Goal: Task Accomplishment & Management: Manage account settings

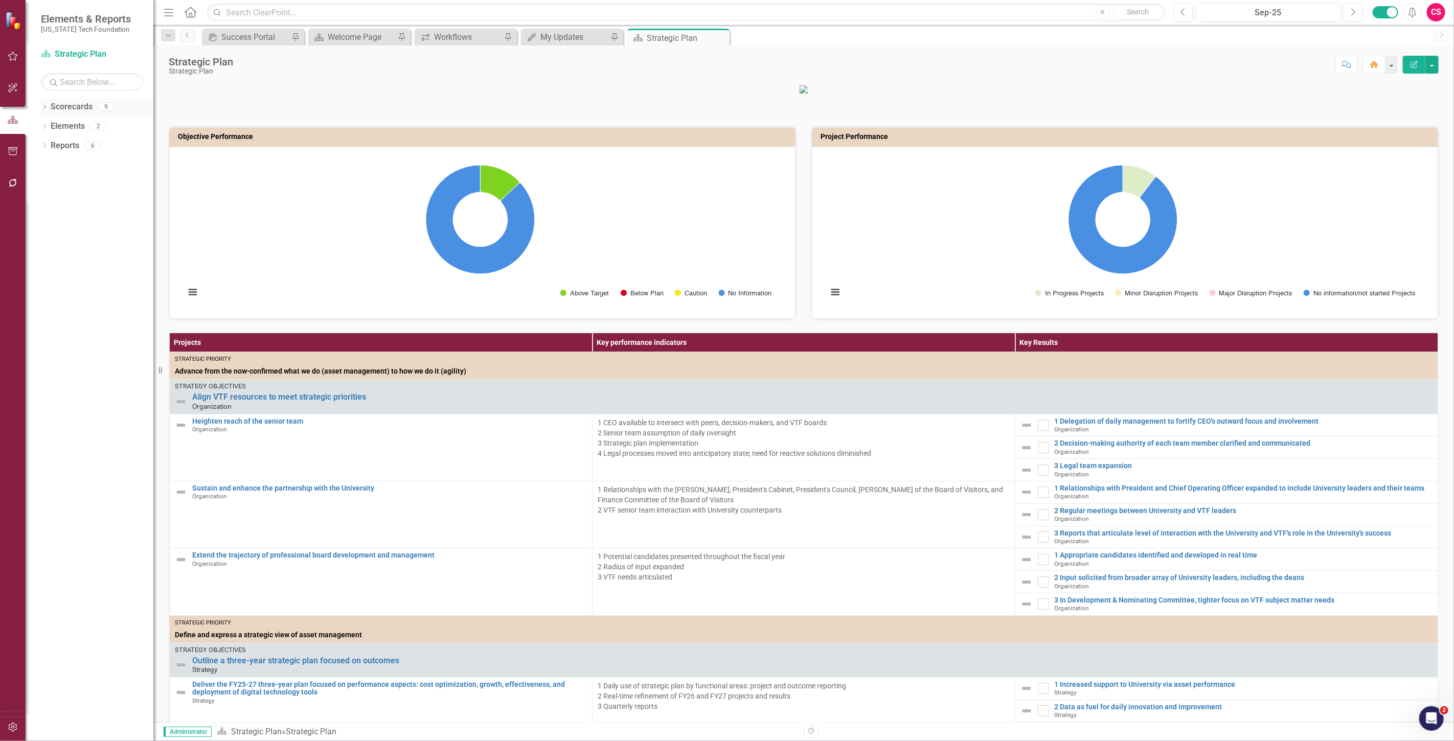
click at [60, 103] on link "Scorecards" at bounding box center [72, 107] width 42 height 12
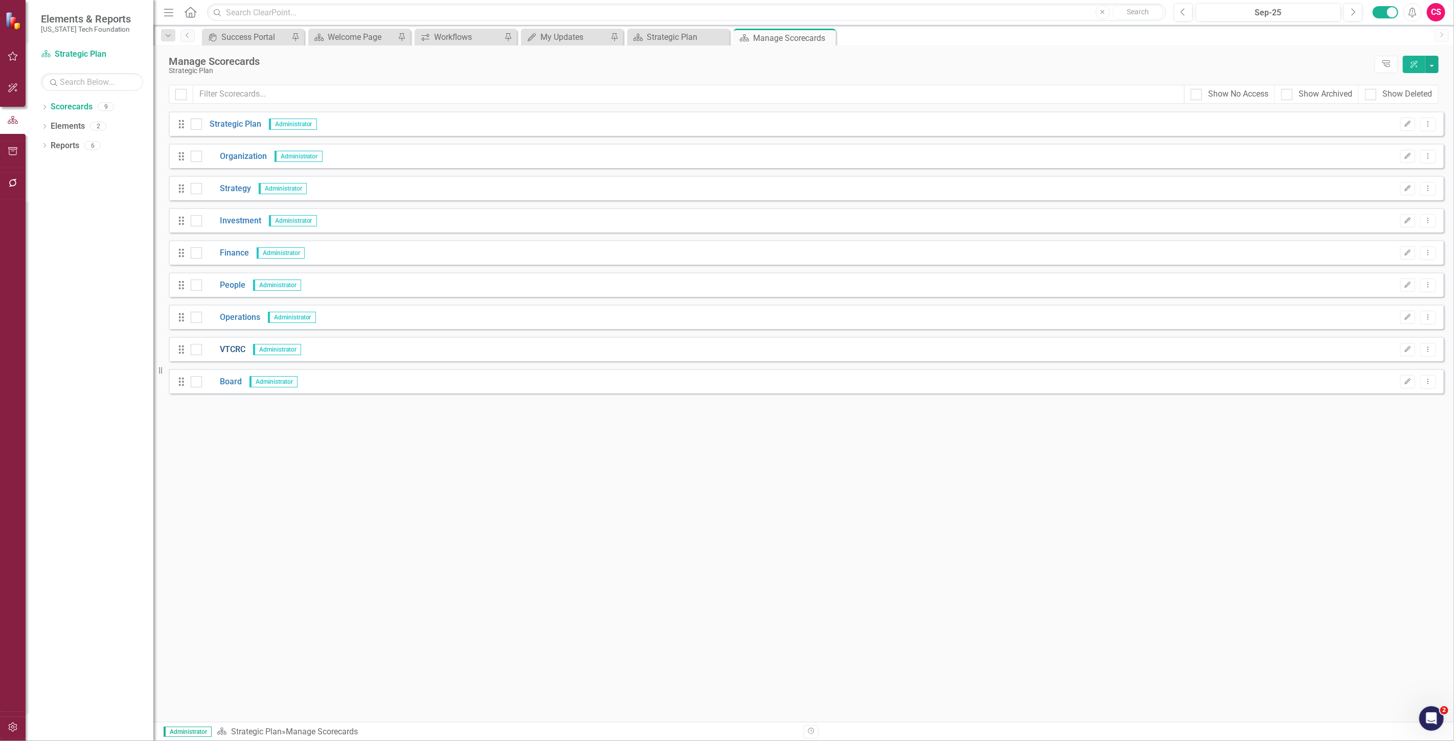
click at [230, 354] on link "VTCRC" at bounding box center [223, 350] width 43 height 12
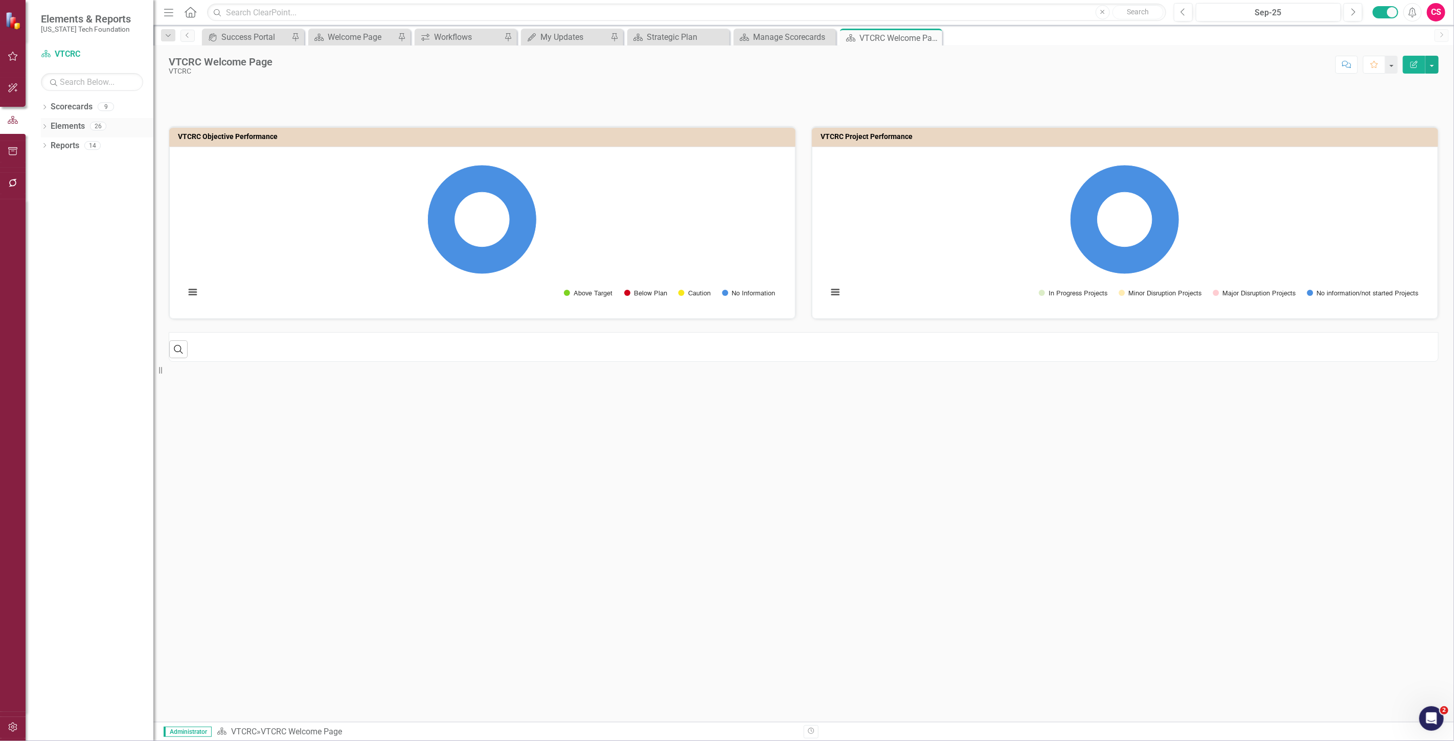
click at [76, 123] on link "Elements" at bounding box center [68, 127] width 34 height 12
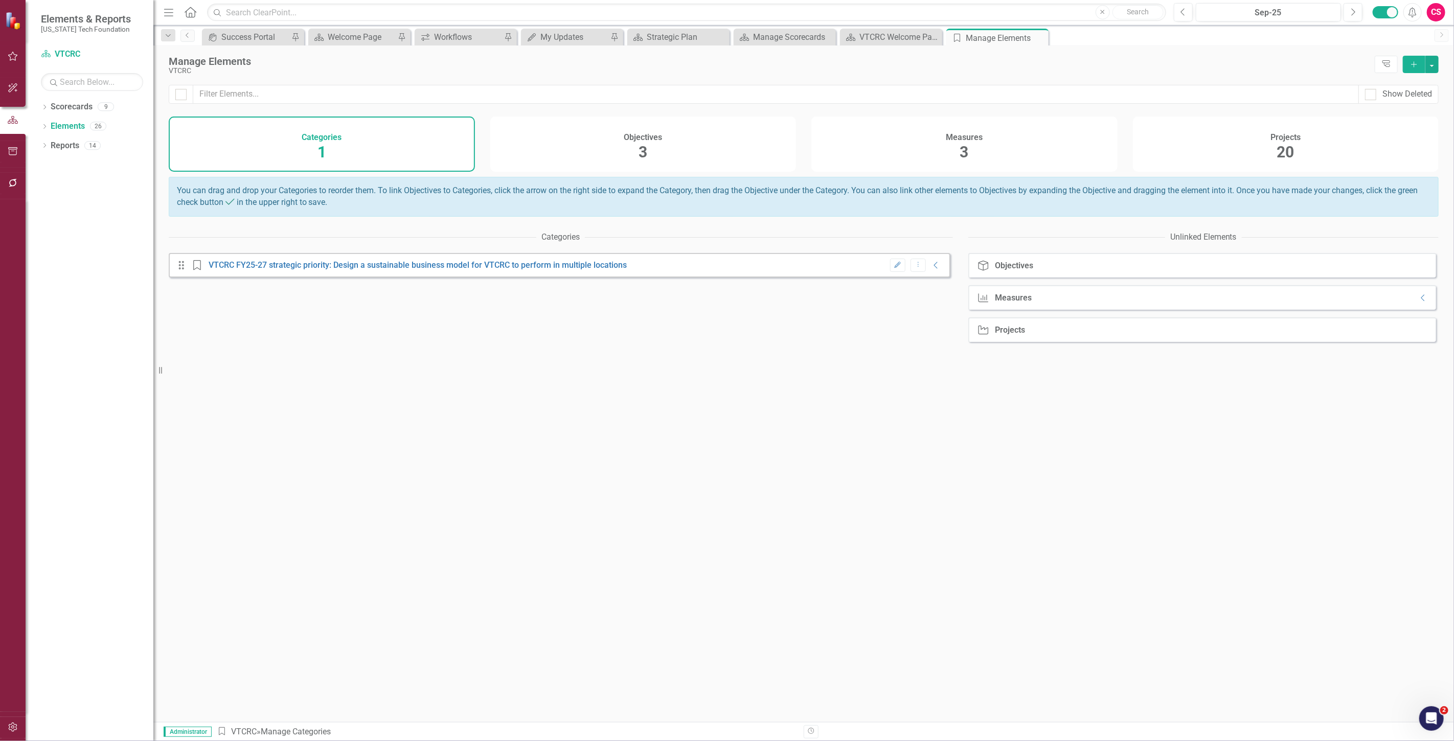
click at [1266, 137] on div "Projects 20" at bounding box center [1286, 144] width 306 height 55
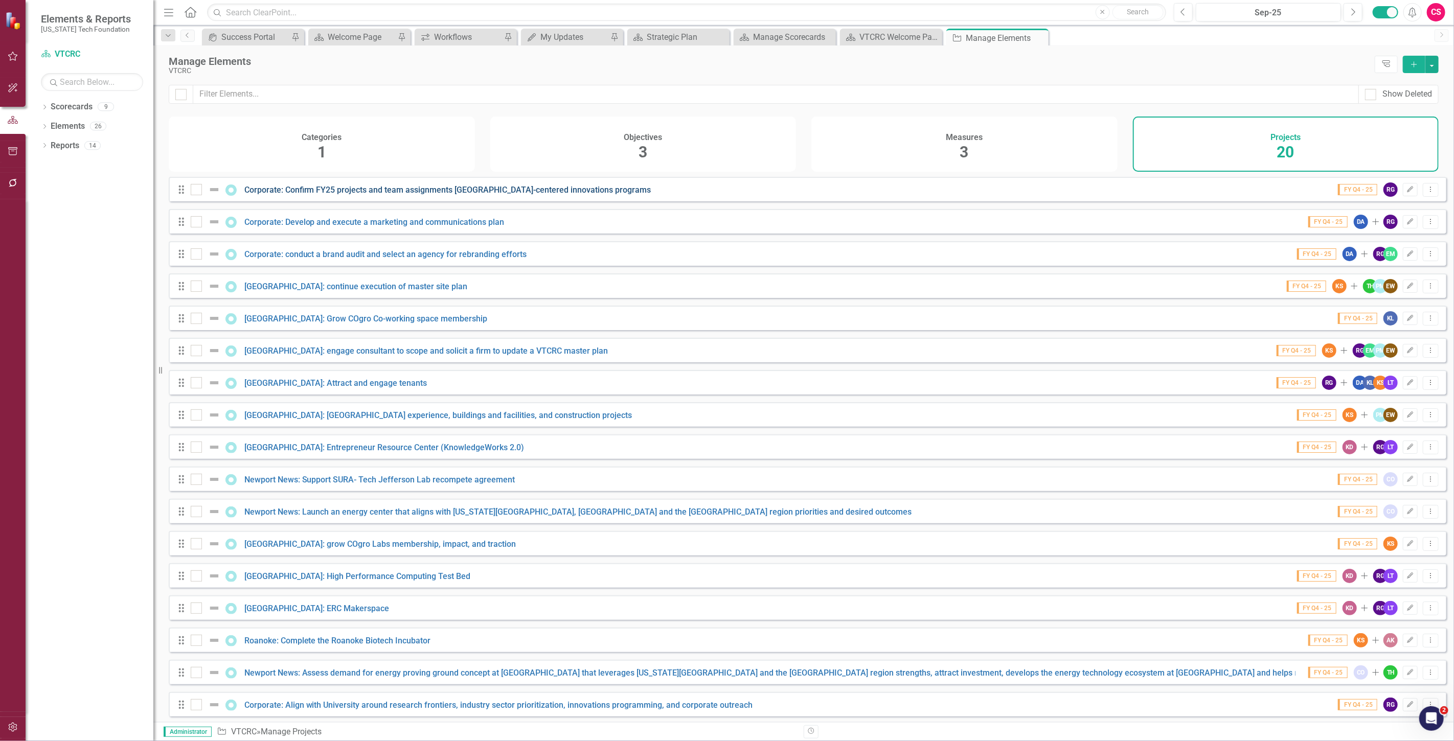
click at [379, 195] on link "Corporate: Confirm FY25 projects and team assignments [GEOGRAPHIC_DATA]-centere…" at bounding box center [447, 190] width 407 height 10
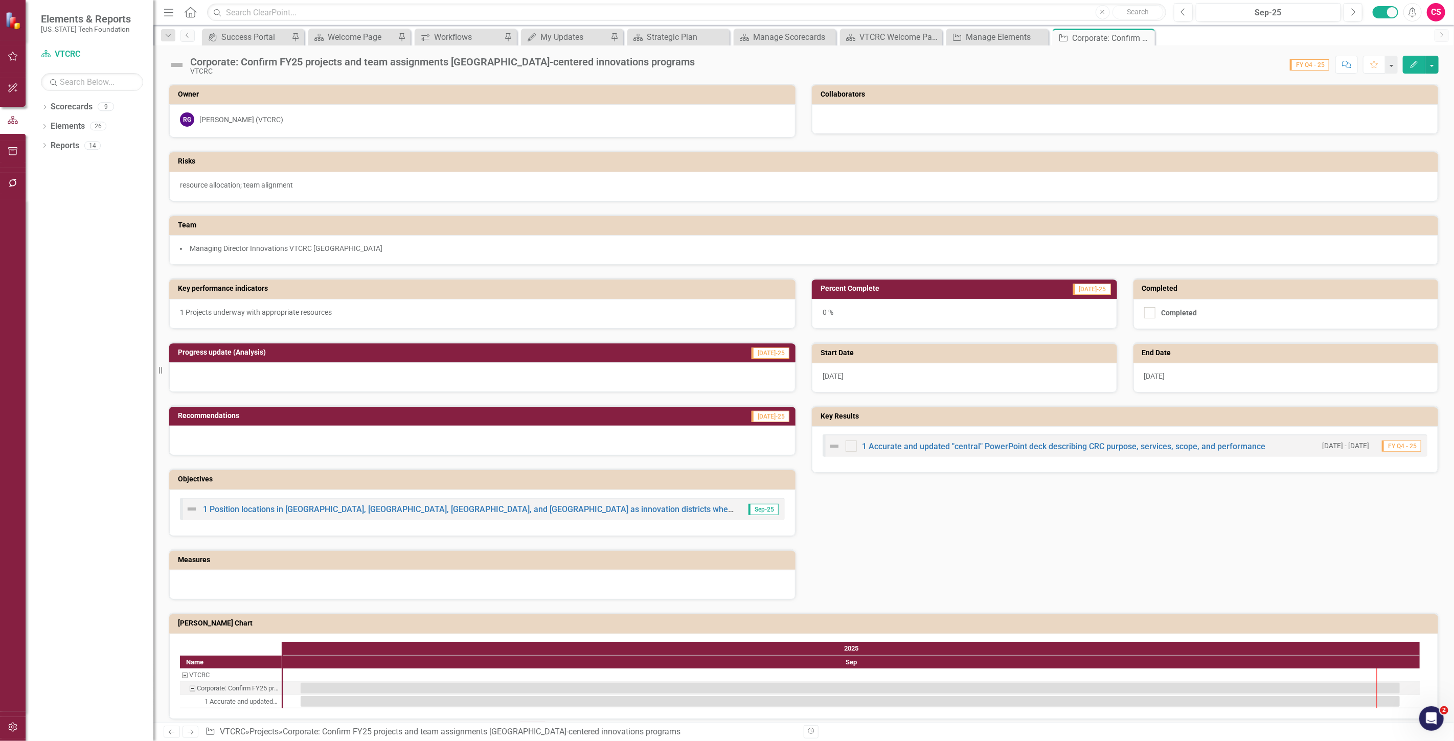
click at [191, 732] on icon "Next" at bounding box center [190, 732] width 9 height 7
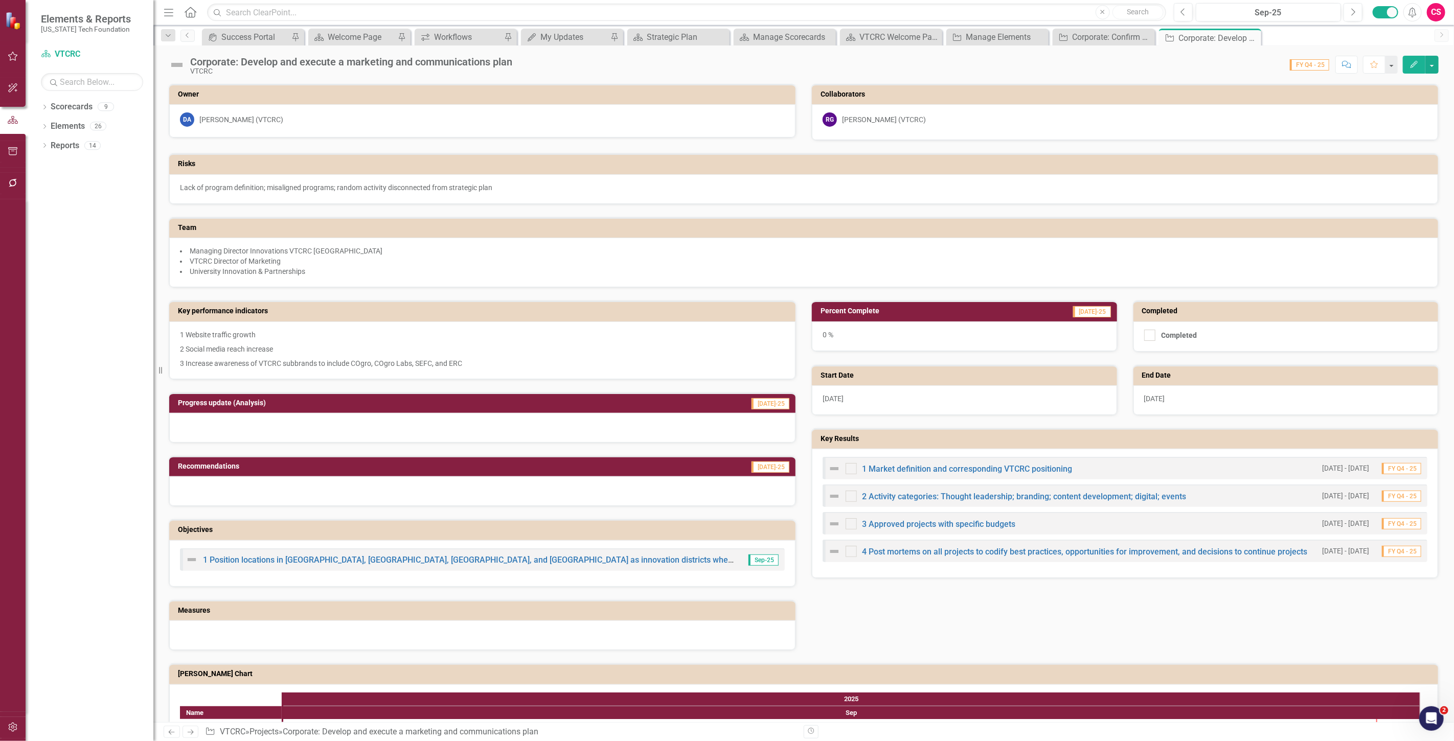
click at [191, 732] on icon "Next" at bounding box center [190, 732] width 9 height 7
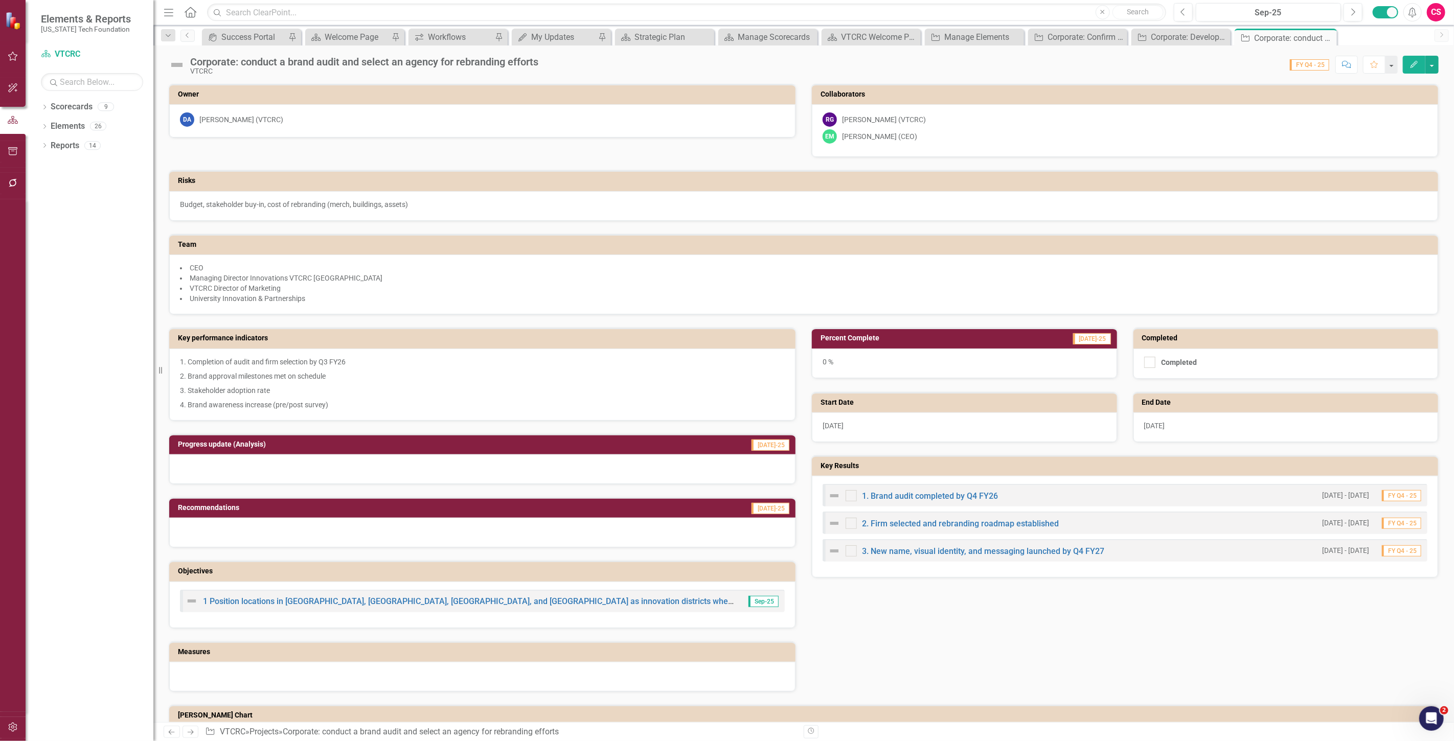
click at [191, 732] on icon "Next" at bounding box center [190, 732] width 9 height 7
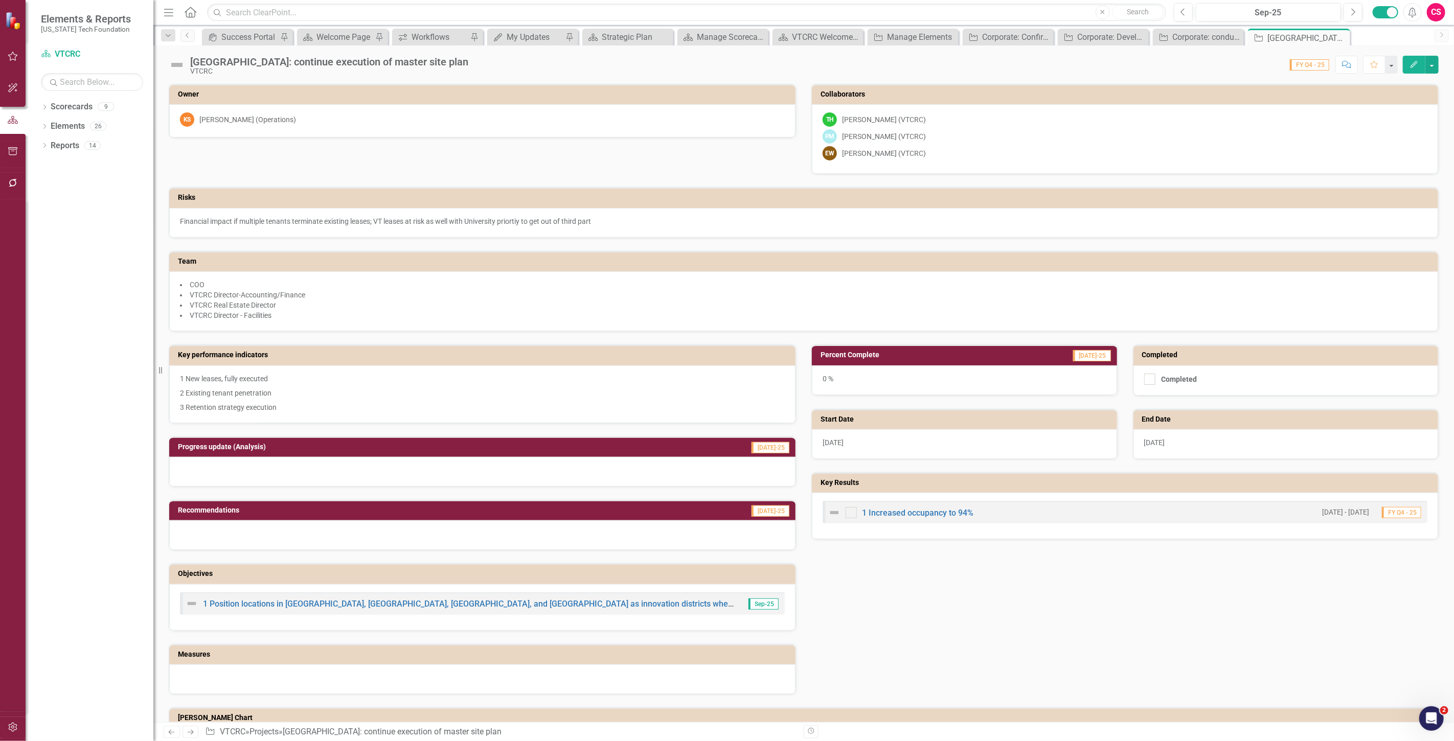
click at [191, 732] on icon "Next" at bounding box center [190, 732] width 9 height 7
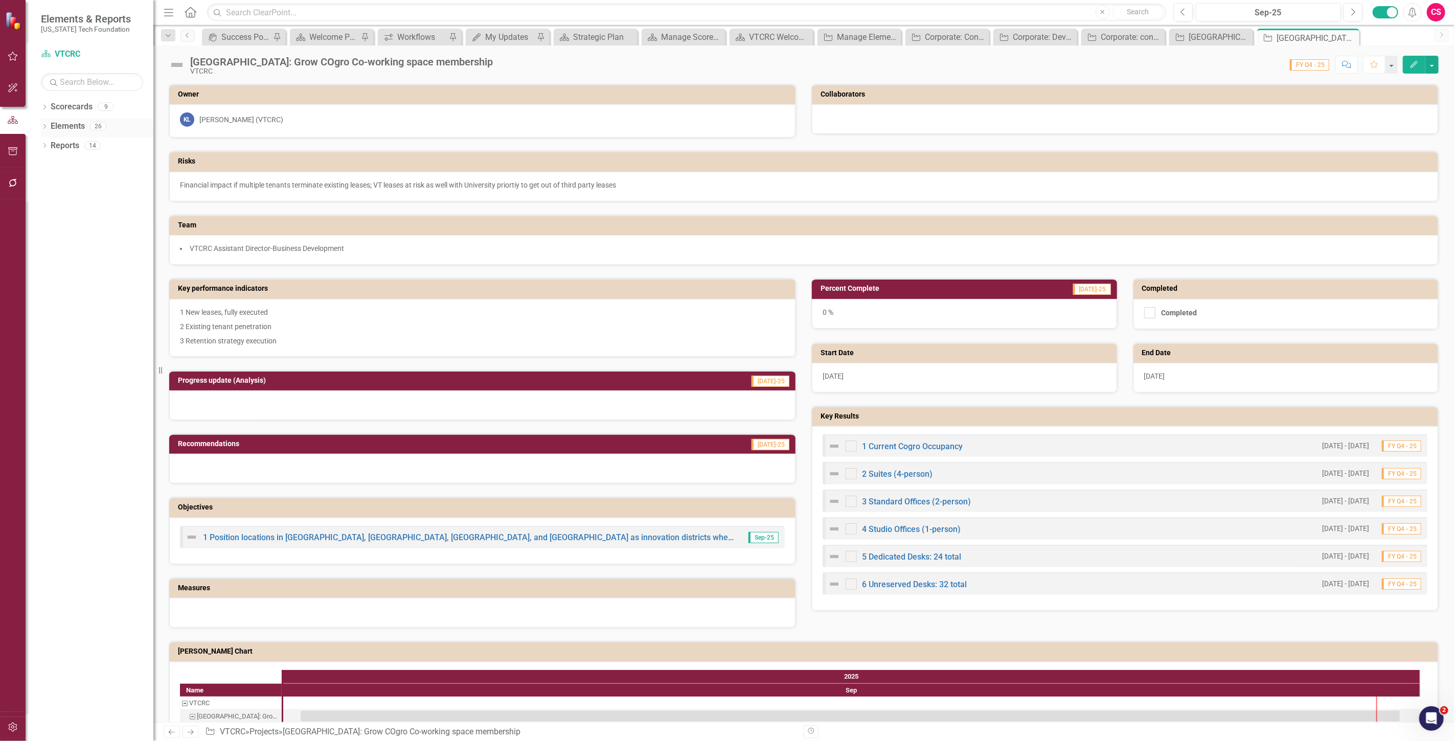
click at [66, 128] on link "Elements" at bounding box center [68, 127] width 34 height 12
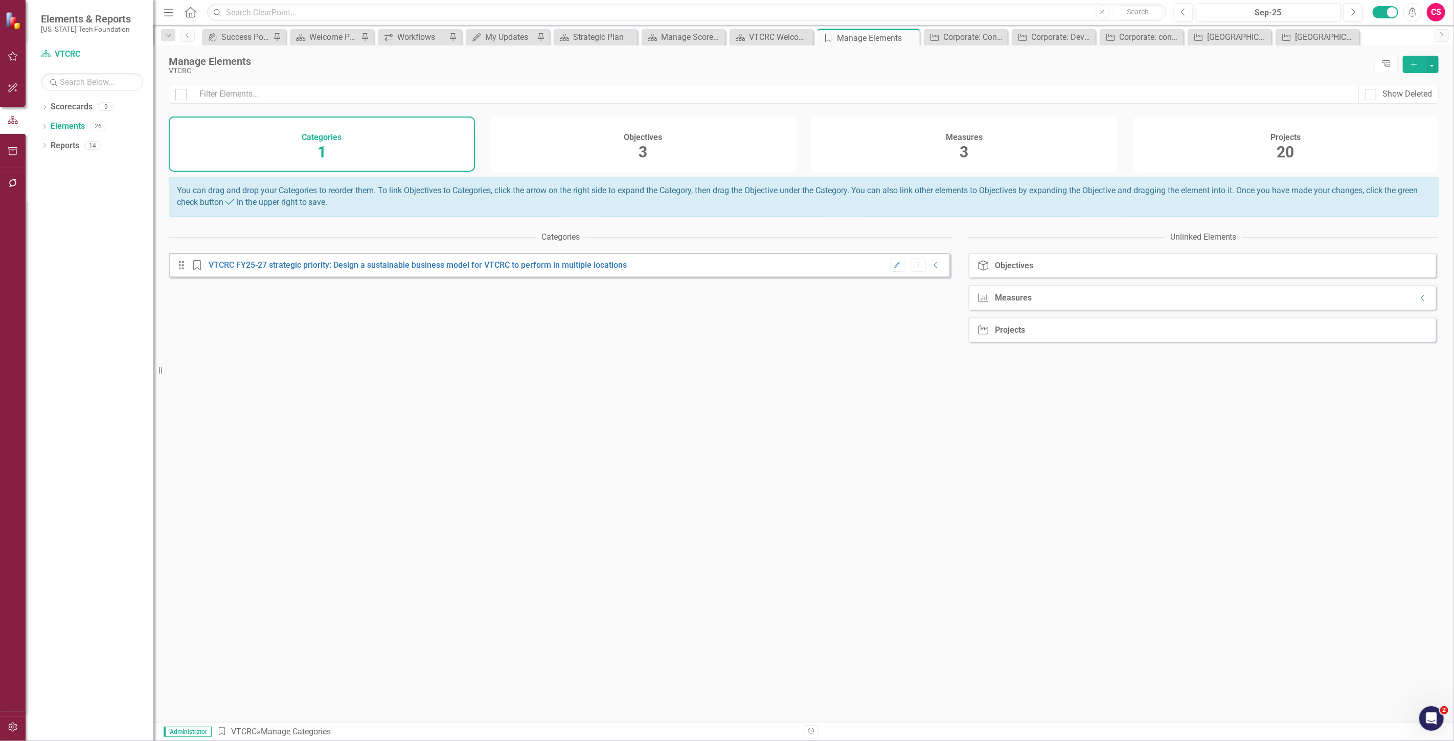
click at [1255, 147] on div "Projects 20" at bounding box center [1286, 144] width 306 height 55
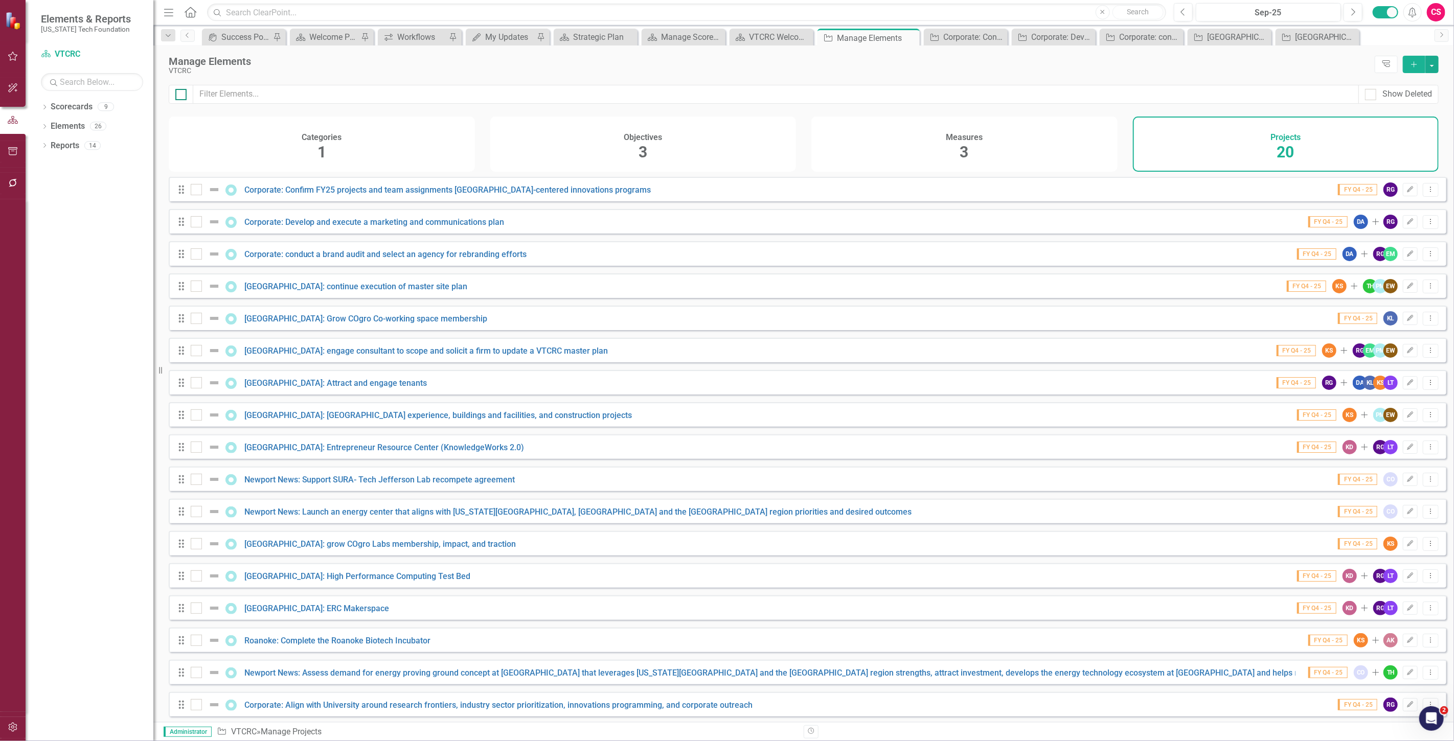
click at [185, 94] on div at bounding box center [180, 94] width 11 height 11
click at [182, 94] on input "checkbox" at bounding box center [178, 92] width 7 height 7
checkbox input "true"
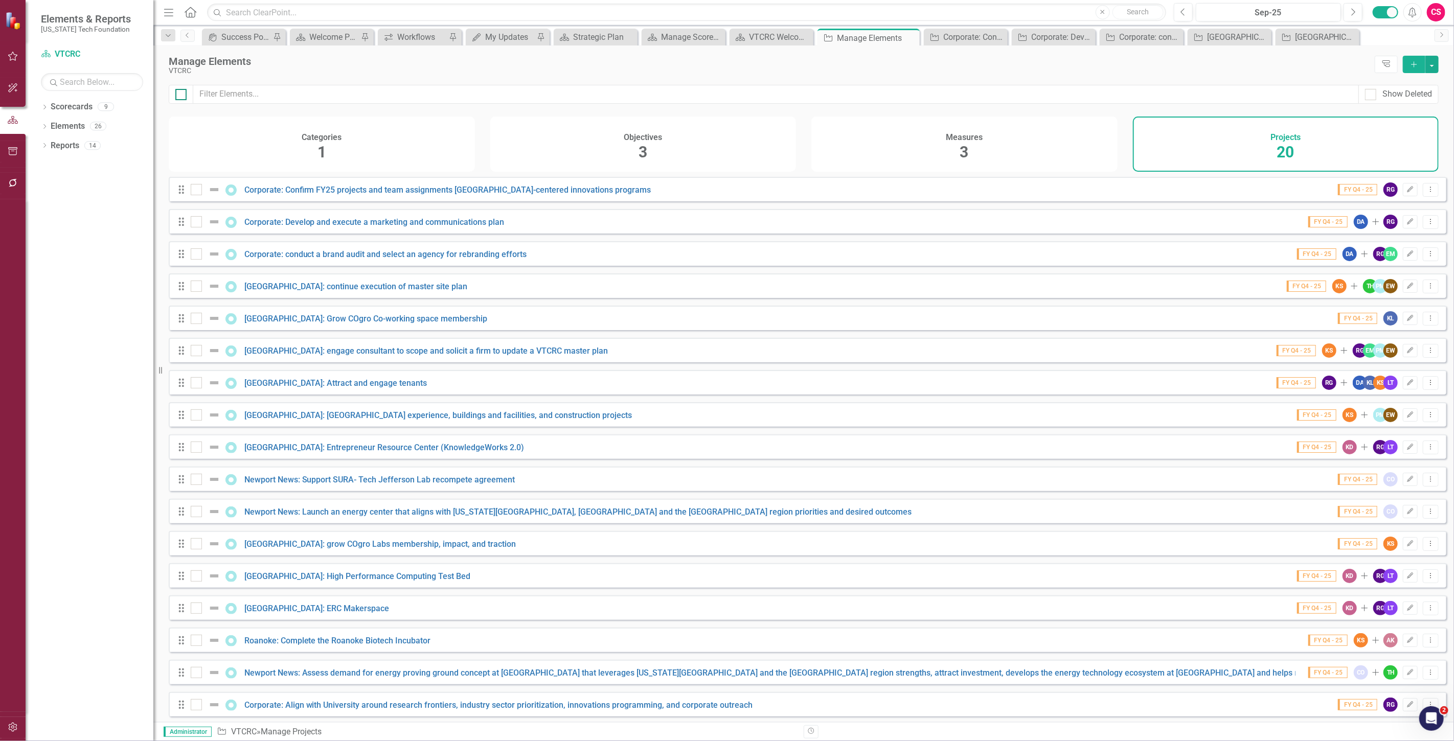
checkbox input "true"
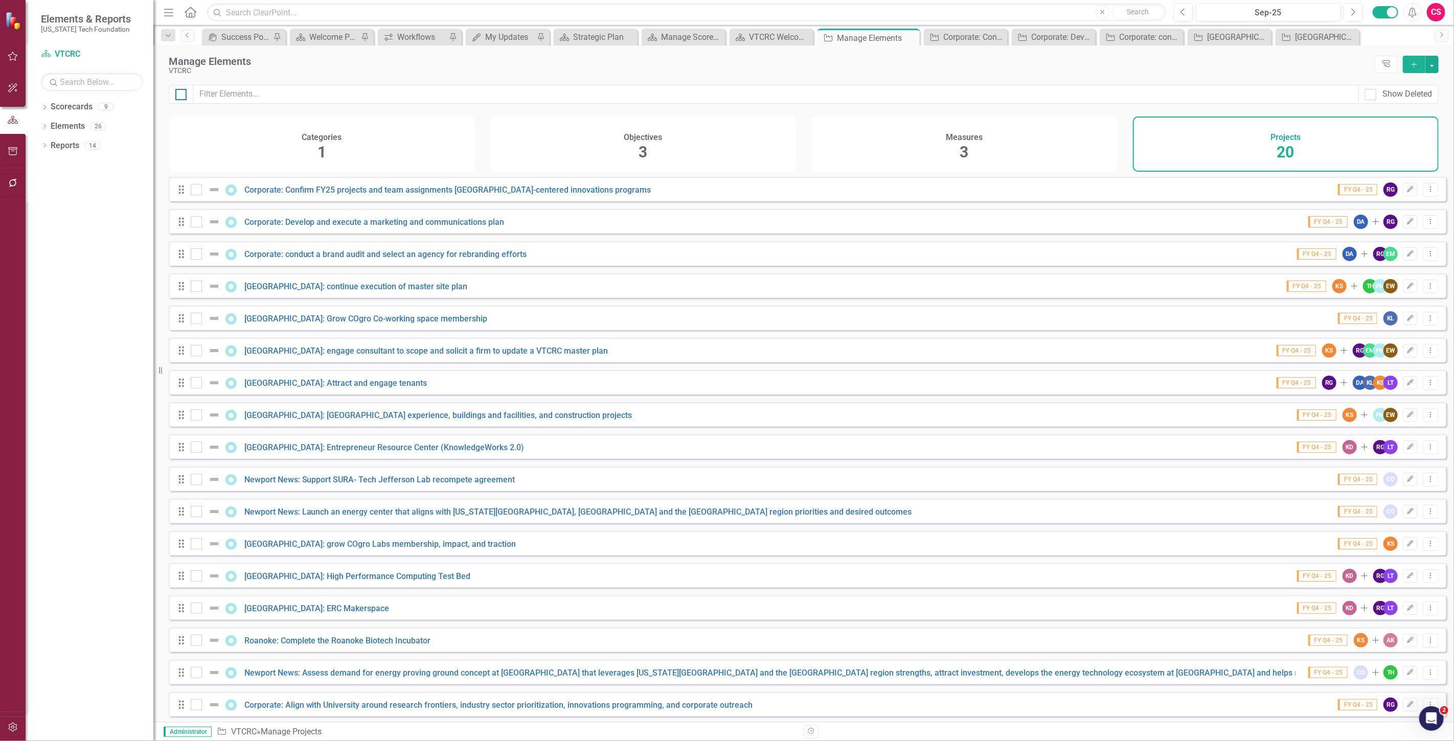
checkbox input "true"
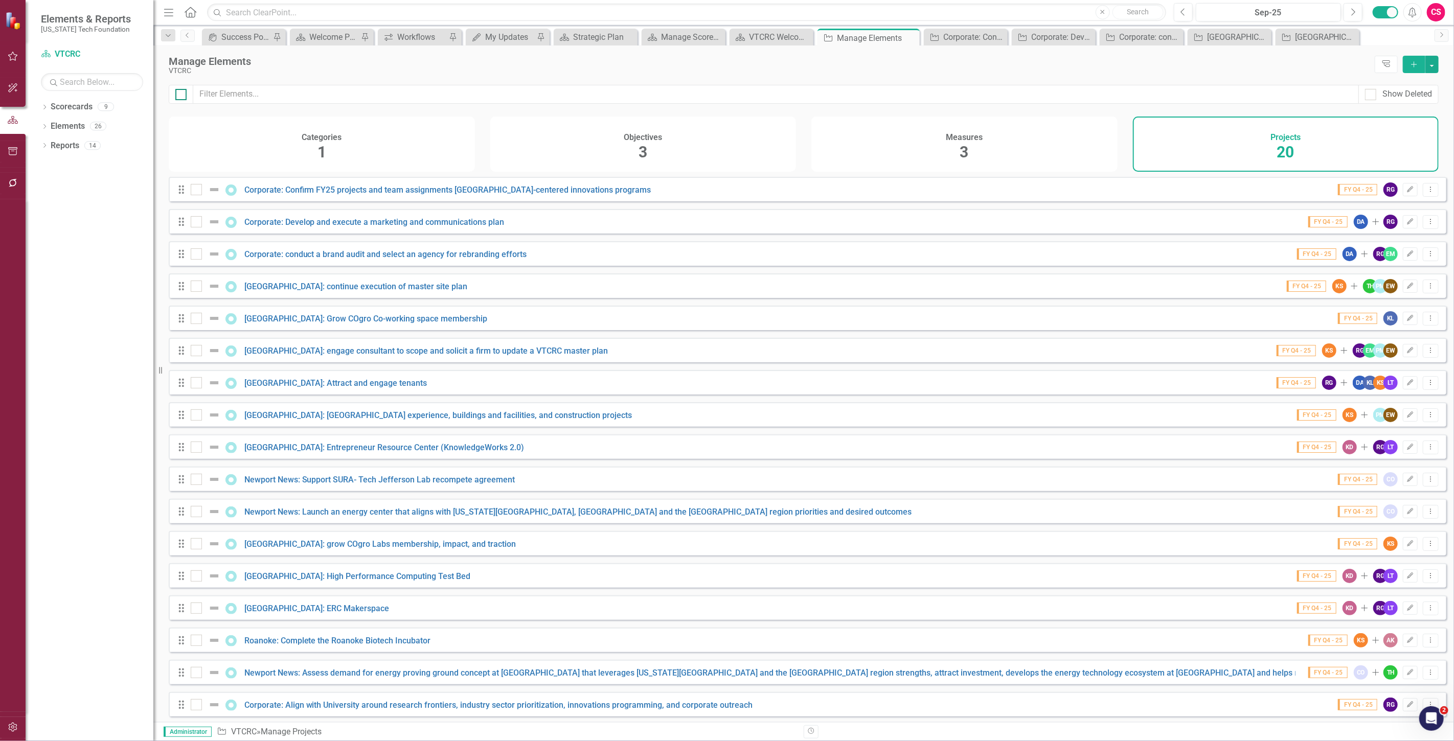
checkbox input "true"
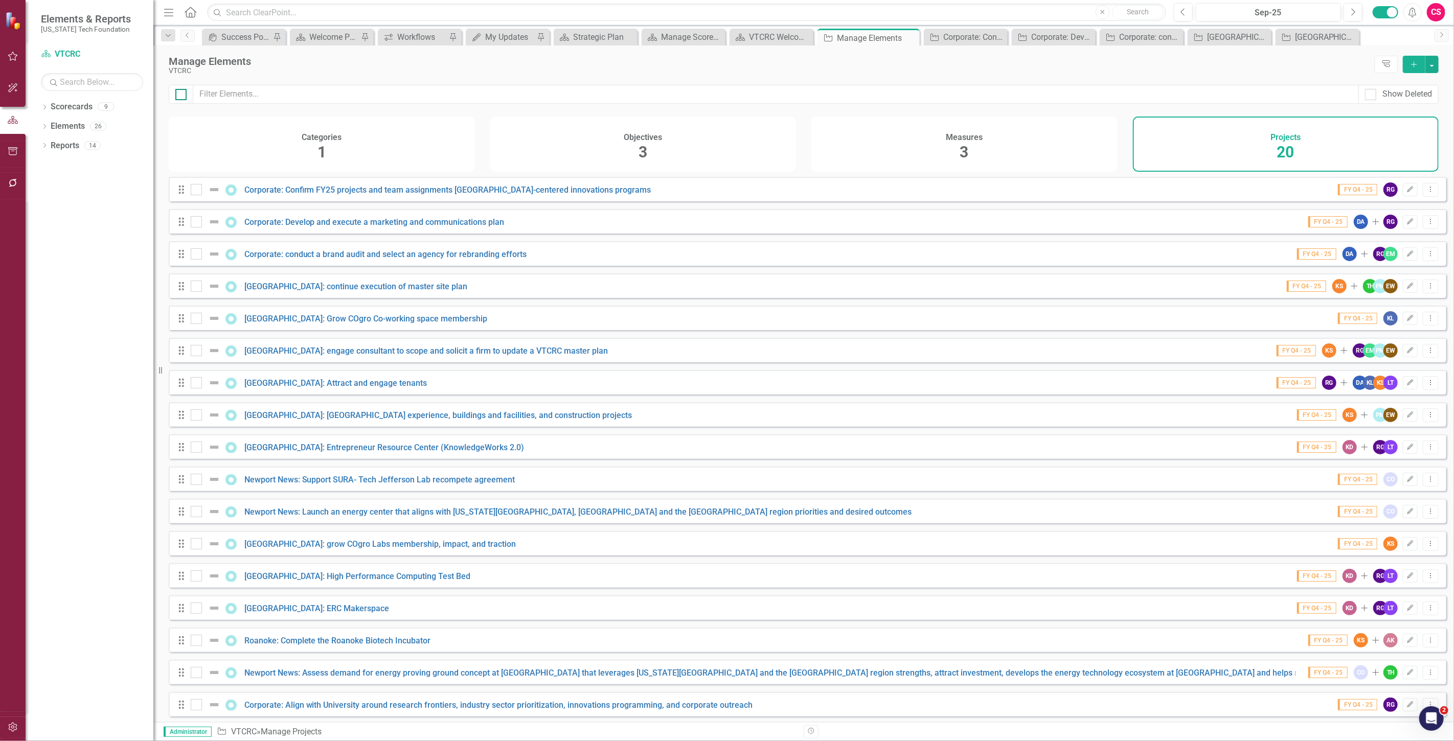
checkbox input "true"
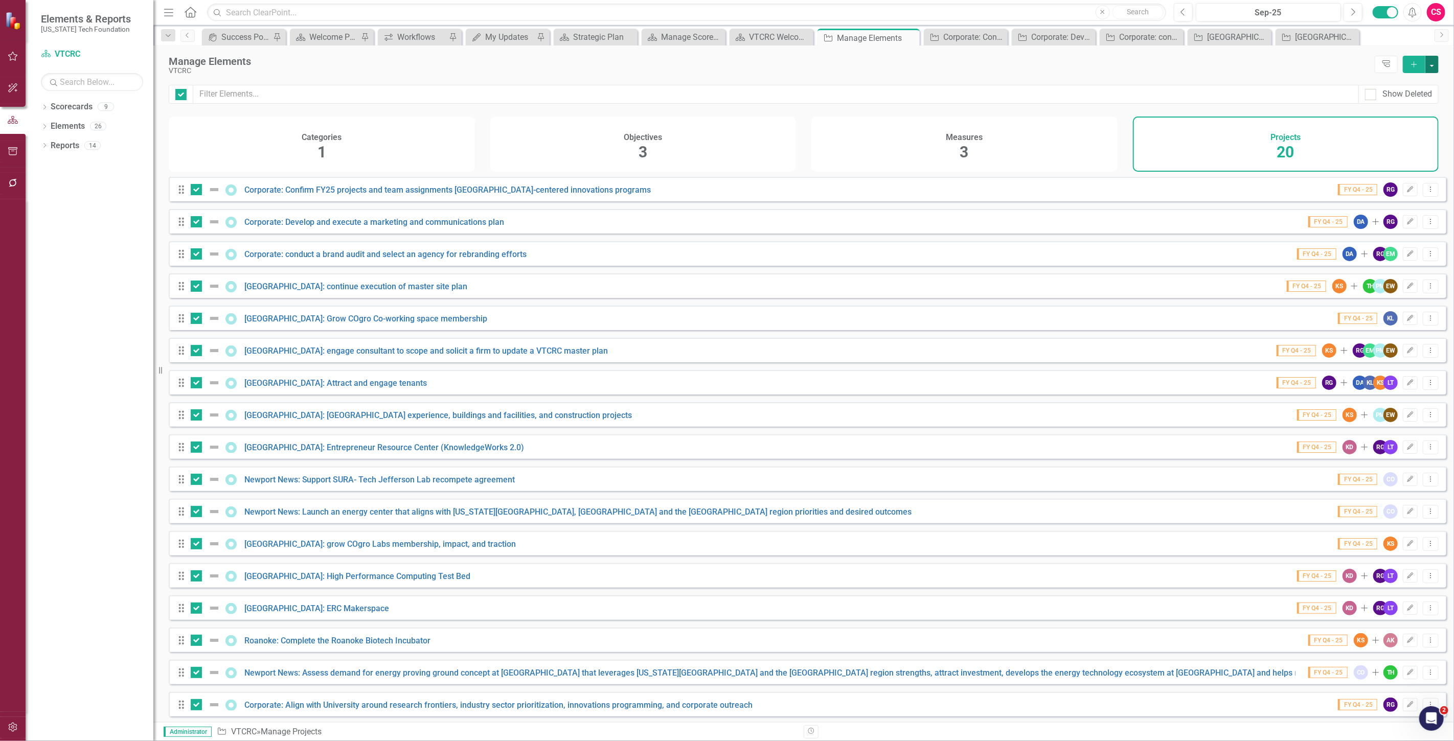
click at [1430, 67] on button "button" at bounding box center [1432, 64] width 13 height 17
click at [1394, 120] on link "Edit Multiple Edit Multiple" at bounding box center [1398, 120] width 81 height 19
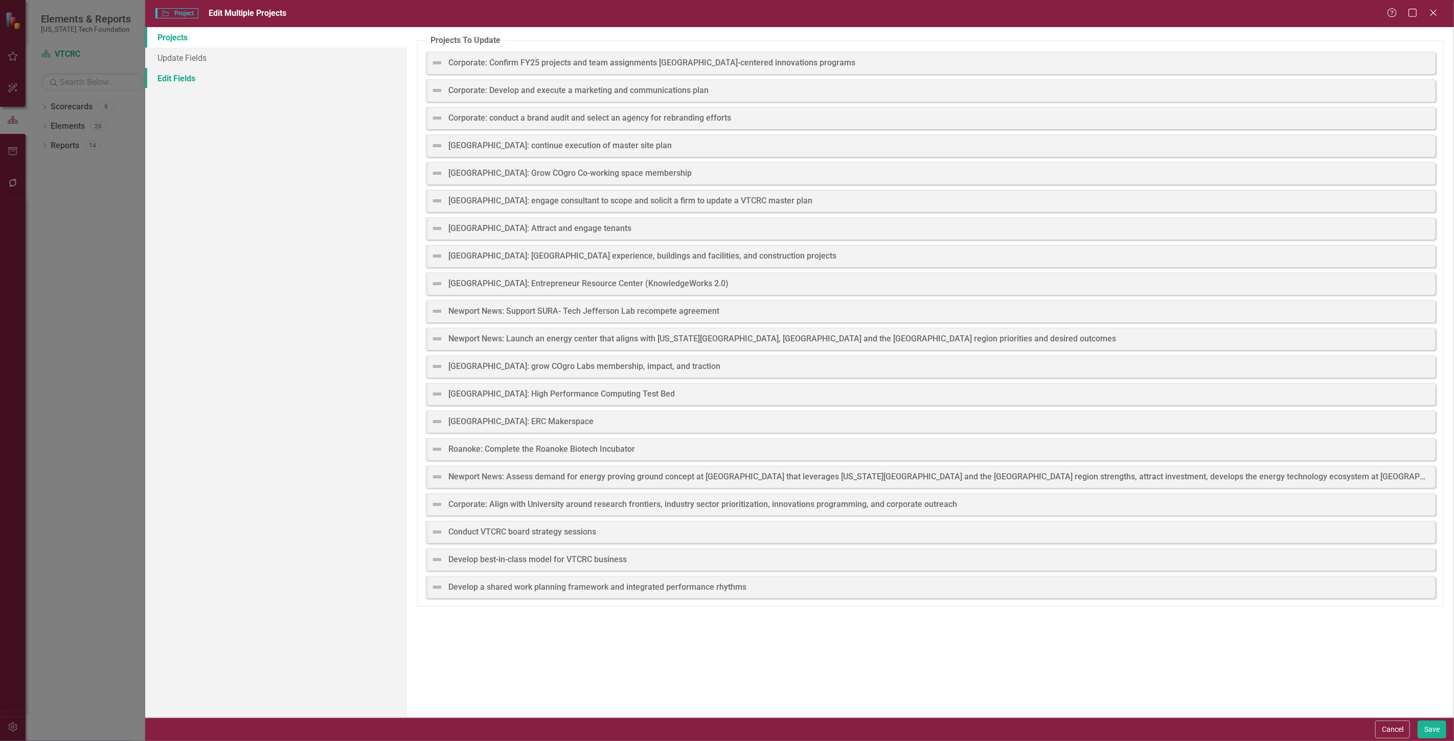
click at [199, 86] on link "Edit Fields" at bounding box center [276, 78] width 262 height 20
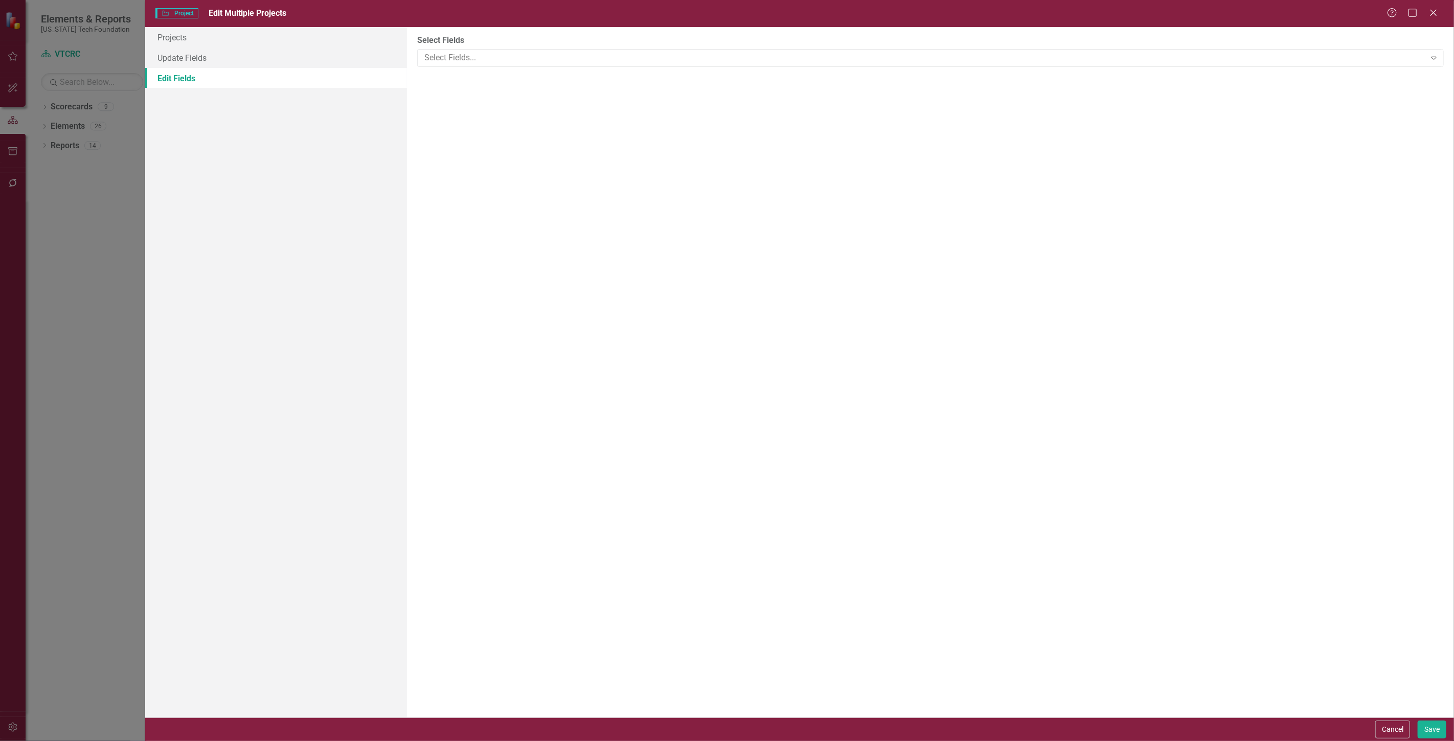
click at [584, 73] on div "Select Fields Select Fields... Expand" at bounding box center [930, 372] width 1047 height 691
click at [570, 63] on div at bounding box center [922, 58] width 1005 height 14
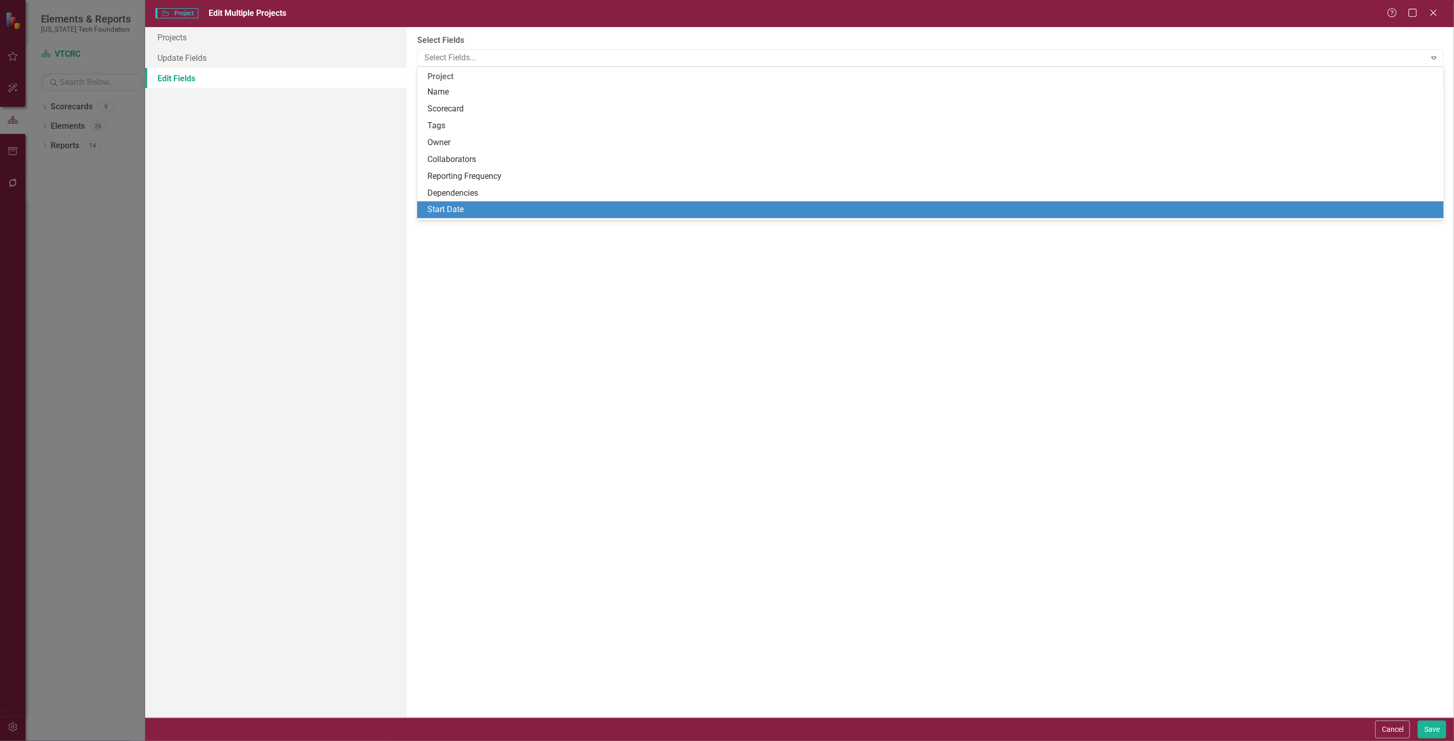
click at [454, 210] on div "Start Date" at bounding box center [932, 210] width 1010 height 12
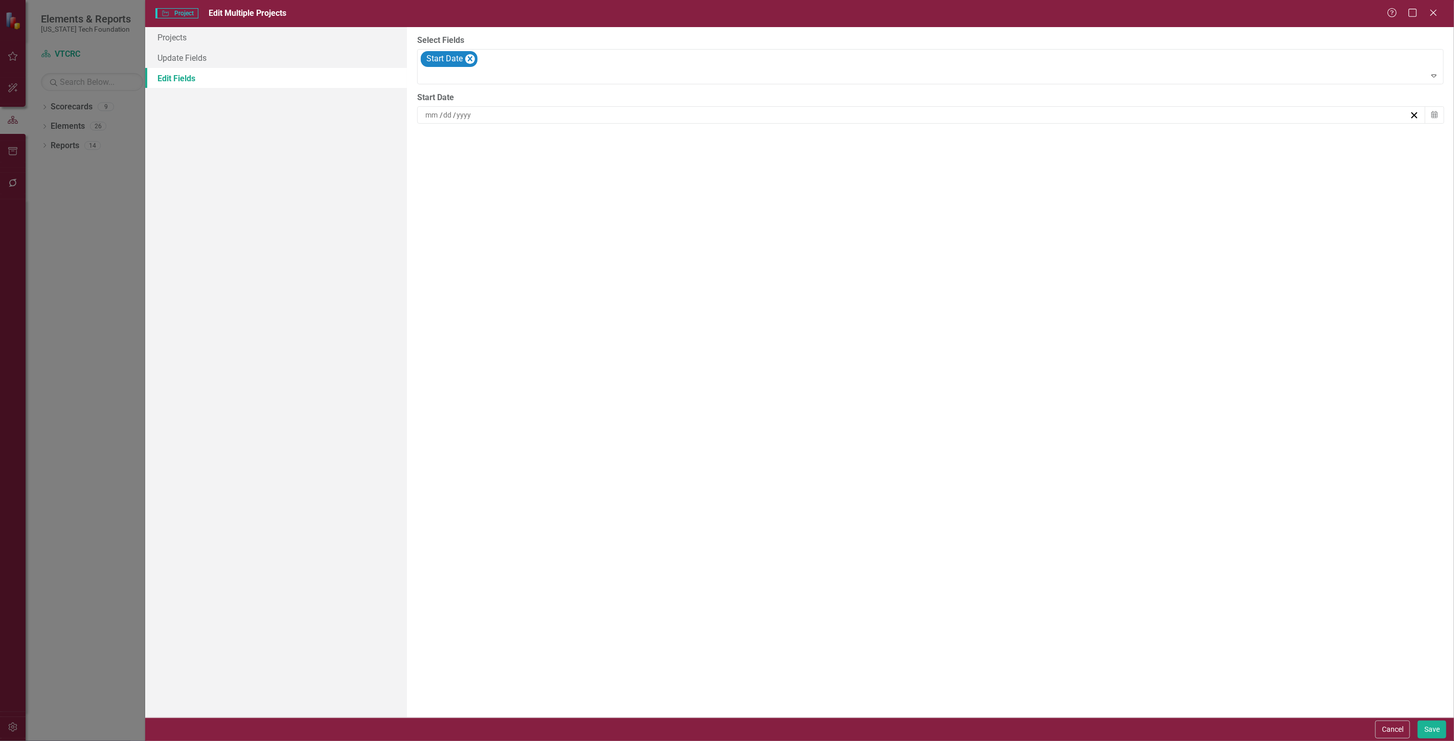
click at [504, 116] on div "/ /" at bounding box center [916, 115] width 985 height 10
click at [934, 142] on div "Select Fields Start Date Expand Start Date / / « ‹ [DATE] › » Sun Mon Tue Wed T…" at bounding box center [930, 372] width 1047 height 691
click at [1428, 118] on button "Calendar" at bounding box center [1434, 114] width 19 height 17
click at [911, 139] on span "[DATE]" at bounding box center [921, 140] width 21 height 8
click at [875, 141] on button "‹" at bounding box center [866, 140] width 22 height 22
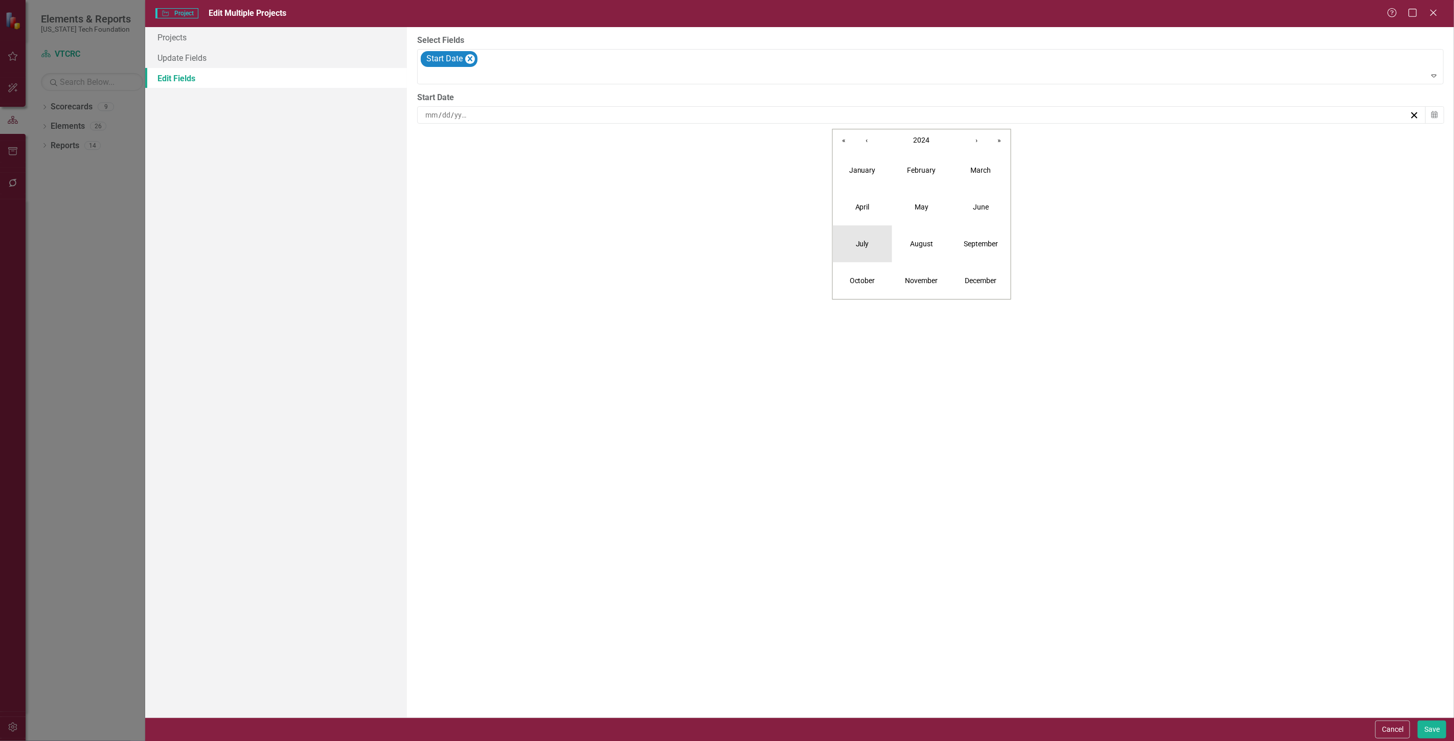
click at [852, 246] on button "July" at bounding box center [862, 243] width 59 height 37
click at [876, 178] on button "1" at bounding box center [871, 174] width 26 height 18
click at [1430, 729] on button "Save" at bounding box center [1432, 730] width 29 height 18
checkbox input "false"
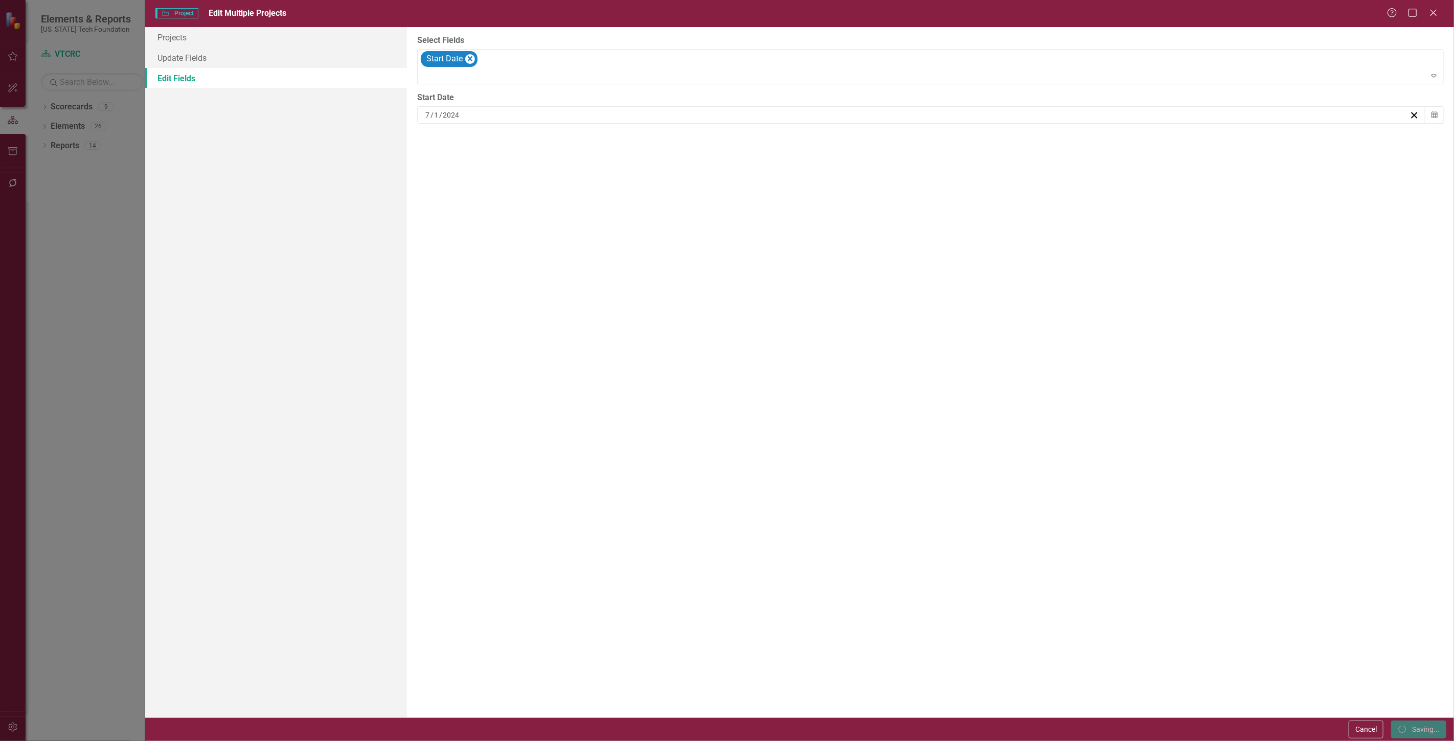
checkbox input "false"
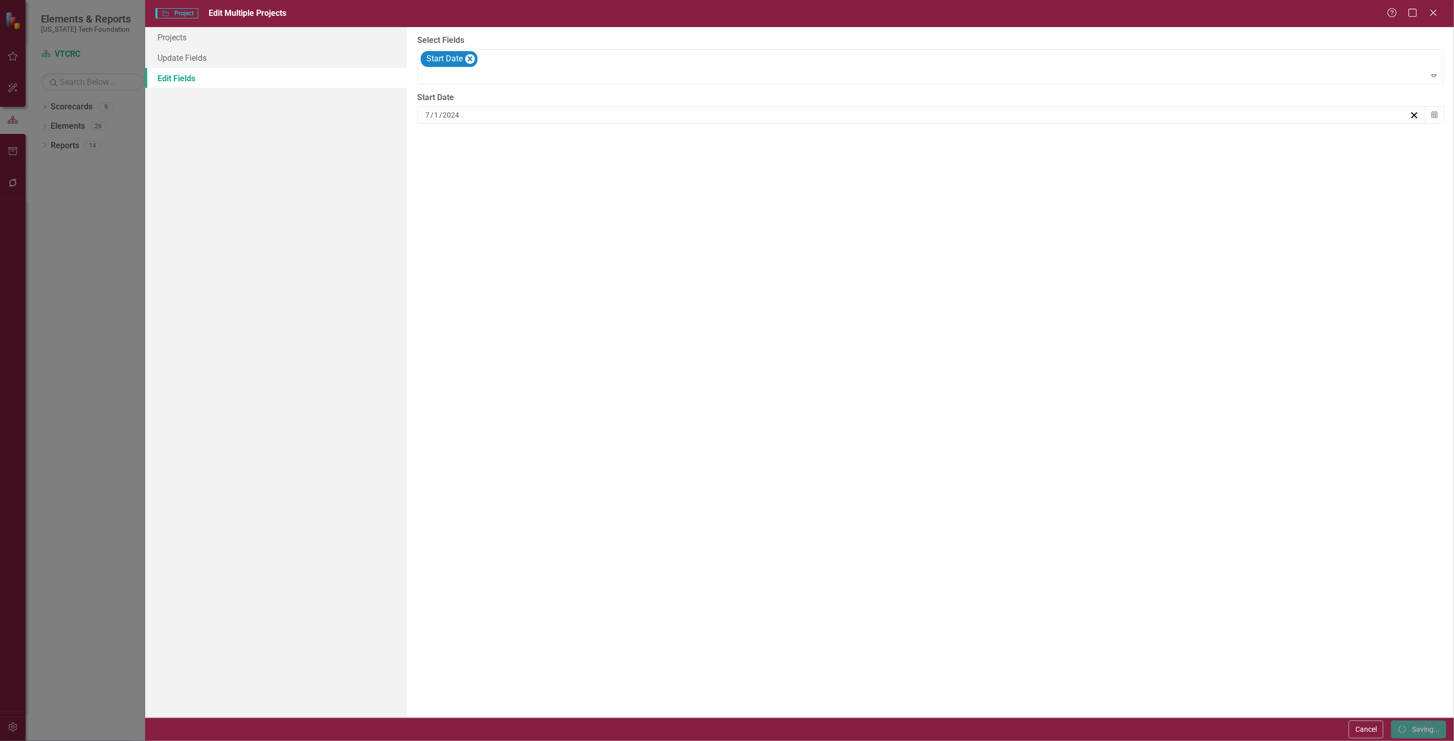
checkbox input "false"
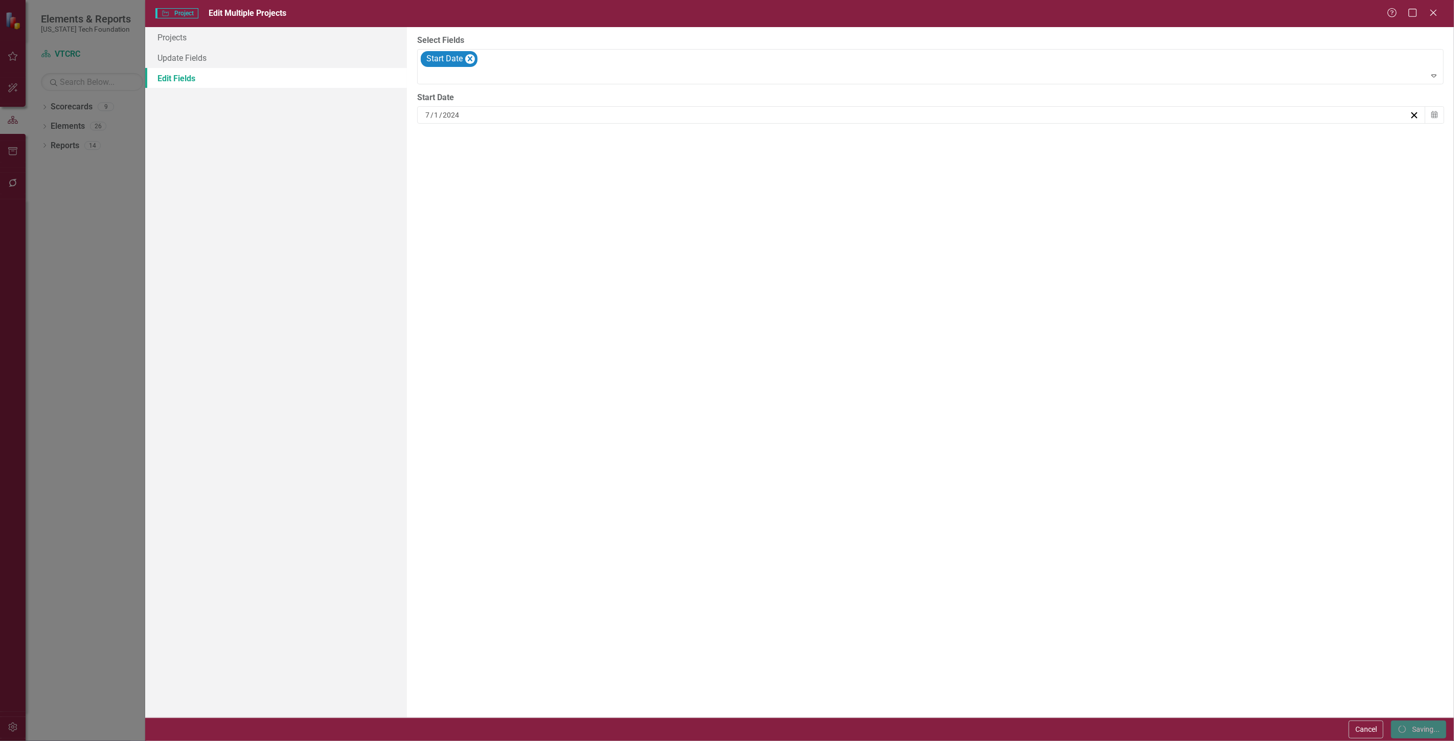
checkbox input "false"
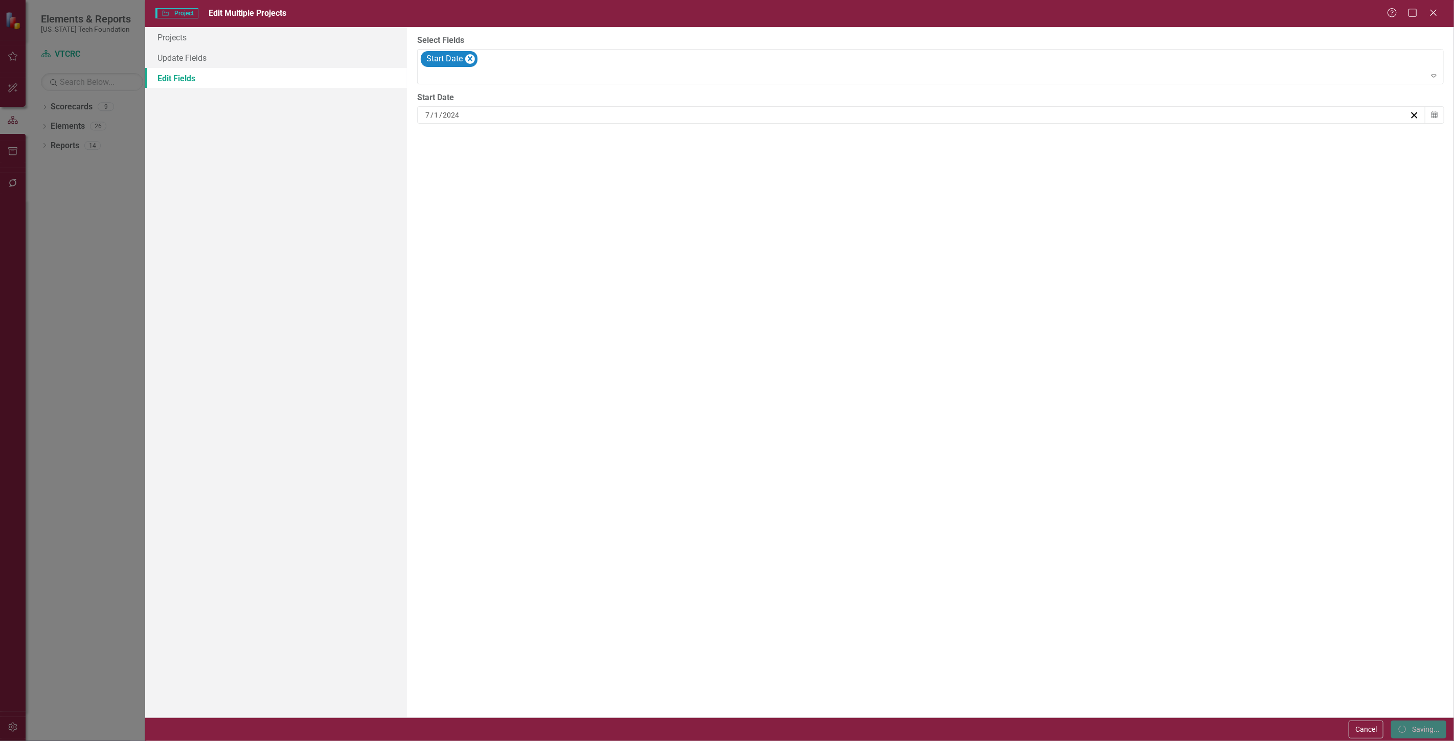
checkbox input "false"
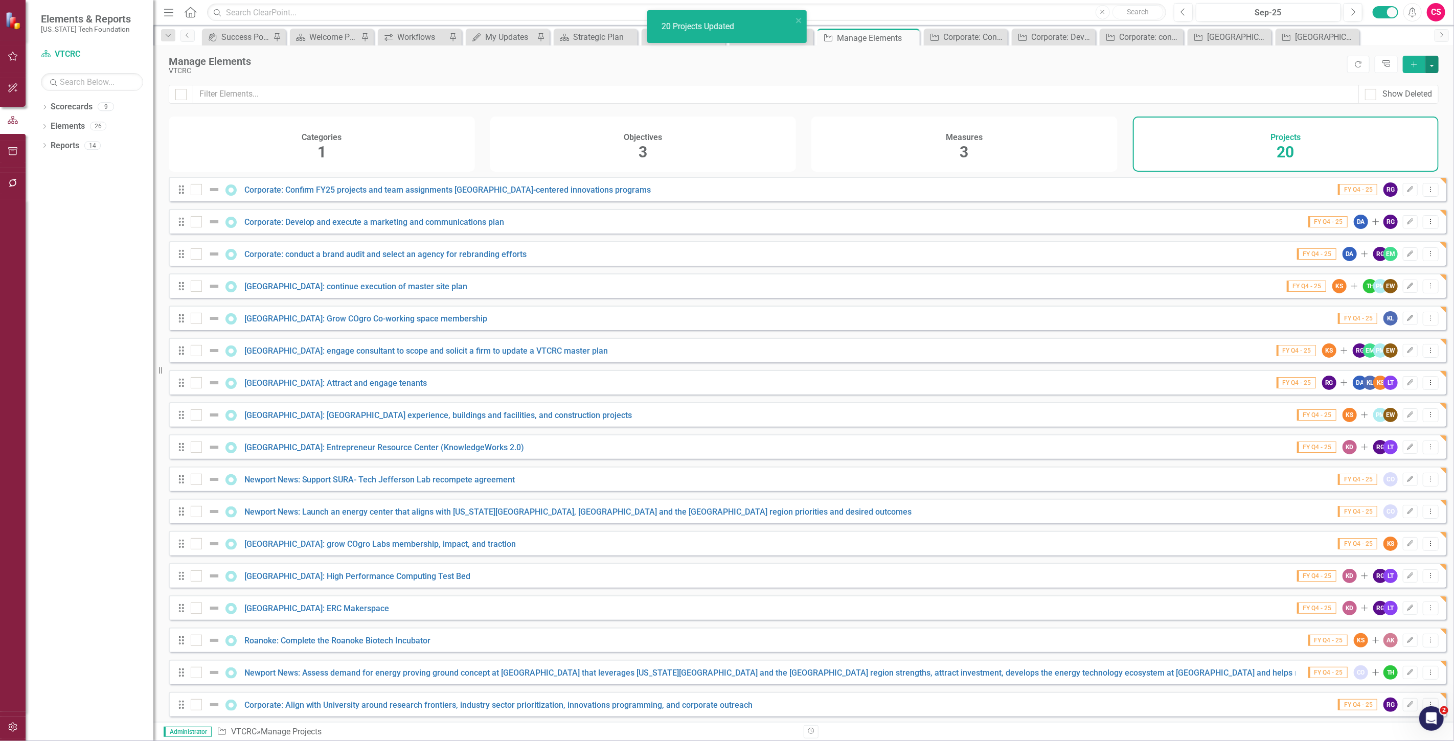
checkbox input "false"
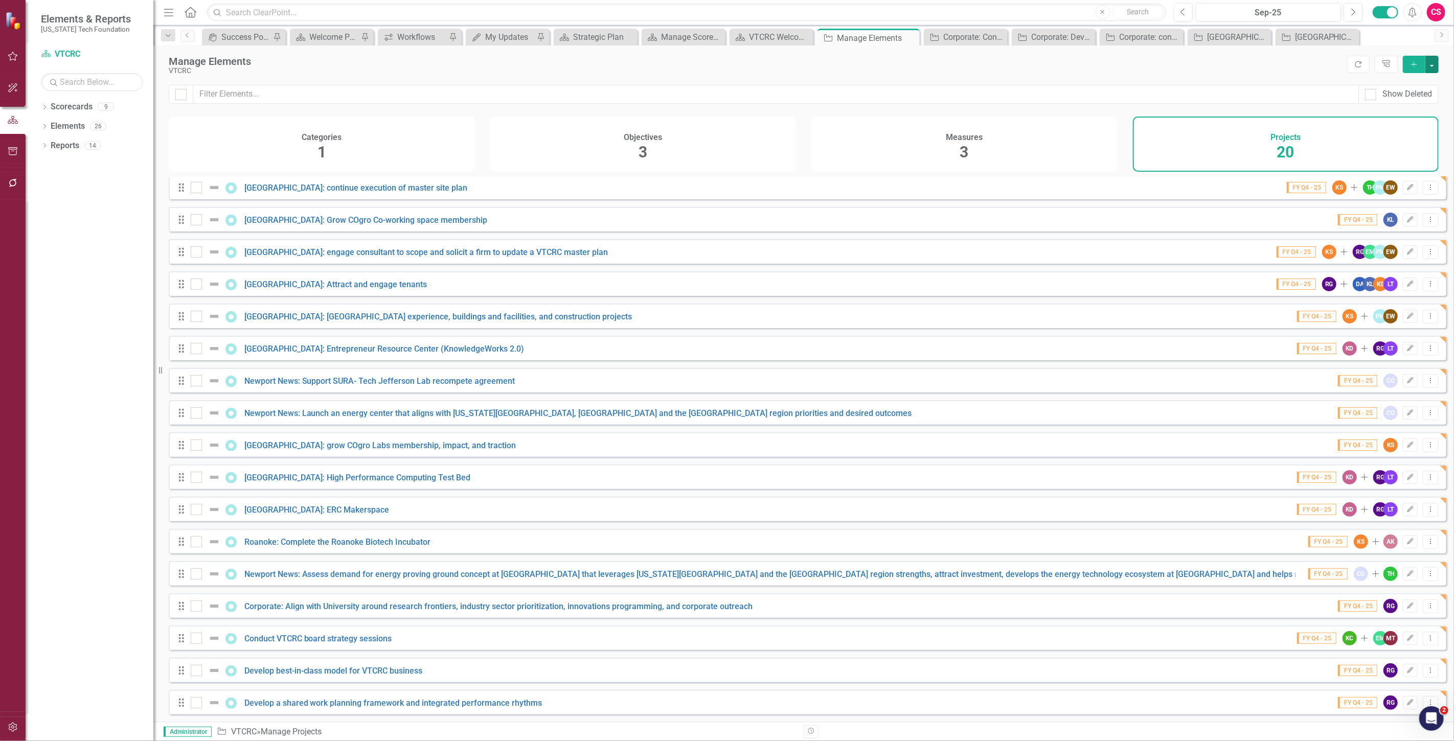
scroll to position [106, 0]
click at [196, 705] on div at bounding box center [196, 702] width 11 height 11
click at [196, 704] on input "checkbox" at bounding box center [194, 700] width 7 height 7
checkbox input "true"
click at [198, 671] on div at bounding box center [196, 670] width 11 height 11
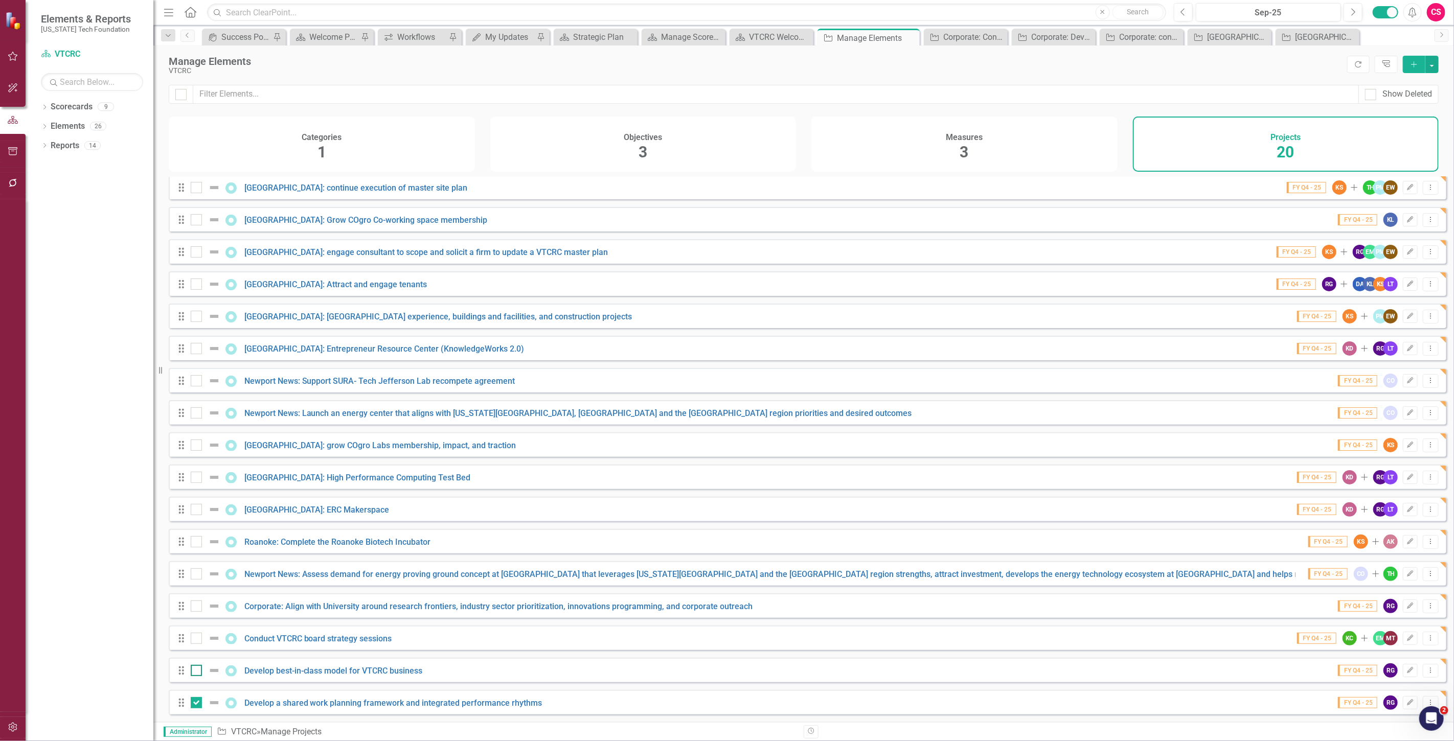
click at [197, 671] on input "checkbox" at bounding box center [194, 668] width 7 height 7
checkbox input "true"
click at [196, 509] on input "checkbox" at bounding box center [194, 507] width 7 height 7
checkbox input "true"
click at [197, 478] on div at bounding box center [196, 477] width 11 height 11
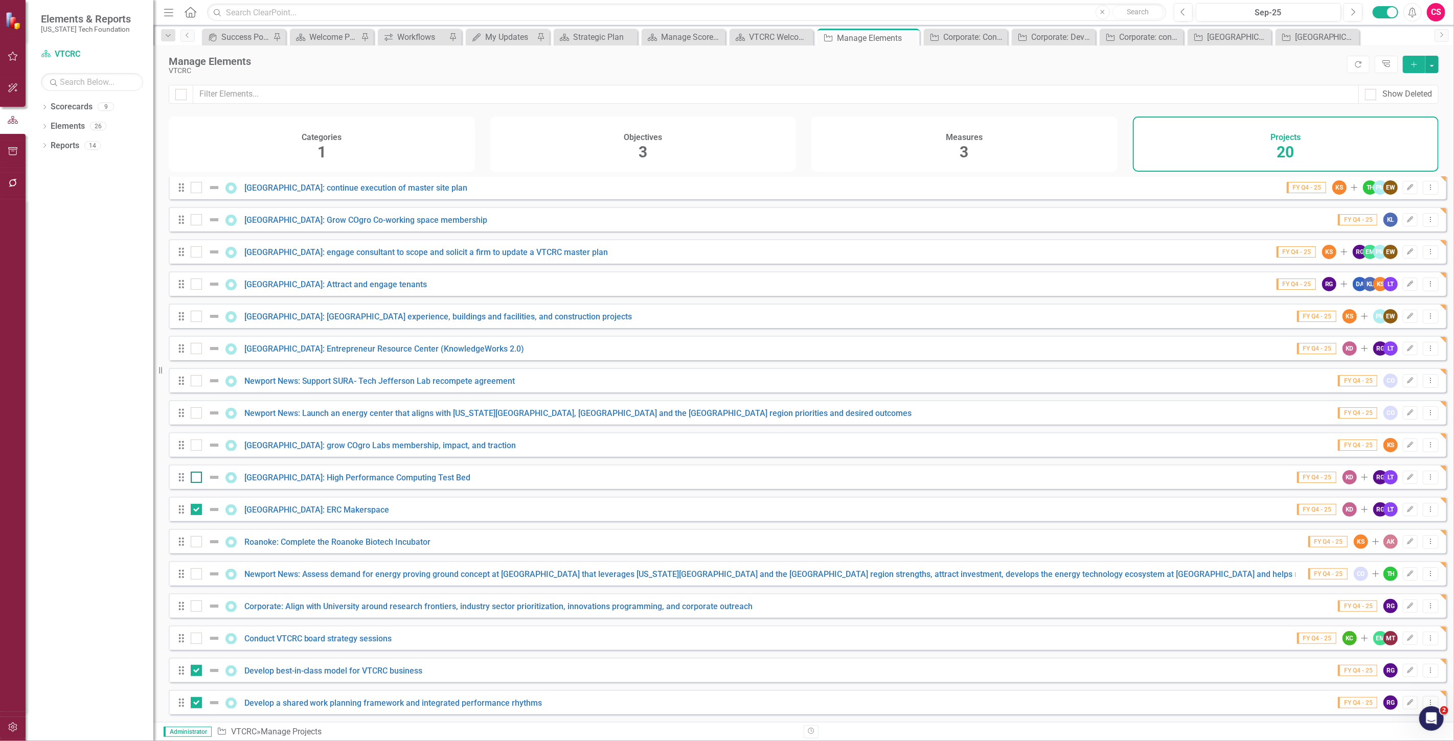
click at [197, 478] on input "checkbox" at bounding box center [194, 475] width 7 height 7
checkbox input "true"
click at [192, 447] on div at bounding box center [196, 445] width 11 height 11
click at [192, 446] on input "checkbox" at bounding box center [194, 443] width 7 height 7
checkbox input "true"
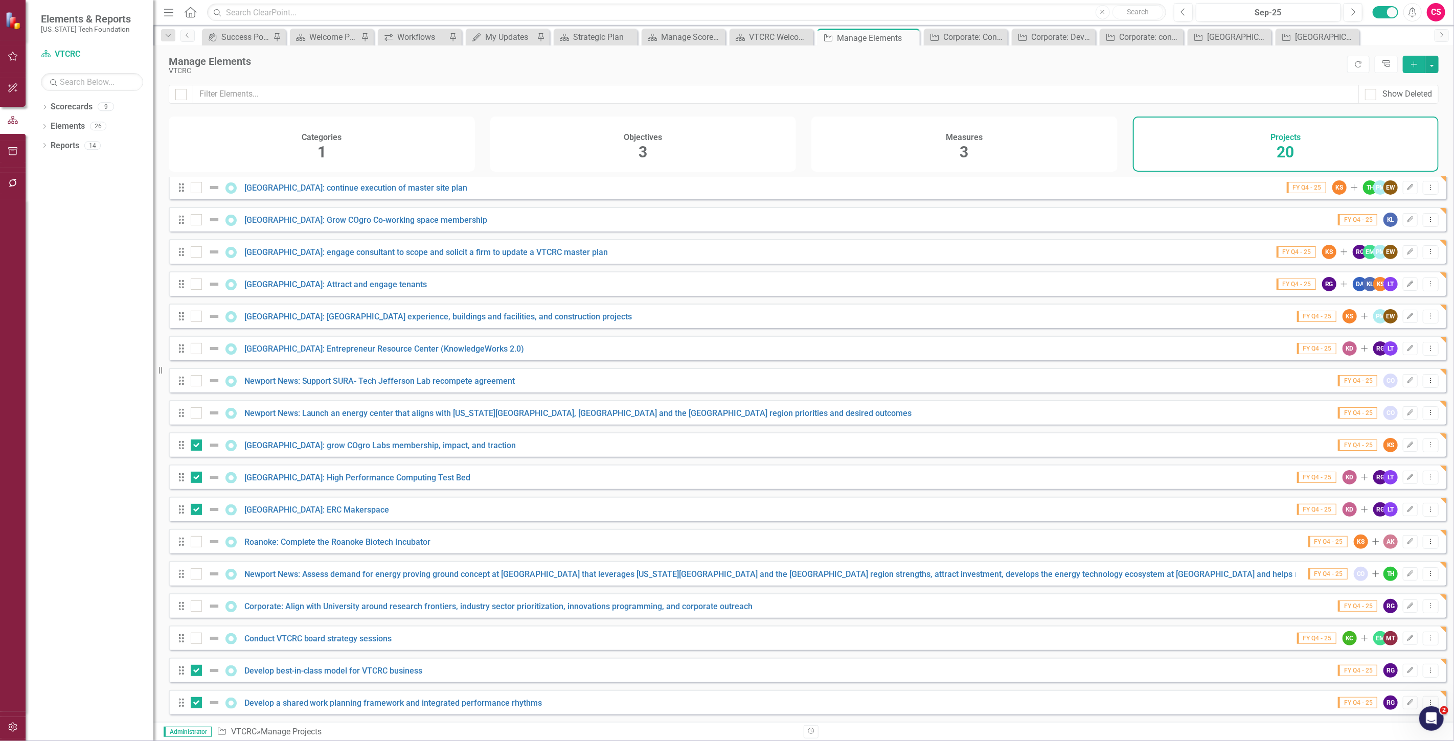
click at [195, 299] on div "Drag Corporate: Confirm FY25 projects and team assignments Blacksburg-centered …" at bounding box center [808, 396] width 1278 height 637
click at [199, 280] on div at bounding box center [196, 284] width 11 height 11
click at [197, 280] on input "checkbox" at bounding box center [194, 282] width 7 height 7
checkbox input "true"
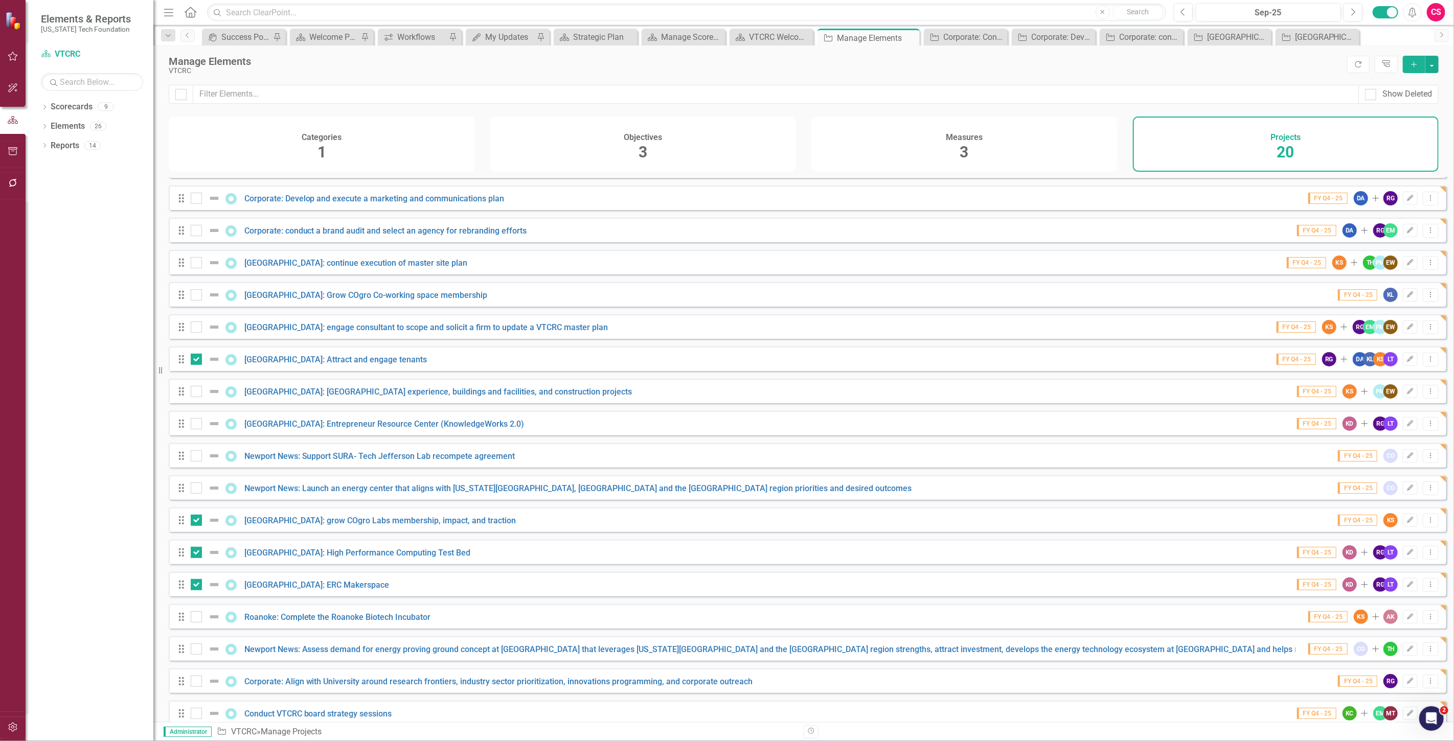
scroll to position [0, 0]
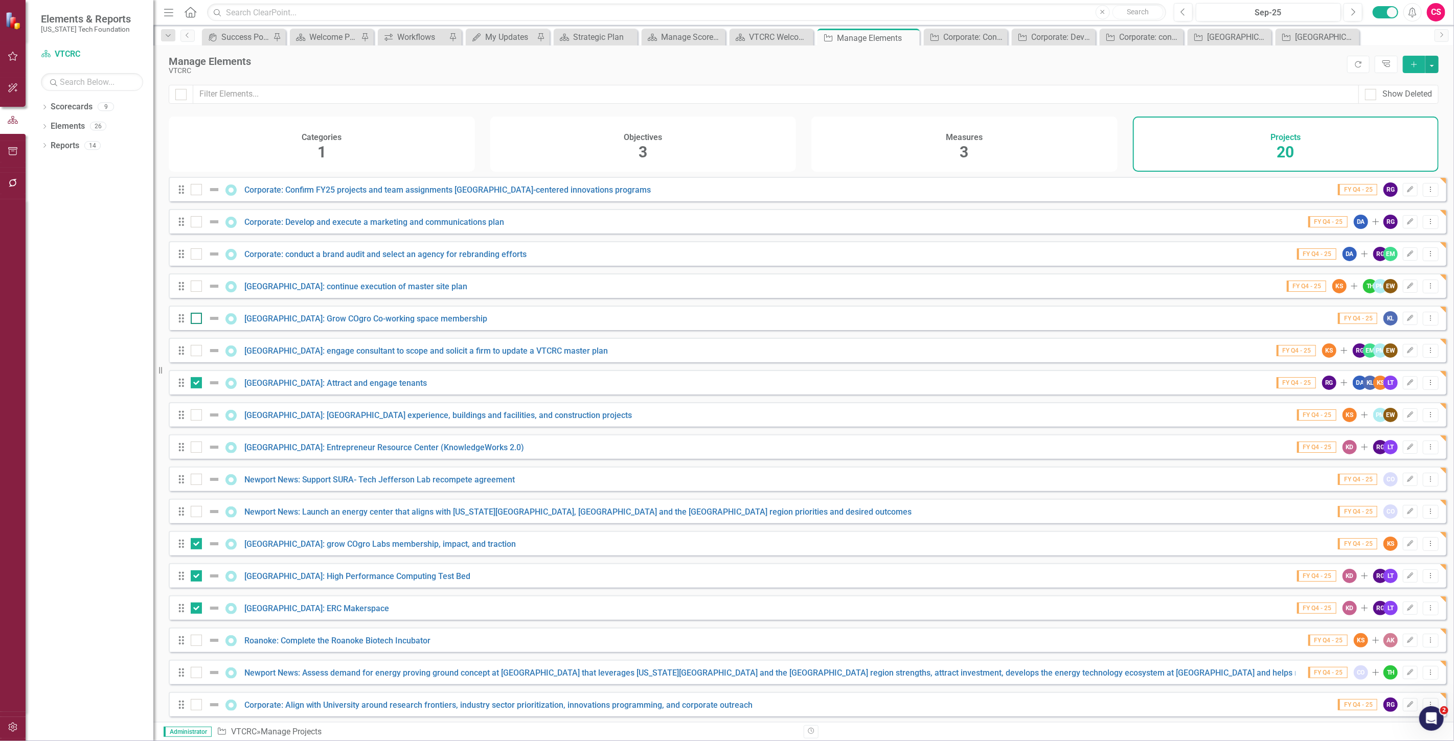
click at [192, 320] on input "checkbox" at bounding box center [194, 316] width 7 height 7
checkbox input "true"
click at [197, 292] on div at bounding box center [196, 286] width 11 height 11
click at [197, 287] on input "checkbox" at bounding box center [194, 284] width 7 height 7
checkbox input "true"
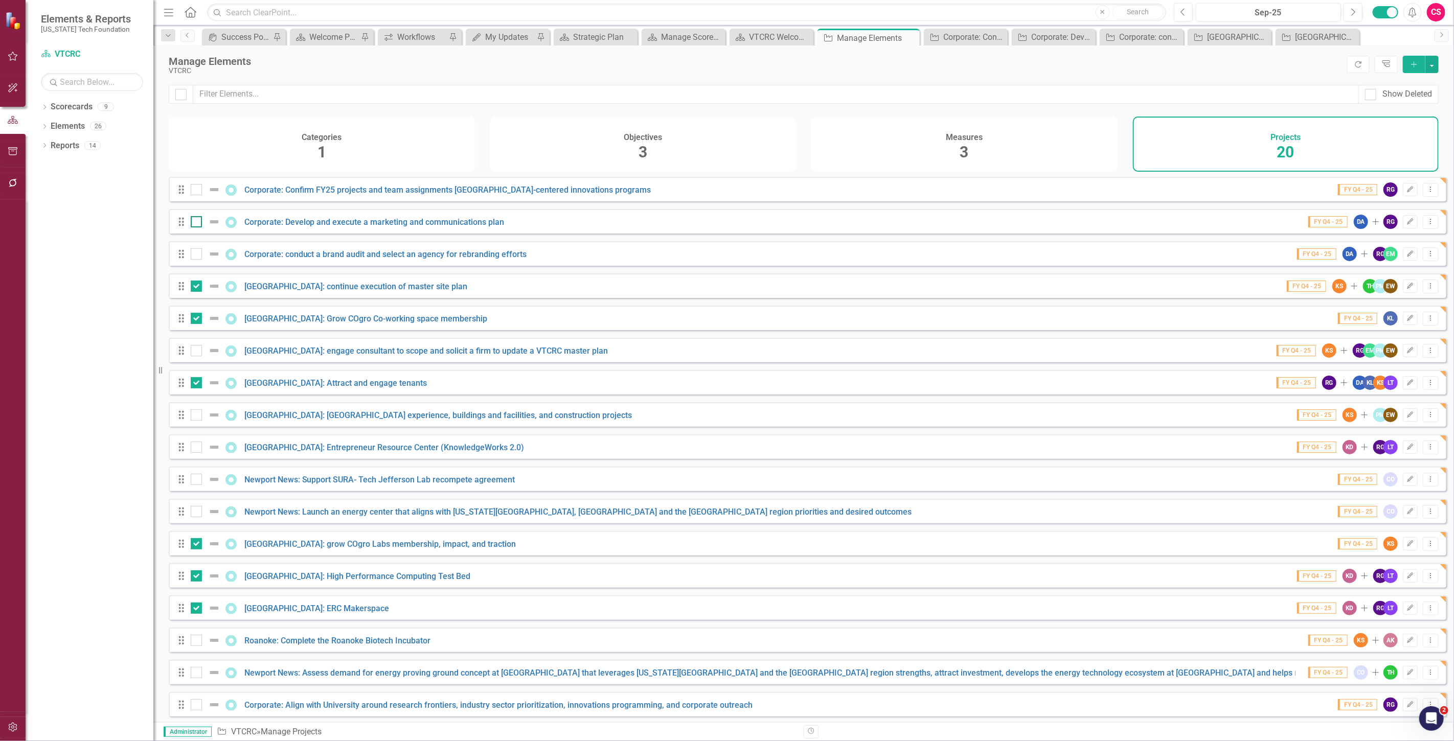
click at [199, 228] on div at bounding box center [196, 221] width 11 height 11
click at [197, 223] on input "checkbox" at bounding box center [194, 219] width 7 height 7
click at [1435, 67] on button "button" at bounding box center [1432, 64] width 13 height 17
click at [1392, 123] on link "Edit Multiple Edit Multiple" at bounding box center [1398, 120] width 81 height 19
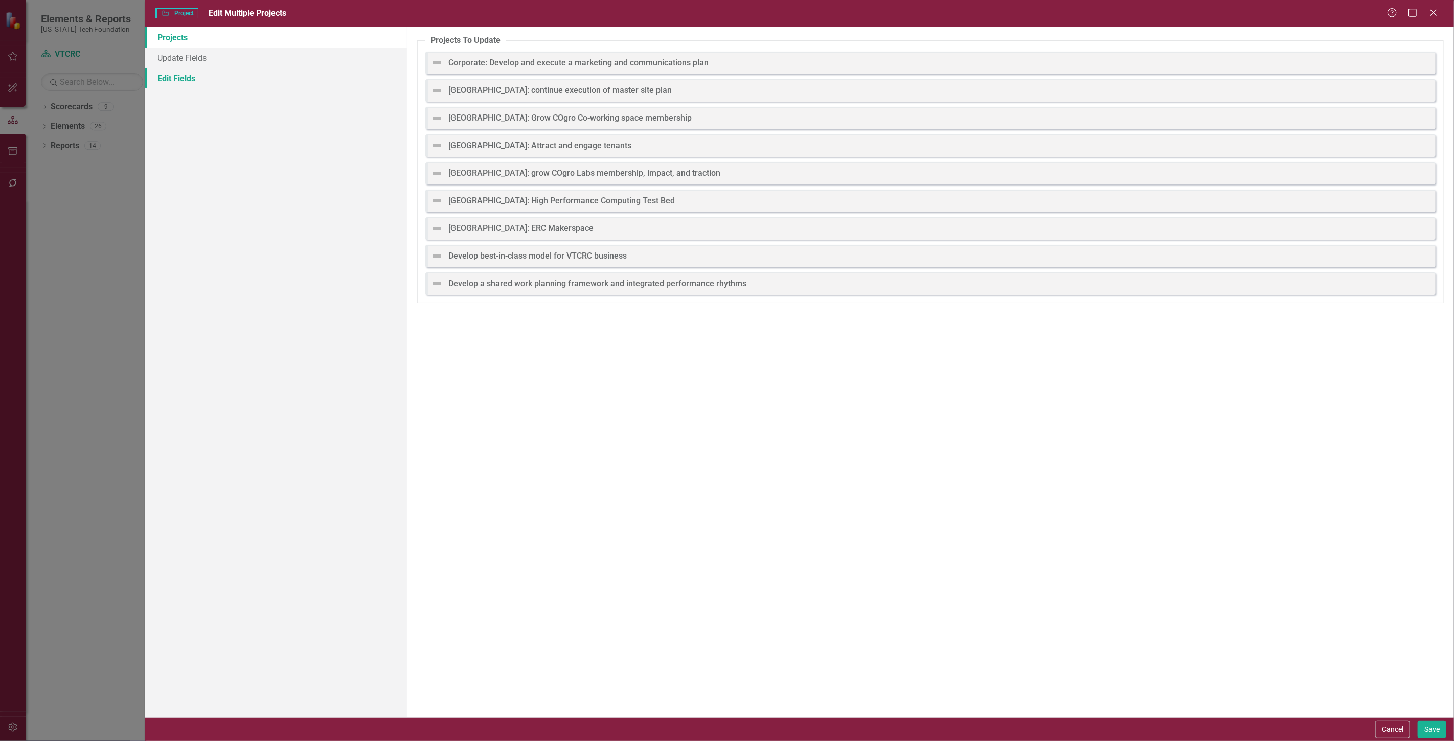
click at [268, 80] on link "Edit Fields" at bounding box center [276, 78] width 262 height 20
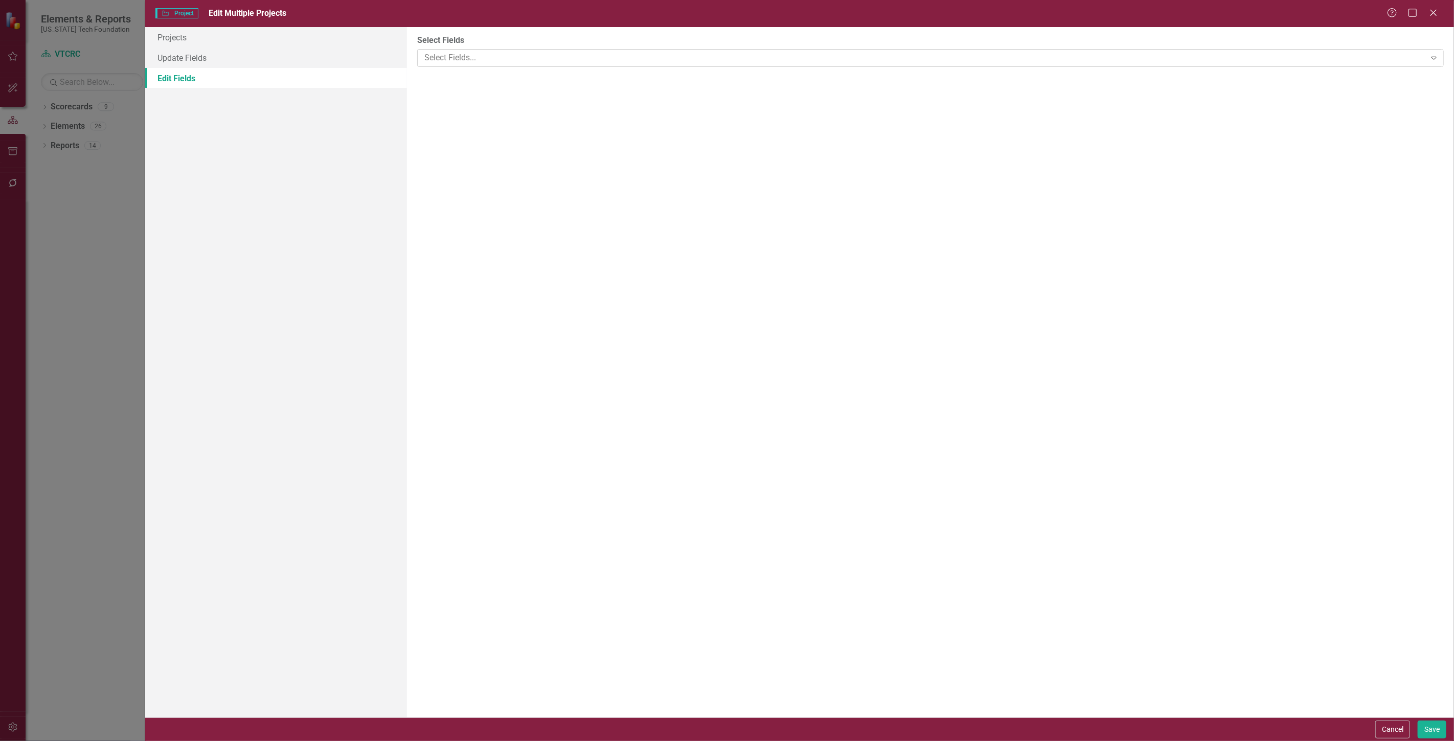
click at [554, 56] on div at bounding box center [922, 58] width 1005 height 14
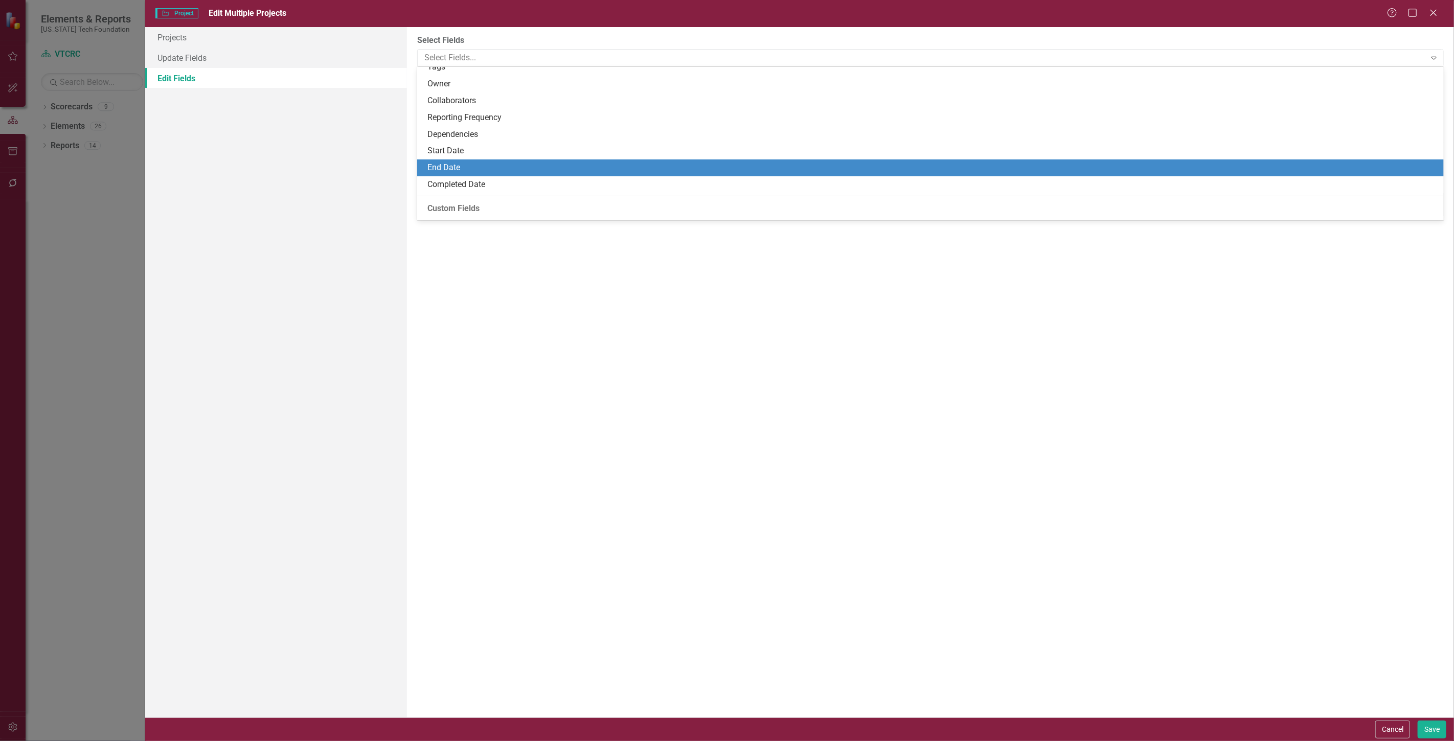
scroll to position [114, 0]
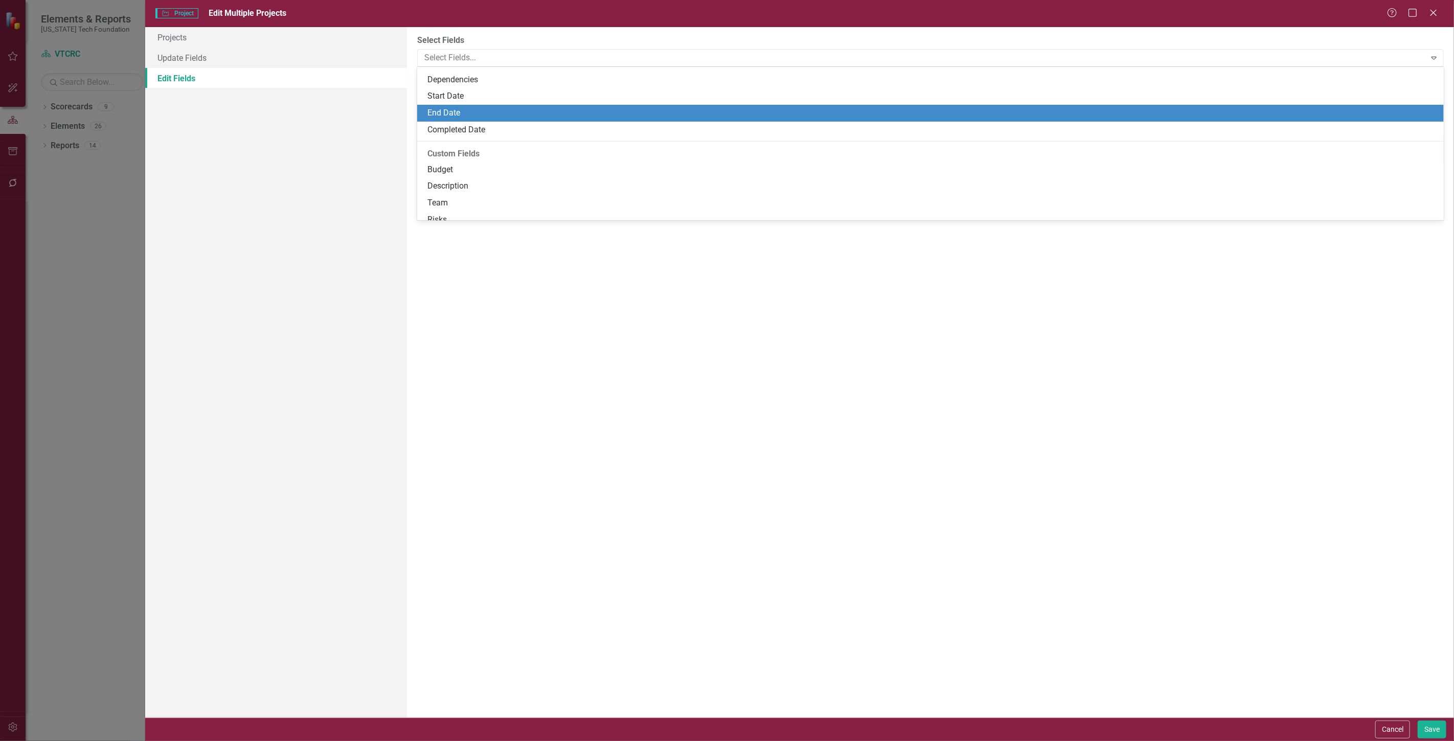
click at [461, 120] on div "End Date" at bounding box center [930, 113] width 1027 height 17
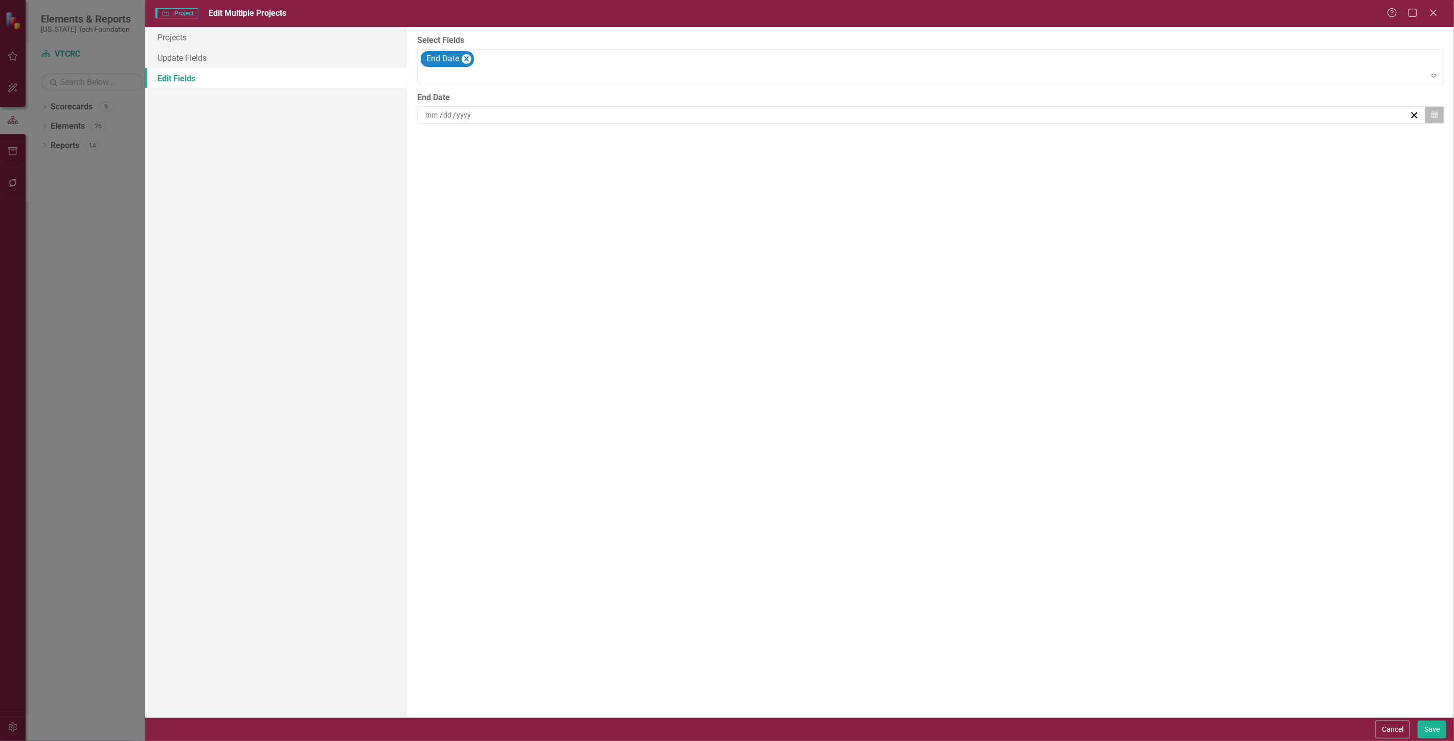
click at [1436, 116] on icon "Calendar" at bounding box center [1435, 114] width 6 height 7
click at [932, 142] on span "[DATE]" at bounding box center [921, 140] width 21 height 8
click at [967, 137] on button "›" at bounding box center [977, 140] width 22 height 22
click at [990, 220] on button "June" at bounding box center [981, 207] width 59 height 37
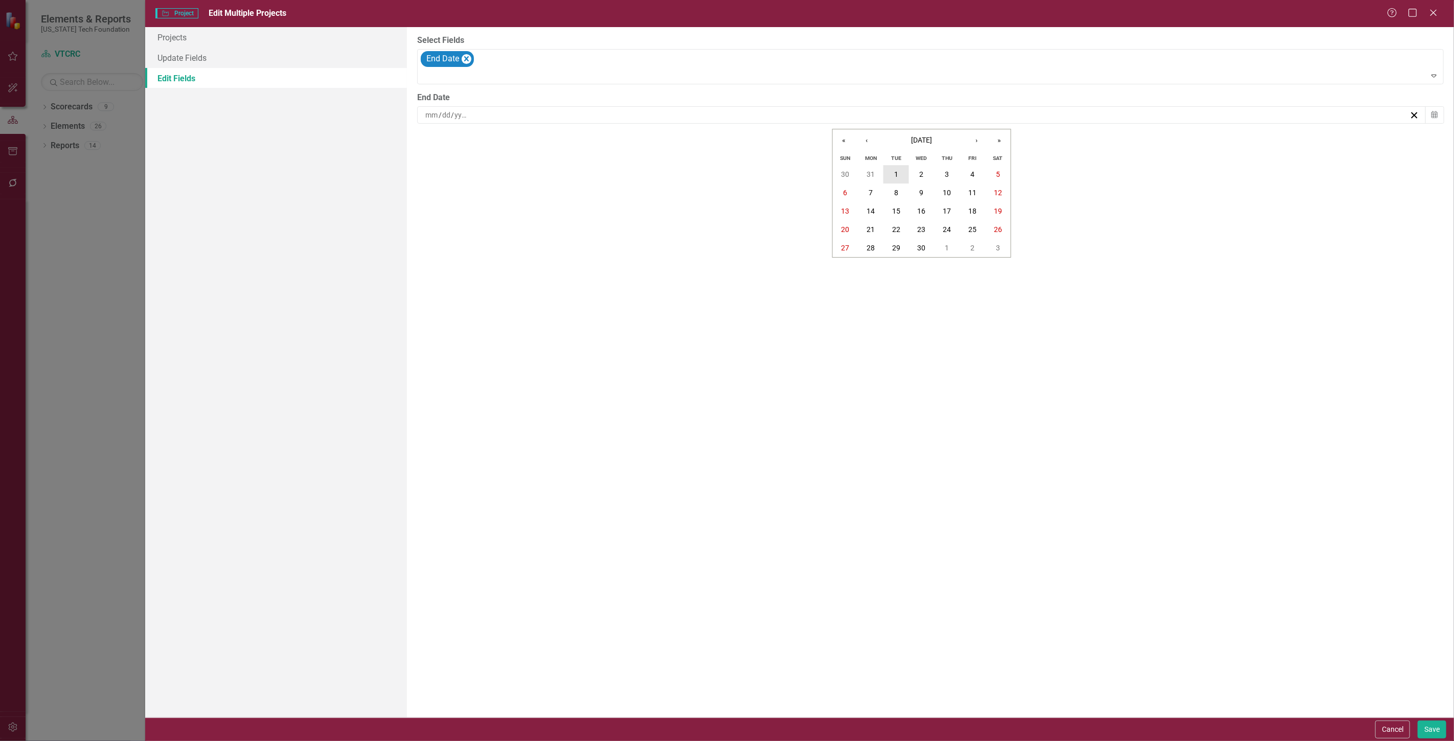
click at [893, 174] on button "1" at bounding box center [897, 174] width 26 height 18
click at [1443, 727] on button "Save" at bounding box center [1432, 730] width 29 height 18
checkbox input "false"
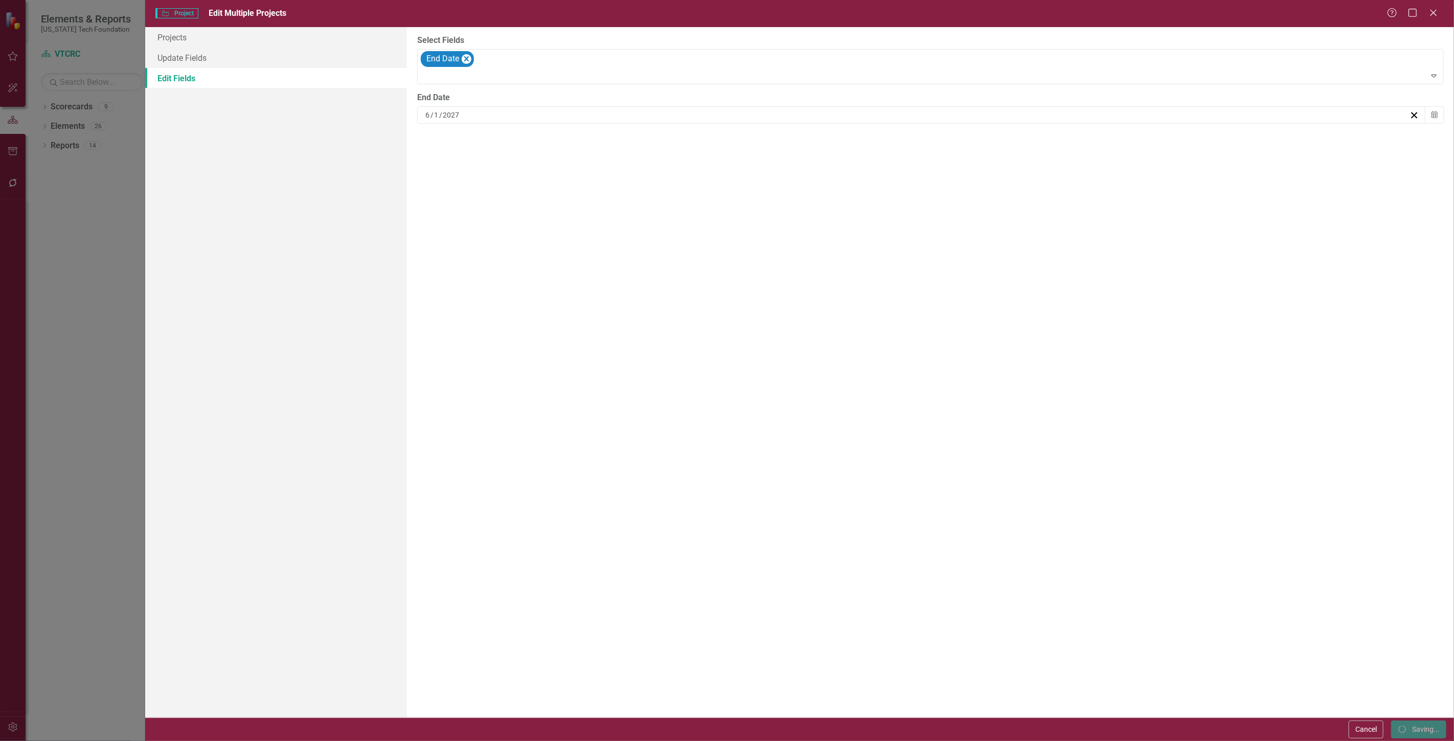
checkbox input "false"
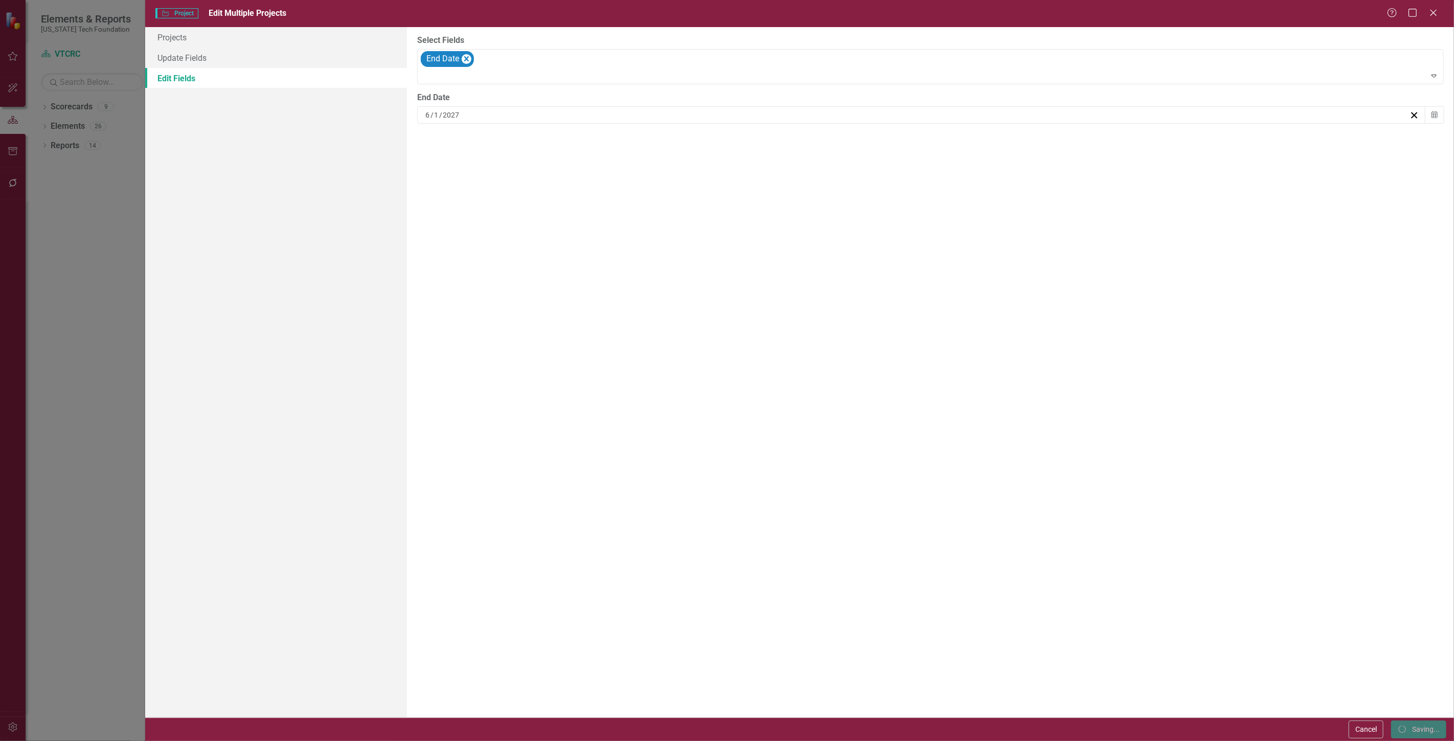
checkbox input "false"
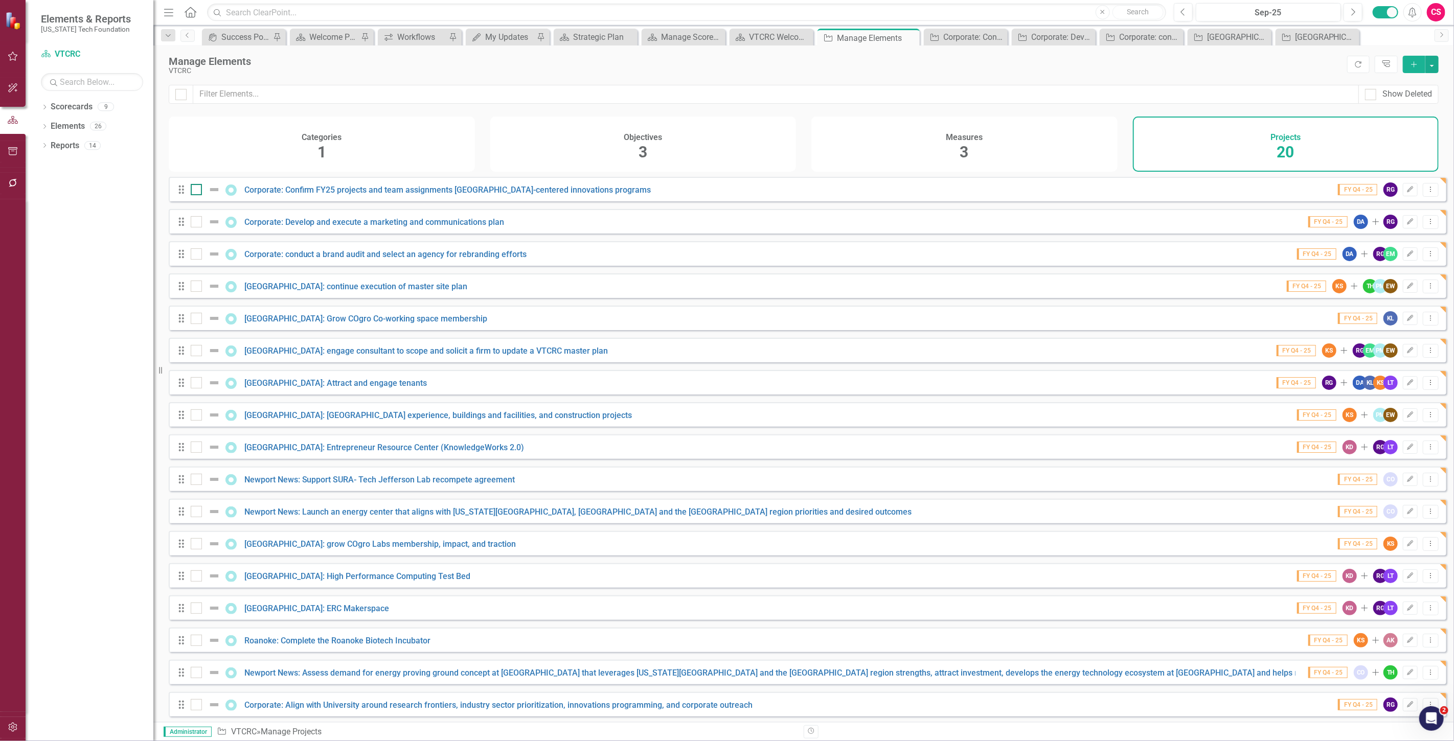
click at [193, 195] on div at bounding box center [196, 189] width 11 height 11
click at [193, 191] on input "checkbox" at bounding box center [194, 187] width 7 height 7
checkbox input "true"
click at [191, 416] on input "checkbox" at bounding box center [194, 413] width 7 height 7
checkbox input "true"
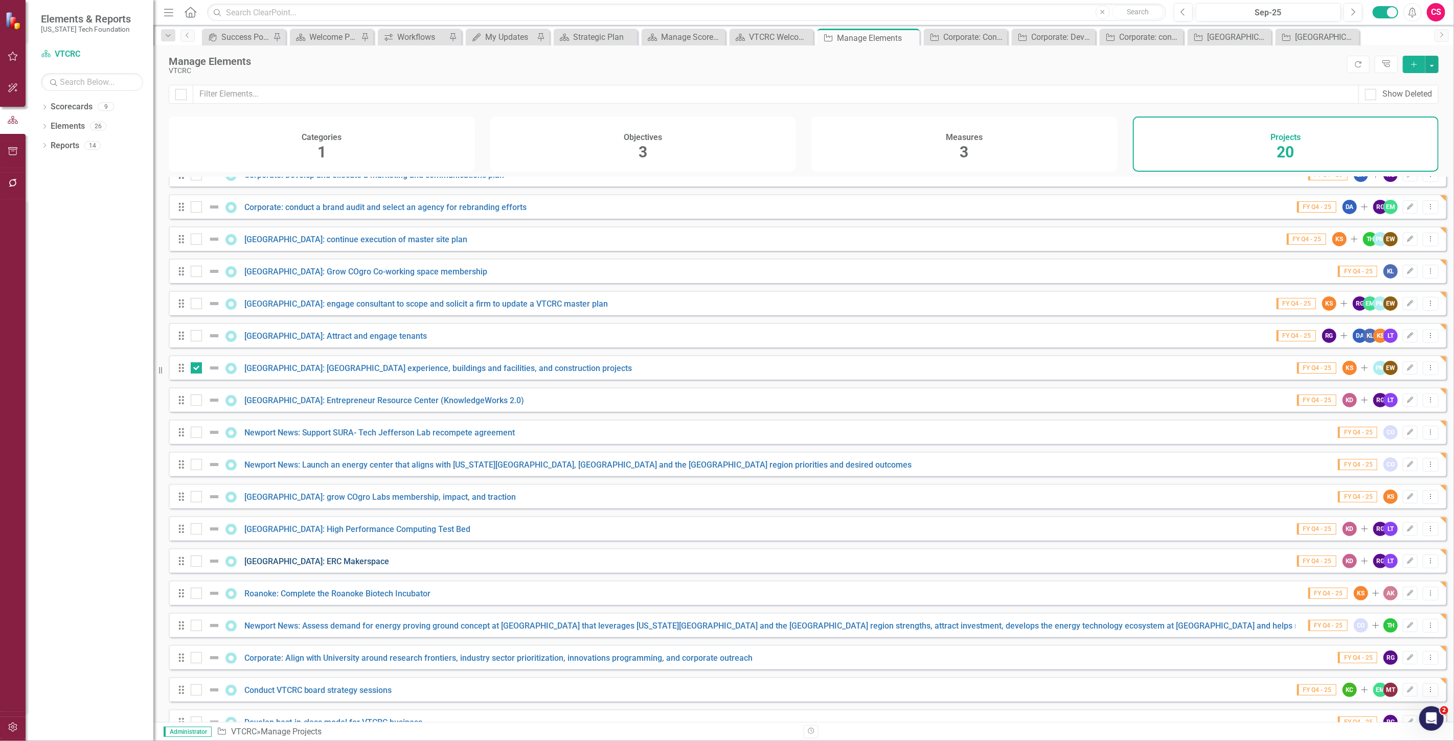
scroll to position [106, 0]
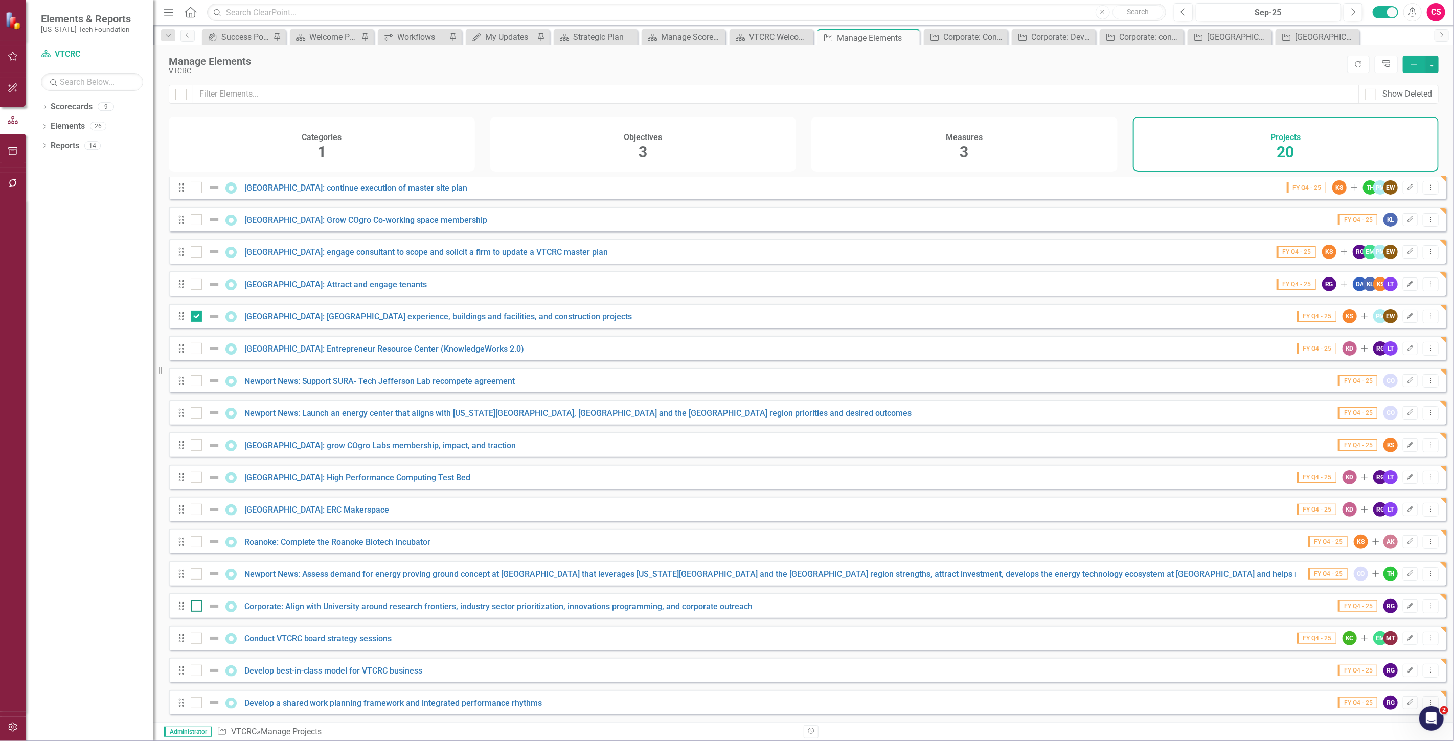
click at [195, 606] on input "checkbox" at bounding box center [194, 604] width 7 height 7
checkbox input "true"
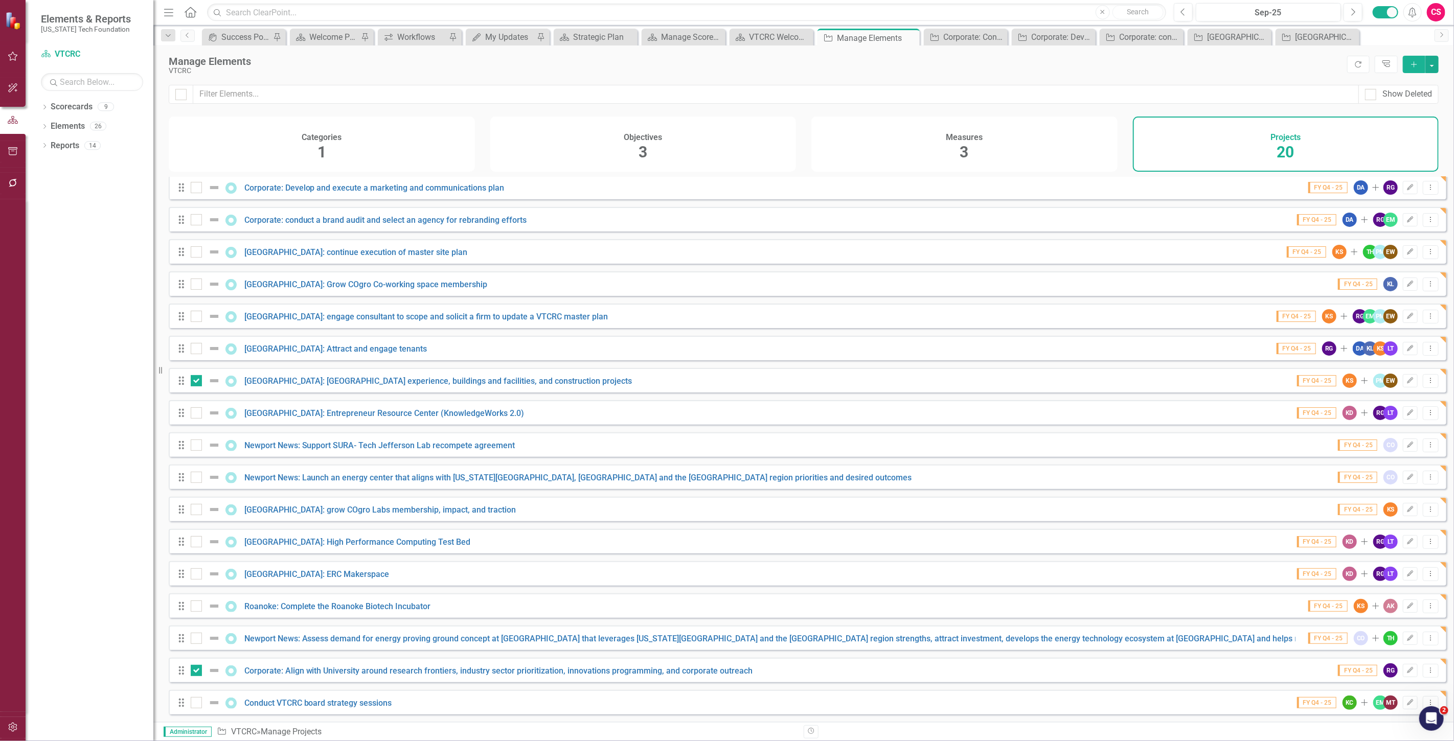
scroll to position [0, 0]
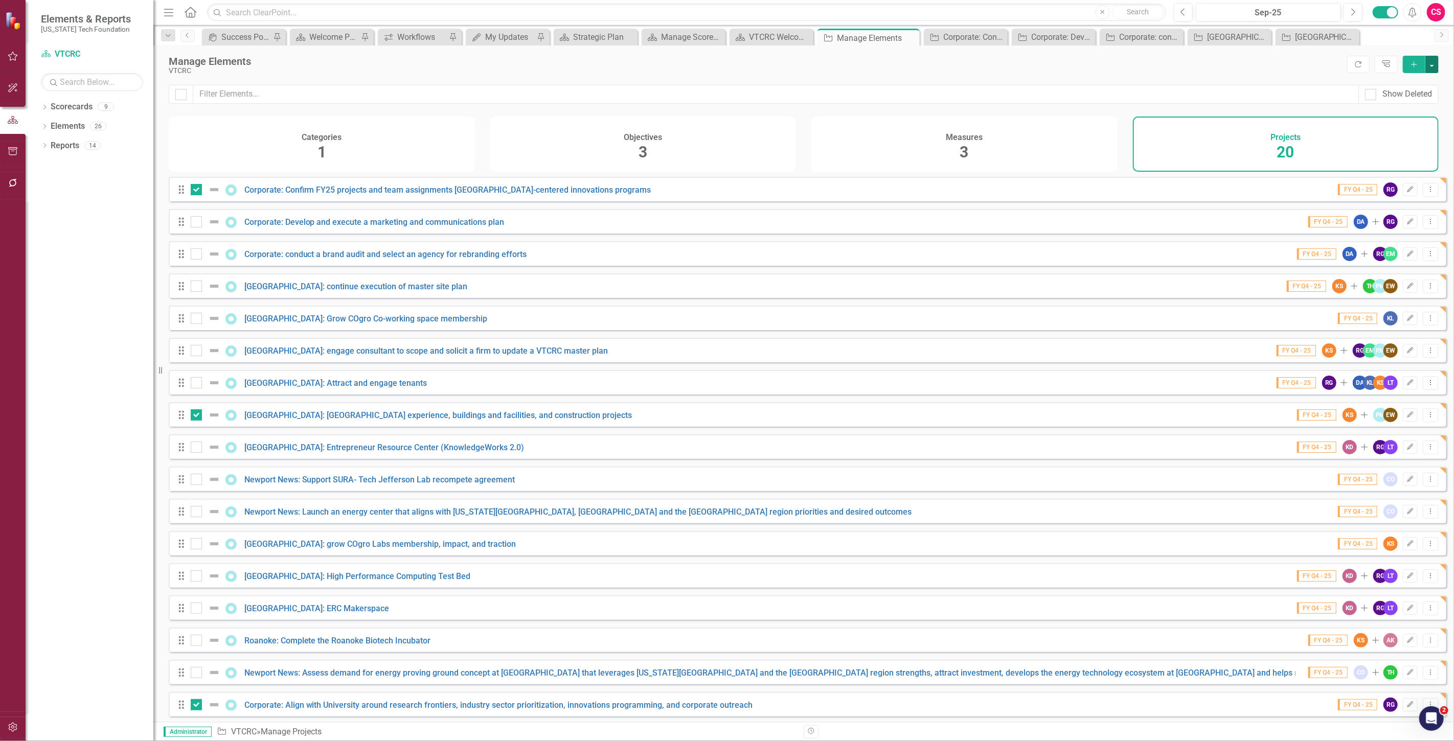
click at [1438, 61] on button "button" at bounding box center [1432, 64] width 13 height 17
click at [1405, 122] on link "Edit Multiple Edit Multiple" at bounding box center [1398, 120] width 81 height 19
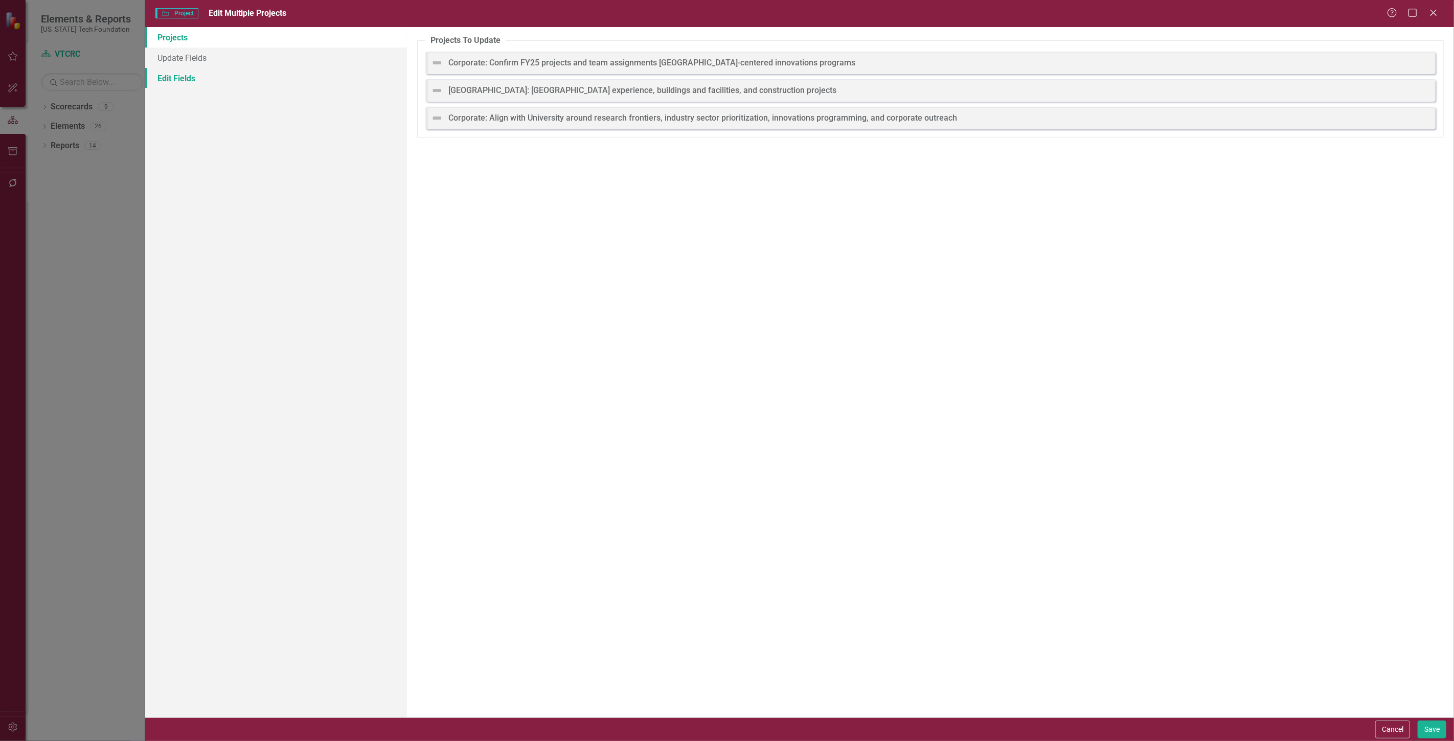
click at [184, 78] on link "Edit Fields" at bounding box center [276, 78] width 262 height 20
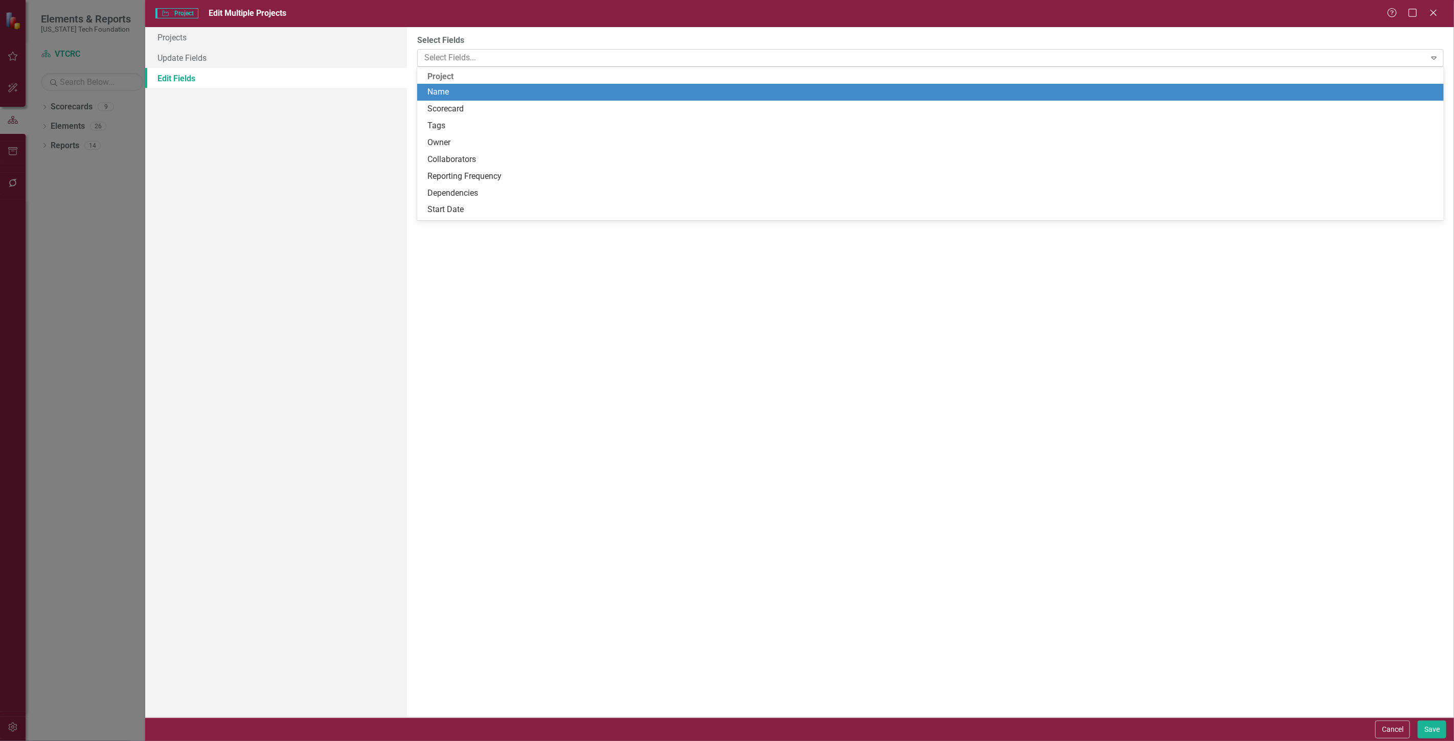
drag, startPoint x: 458, startPoint y: 56, endPoint x: 463, endPoint y: 62, distance: 7.7
click at [459, 57] on div at bounding box center [922, 58] width 1005 height 14
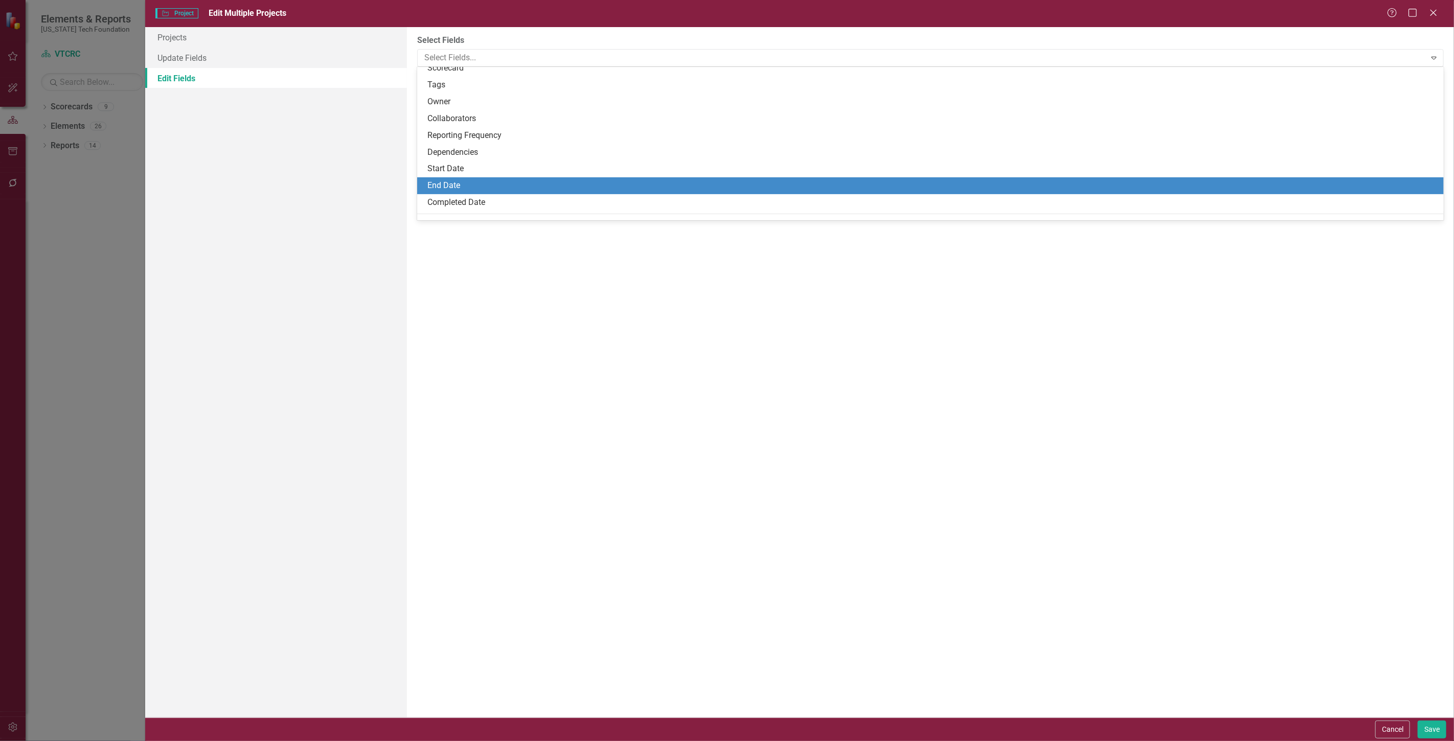
scroll to position [57, 0]
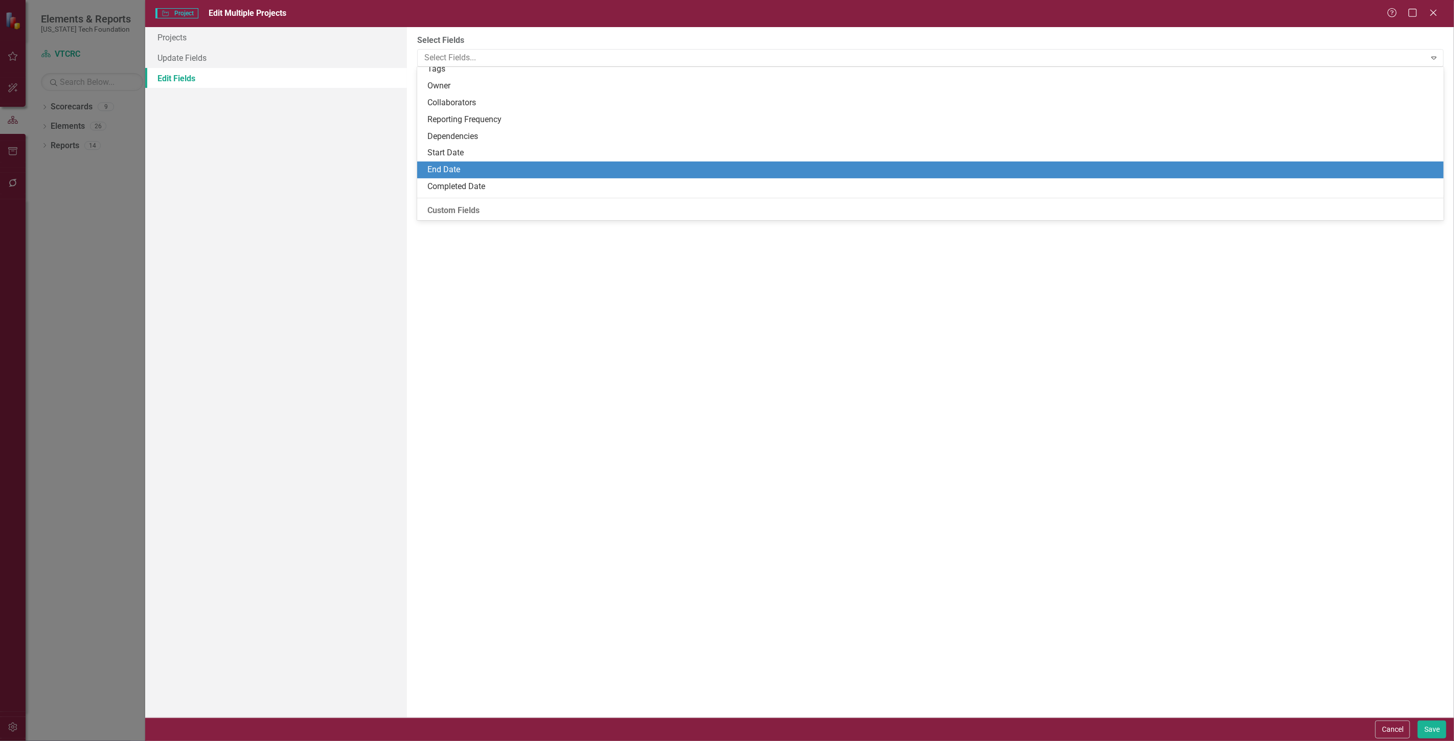
click at [451, 172] on div "End Date" at bounding box center [932, 170] width 1010 height 12
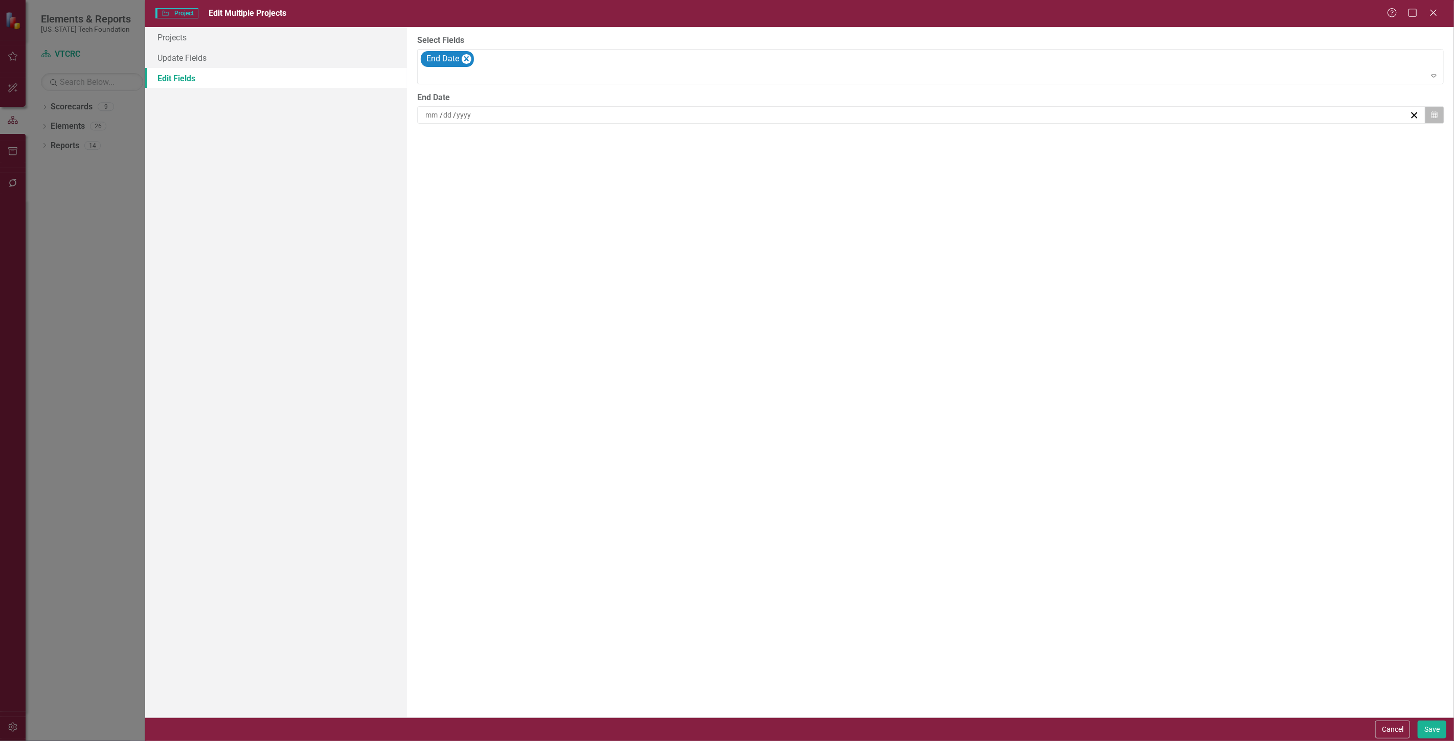
click at [1440, 111] on button "Calendar" at bounding box center [1434, 114] width 19 height 17
click at [861, 140] on button "‹" at bounding box center [866, 140] width 22 height 22
click at [860, 140] on button "‹" at bounding box center [866, 140] width 22 height 22
click at [858, 141] on button "‹" at bounding box center [866, 140] width 22 height 22
click at [941, 246] on button "31" at bounding box center [948, 248] width 26 height 18
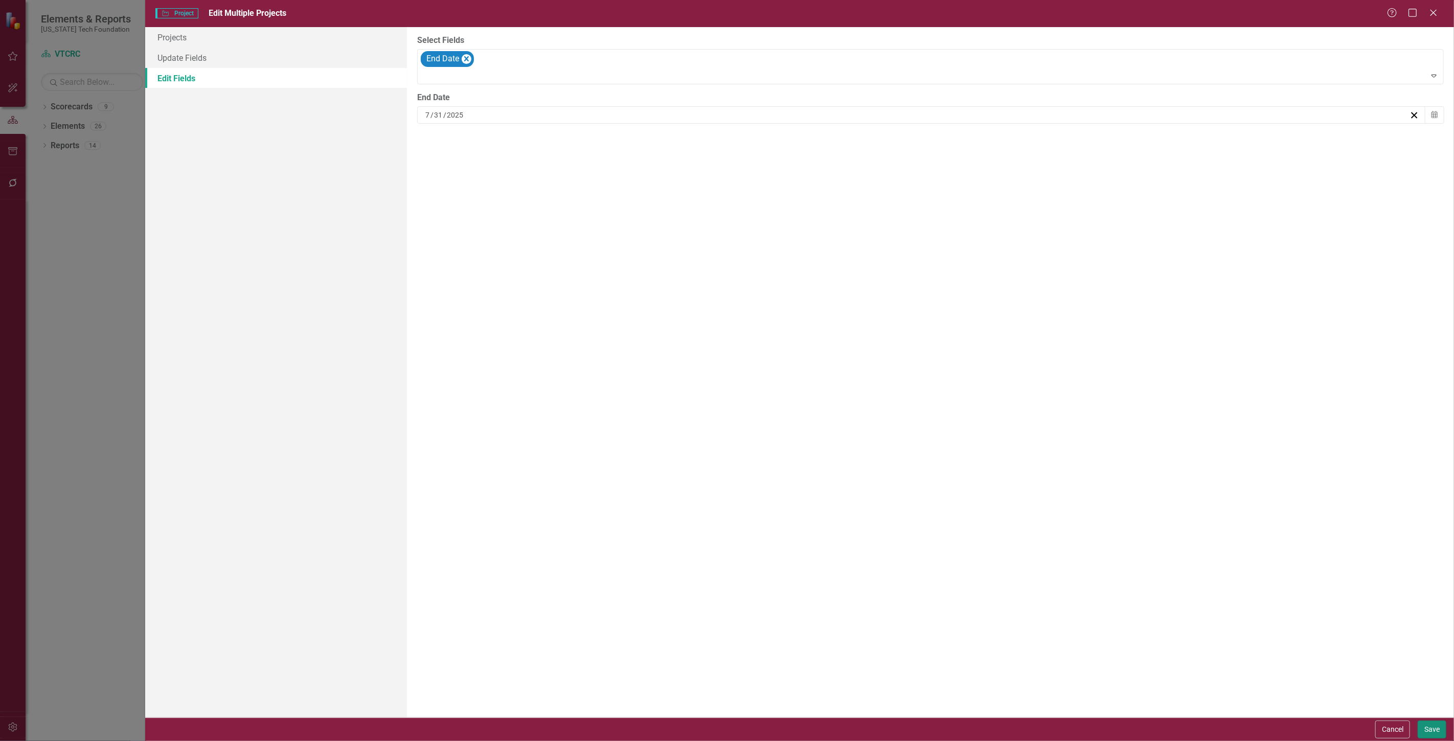
click at [1431, 727] on button "Save" at bounding box center [1432, 730] width 29 height 18
checkbox input "false"
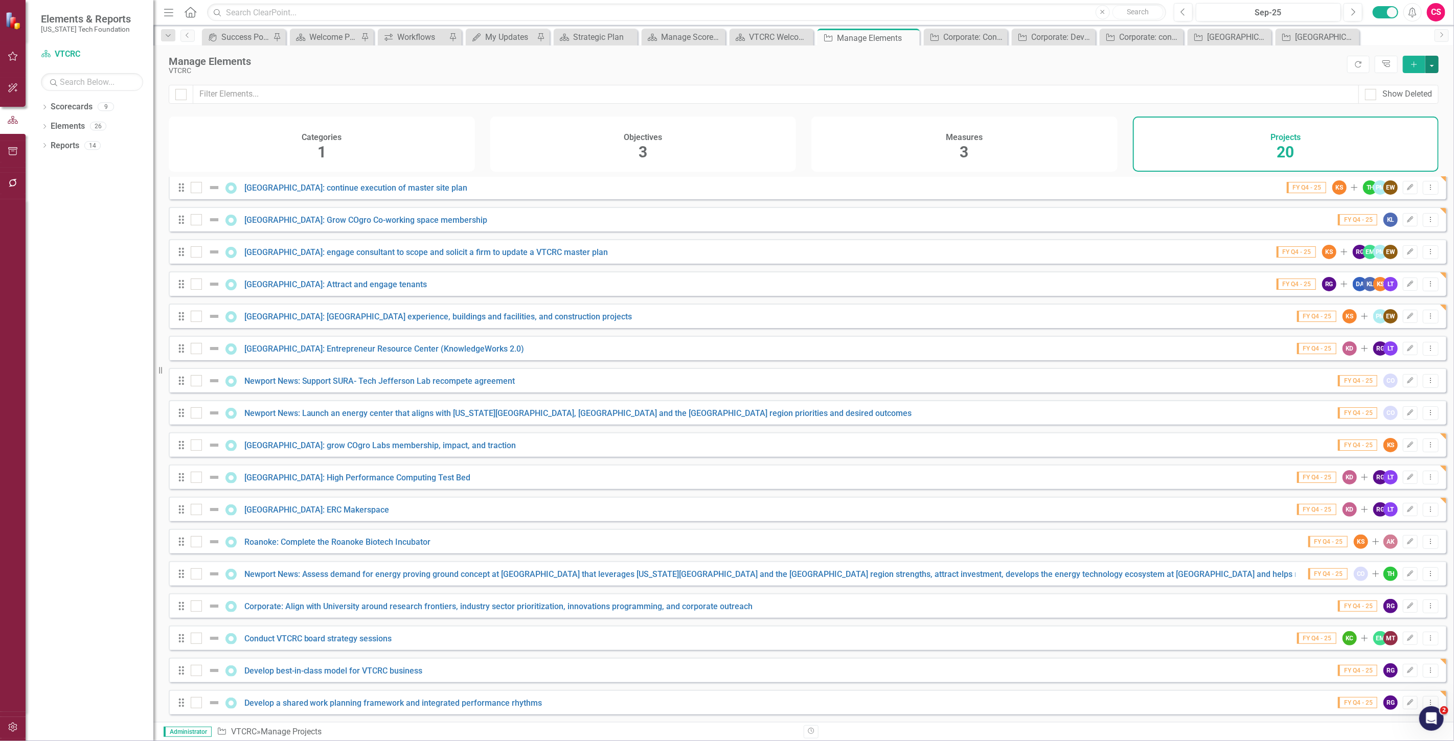
scroll to position [0, 0]
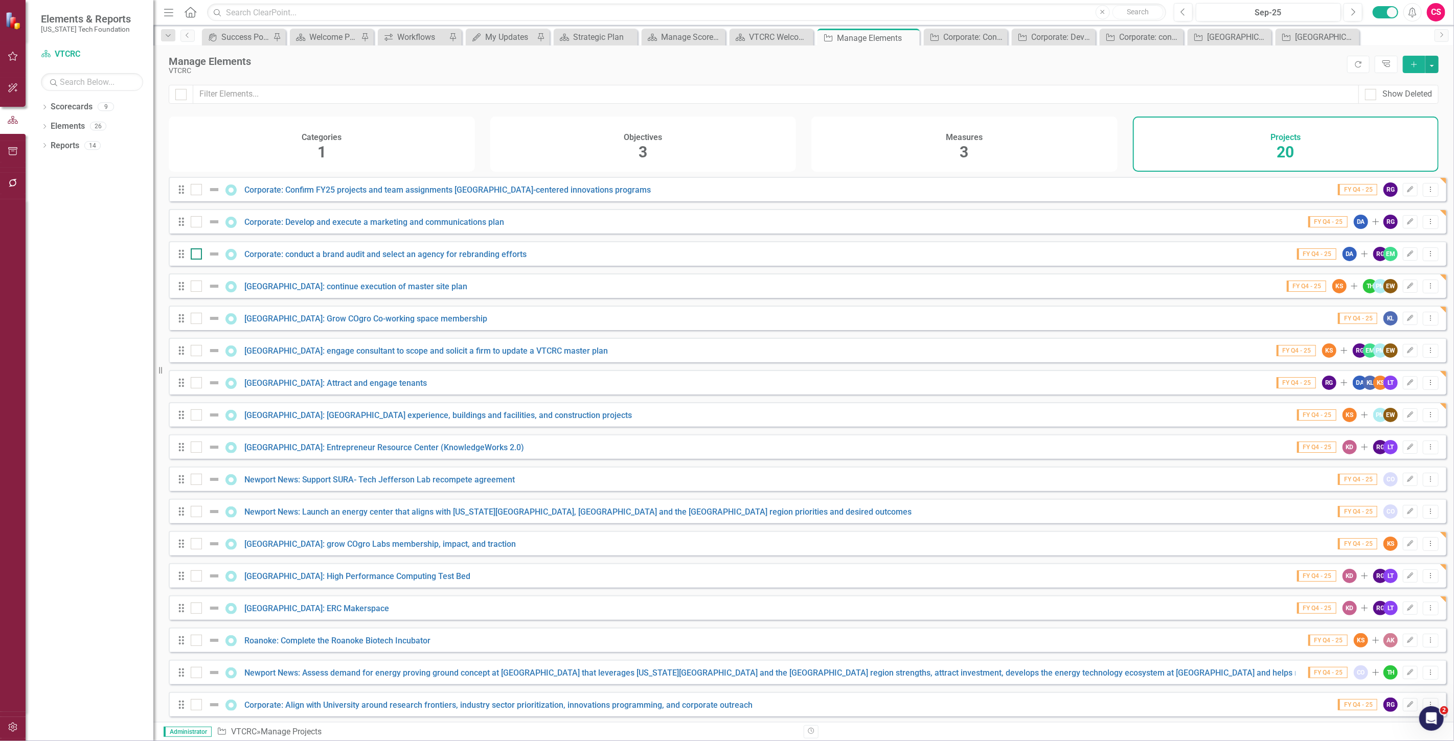
click at [191, 255] on input "checkbox" at bounding box center [194, 252] width 7 height 7
checkbox input "true"
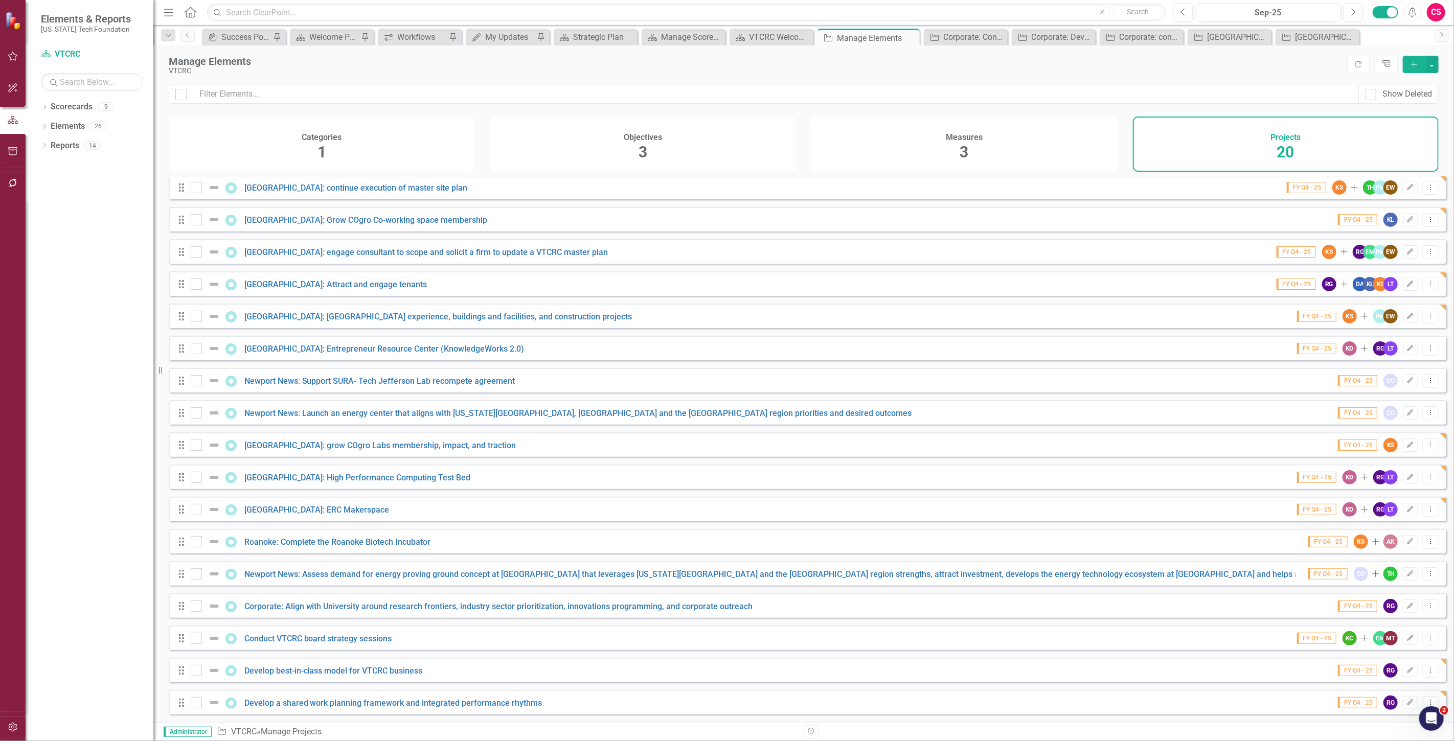
scroll to position [106, 0]
click at [1407, 638] on icon "Edit" at bounding box center [1411, 639] width 8 height 6
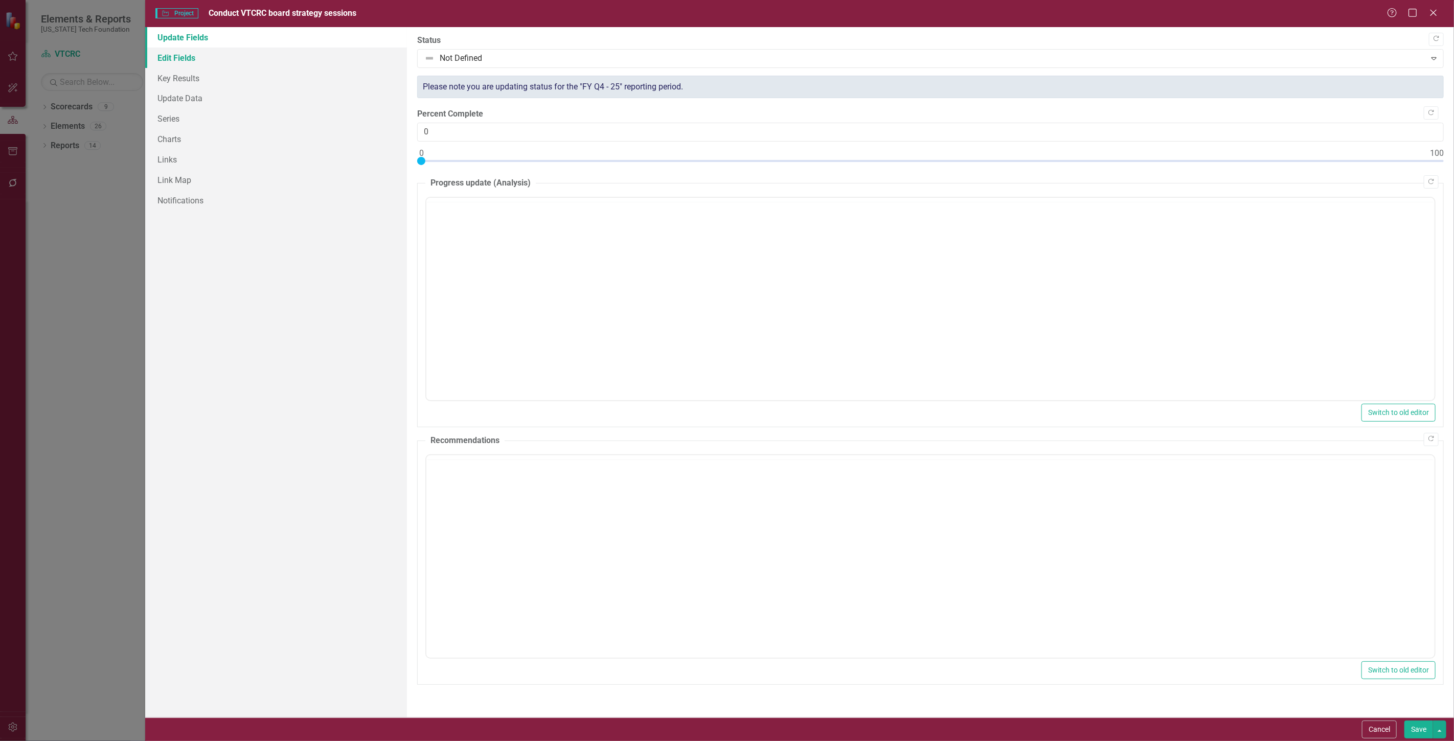
click at [223, 55] on link "Edit Fields" at bounding box center [276, 58] width 262 height 20
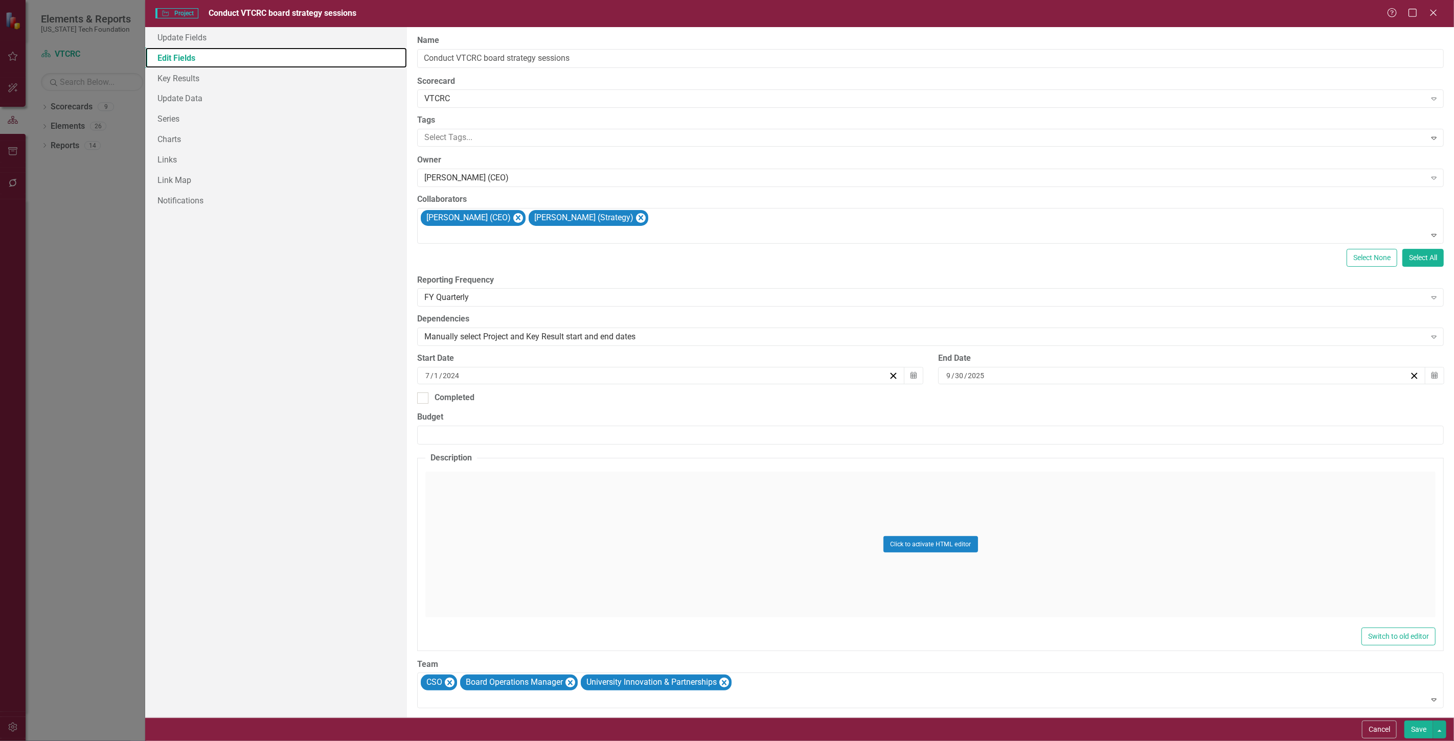
scroll to position [0, 0]
click at [1432, 374] on button "Calendar" at bounding box center [1434, 375] width 19 height 17
click at [1122, 404] on button "‹" at bounding box center [1122, 402] width 22 height 22
click at [1121, 404] on button "‹" at bounding box center [1122, 402] width 22 height 22
click at [1205, 507] on abbr "31" at bounding box center [1202, 510] width 8 height 8
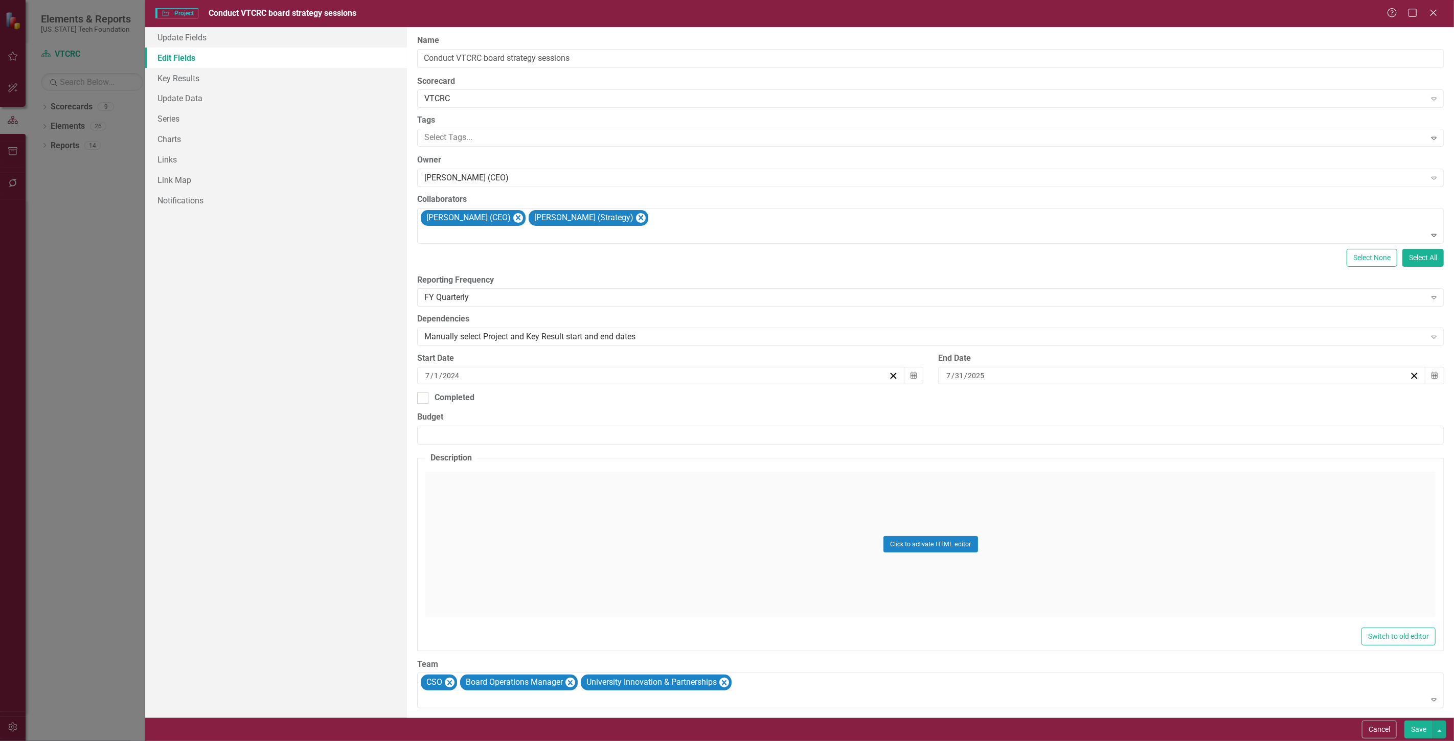
click at [1418, 730] on button "Save" at bounding box center [1419, 730] width 29 height 18
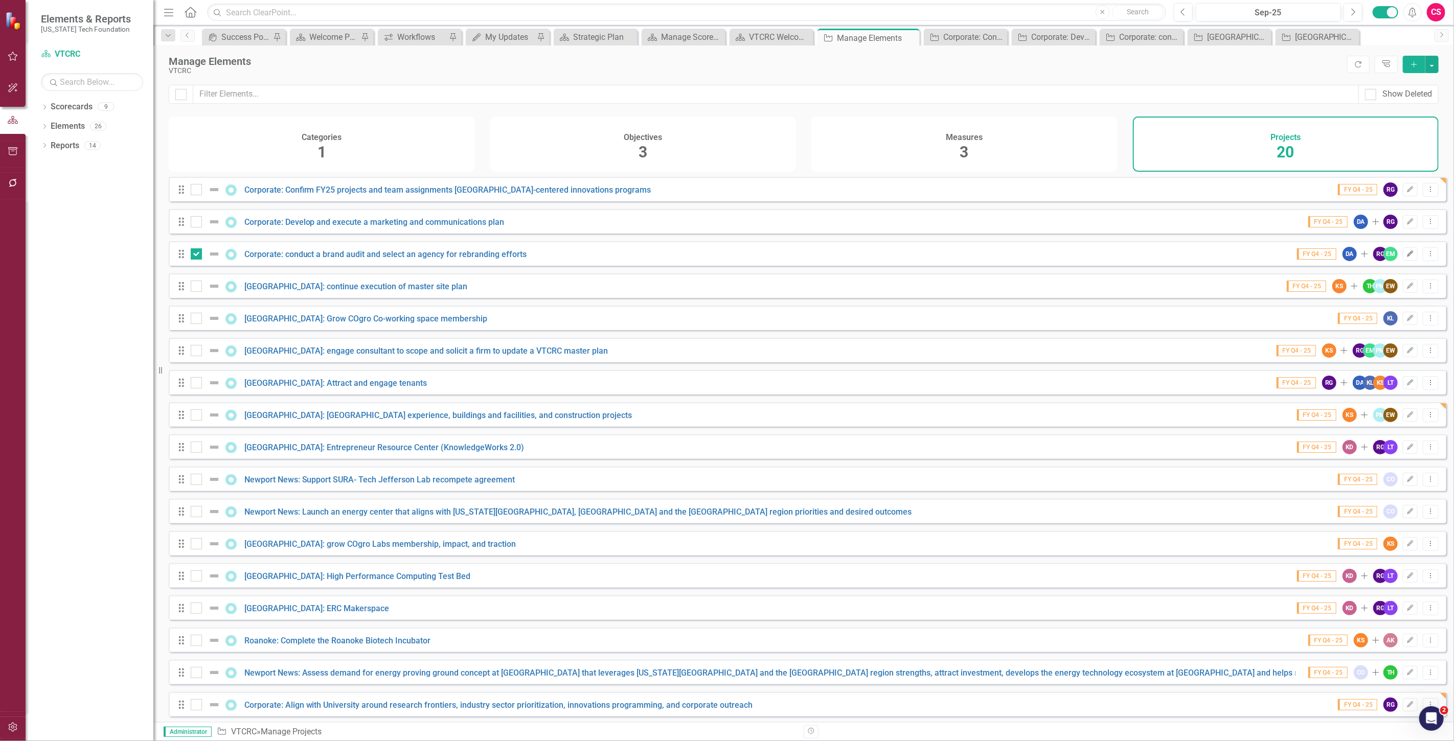
click at [1407, 257] on icon "Edit" at bounding box center [1411, 254] width 8 height 6
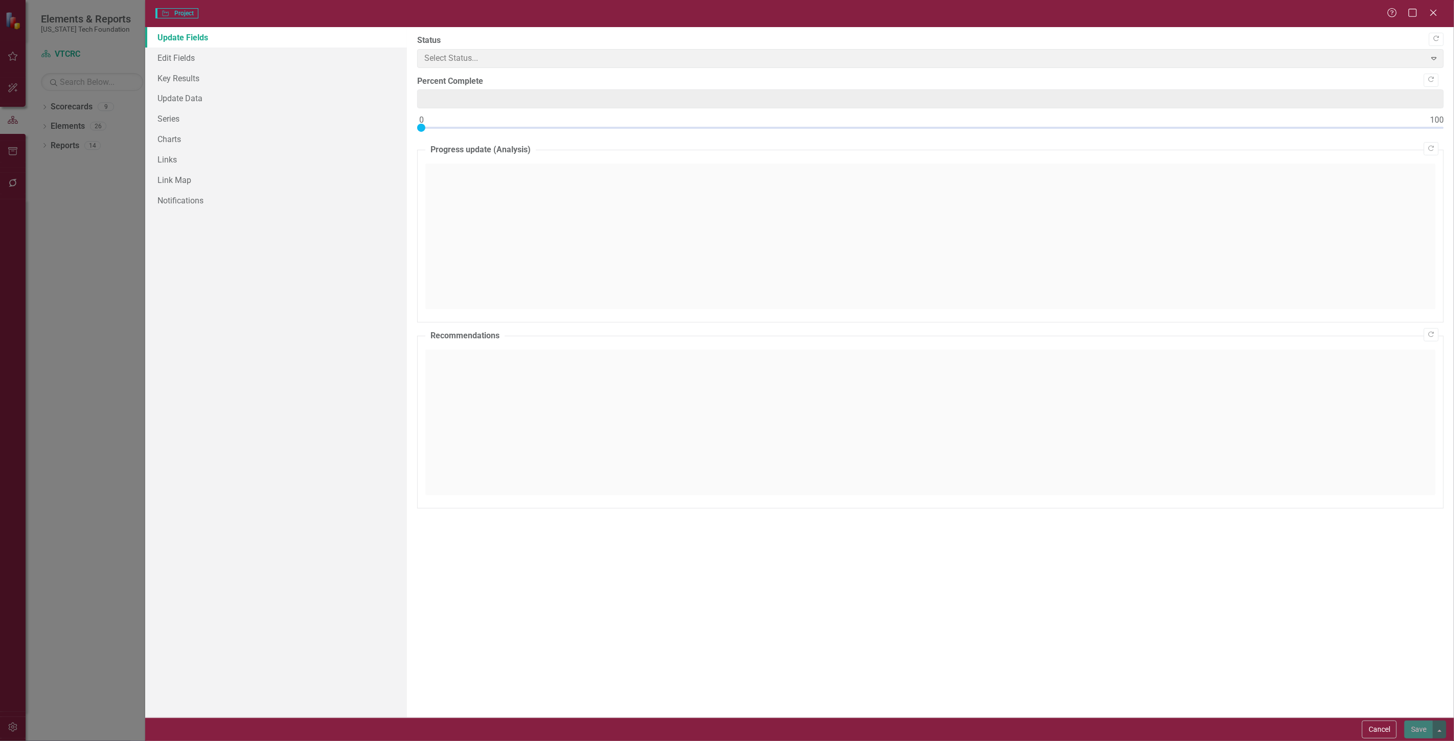
type input "0"
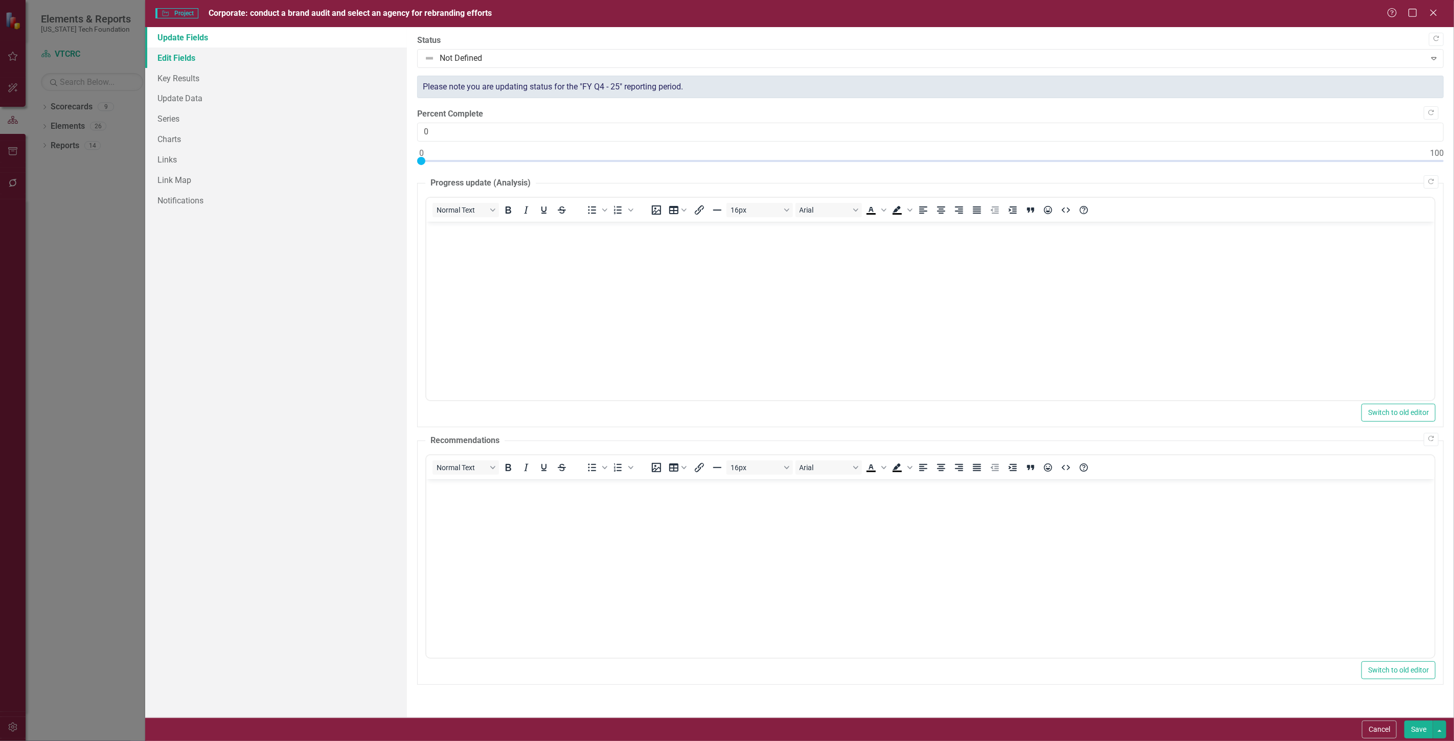
click at [221, 56] on link "Edit Fields" at bounding box center [276, 58] width 262 height 20
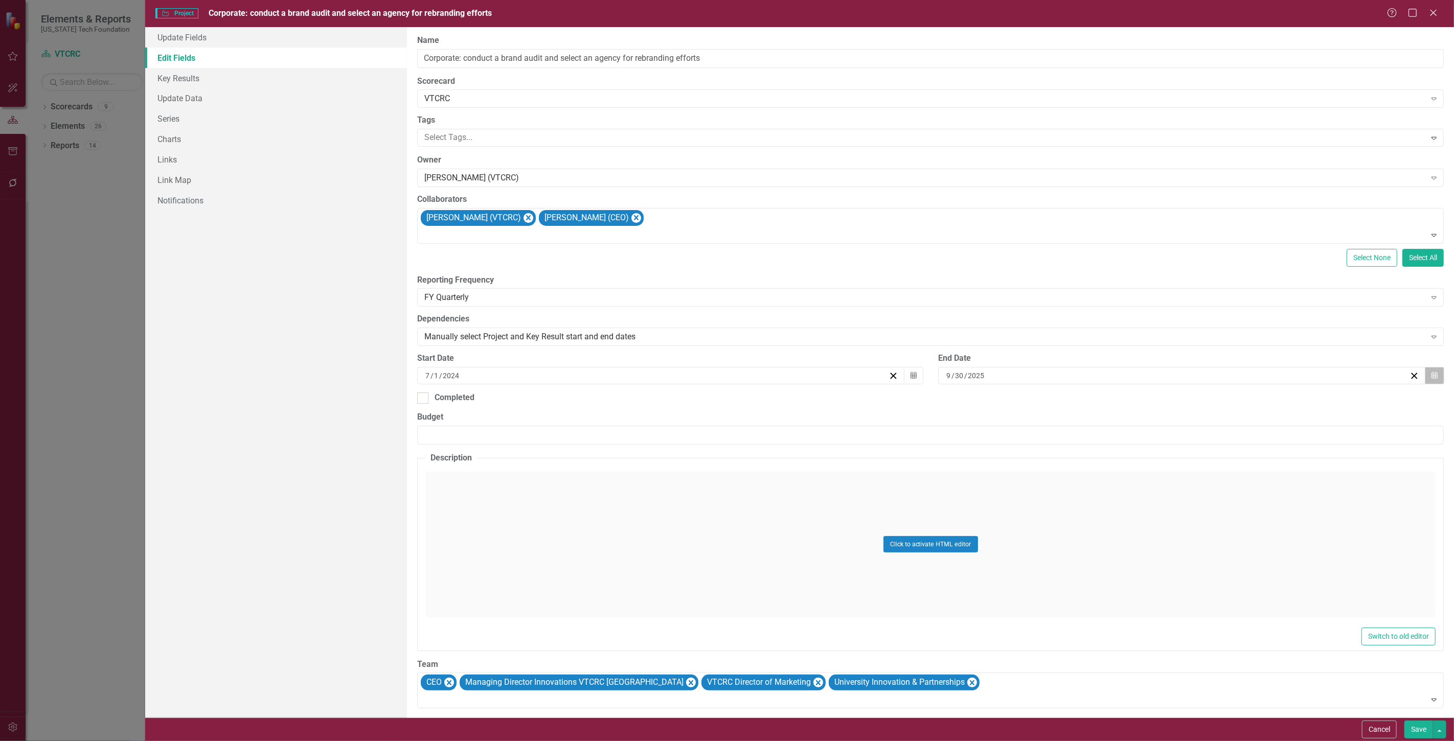
click at [1432, 375] on icon "Calendar" at bounding box center [1435, 375] width 6 height 7
click at [1172, 408] on button "[DATE]" at bounding box center [1177, 402] width 88 height 22
click at [1228, 402] on button "›" at bounding box center [1232, 402] width 22 height 22
click at [1229, 402] on button "›" at bounding box center [1232, 402] width 22 height 22
click at [1249, 471] on button "June" at bounding box center [1236, 468] width 59 height 37
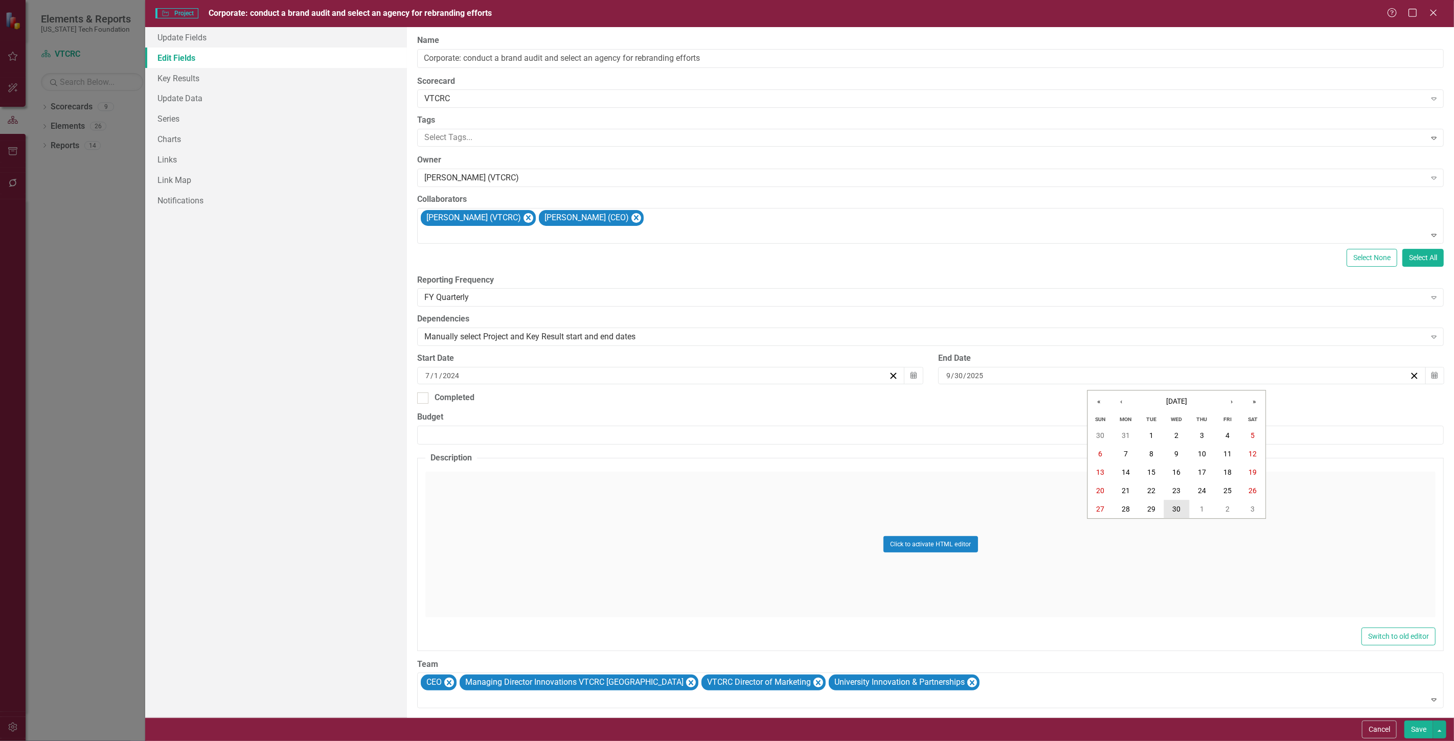
click at [1186, 509] on button "30" at bounding box center [1177, 510] width 26 height 18
click at [1414, 726] on button "Save" at bounding box center [1419, 730] width 29 height 18
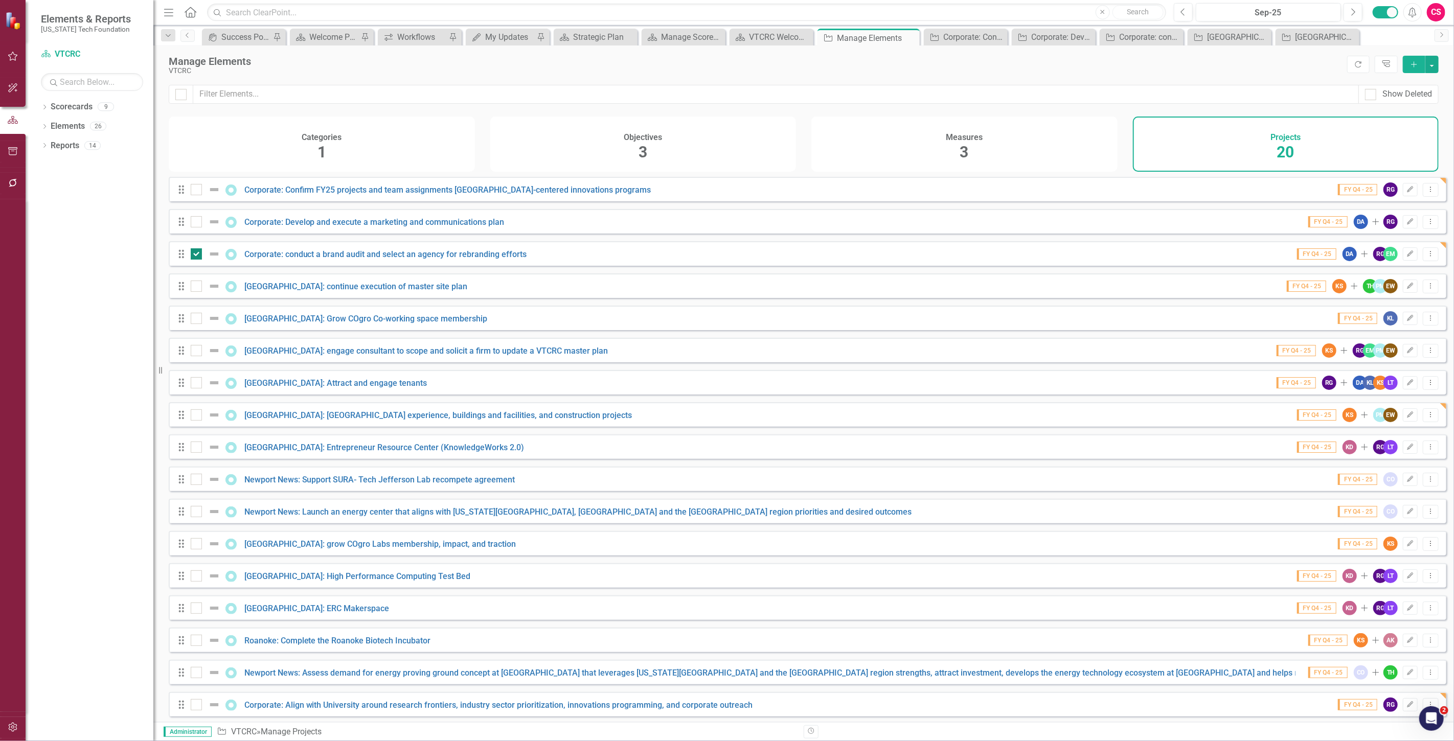
click at [196, 255] on input "checkbox" at bounding box center [194, 252] width 7 height 7
checkbox input "false"
click at [198, 354] on div at bounding box center [196, 350] width 11 height 11
click at [197, 352] on input "checkbox" at bounding box center [194, 348] width 7 height 7
checkbox input "true"
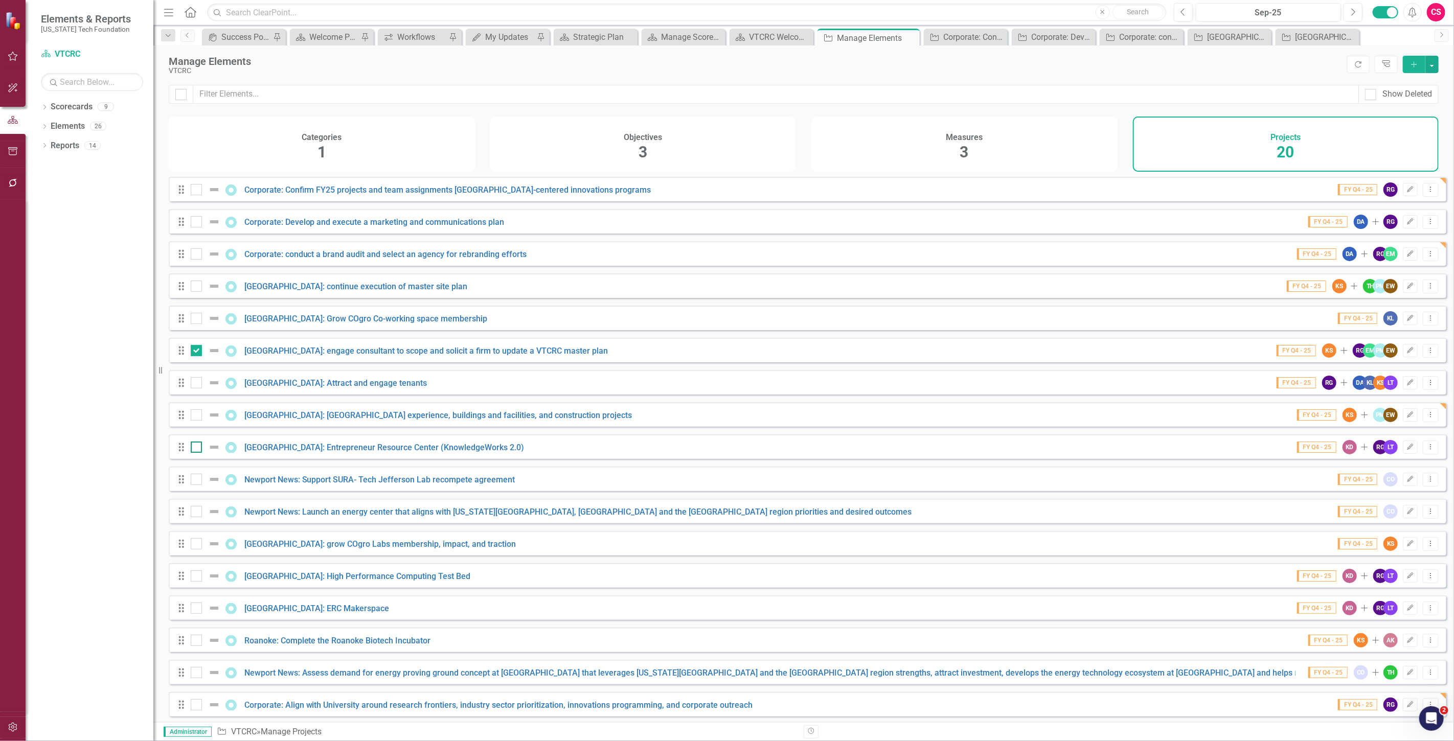
click at [196, 453] on div at bounding box center [196, 447] width 11 height 11
click at [196, 448] on input "checkbox" at bounding box center [194, 445] width 7 height 7
checkbox input "true"
click at [196, 481] on input "checkbox" at bounding box center [194, 477] width 7 height 7
checkbox input "true"
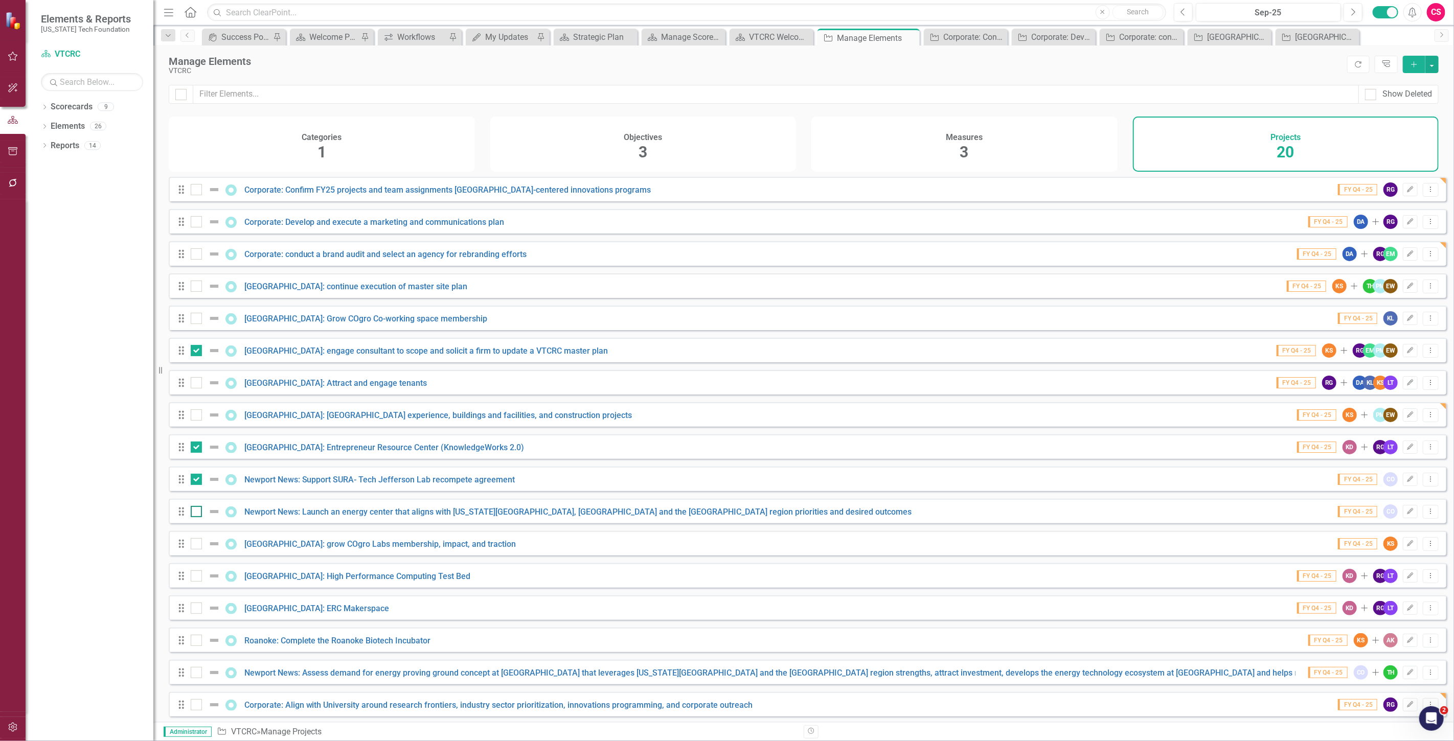
click at [195, 517] on div at bounding box center [196, 511] width 11 height 11
click at [195, 513] on input "checkbox" at bounding box center [194, 509] width 7 height 7
checkbox input "true"
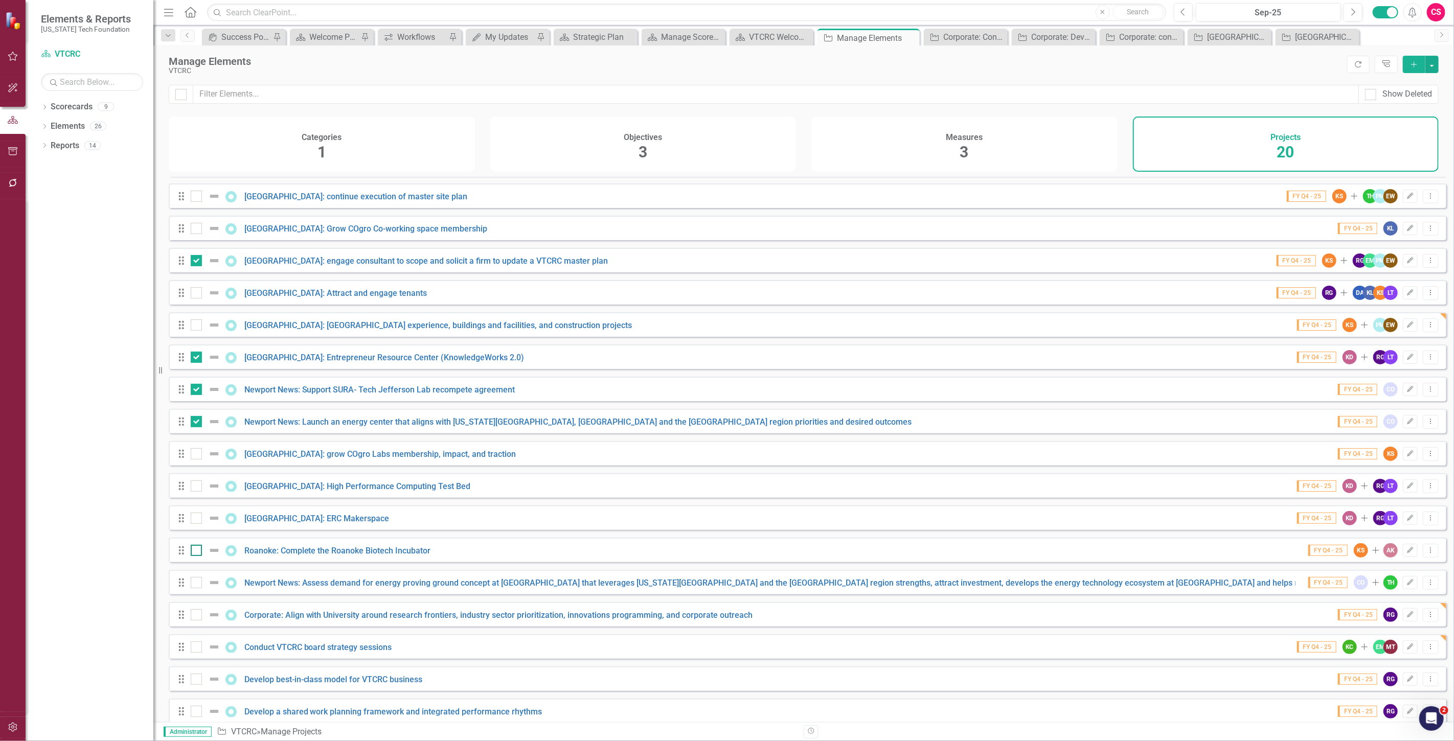
scroll to position [106, 0]
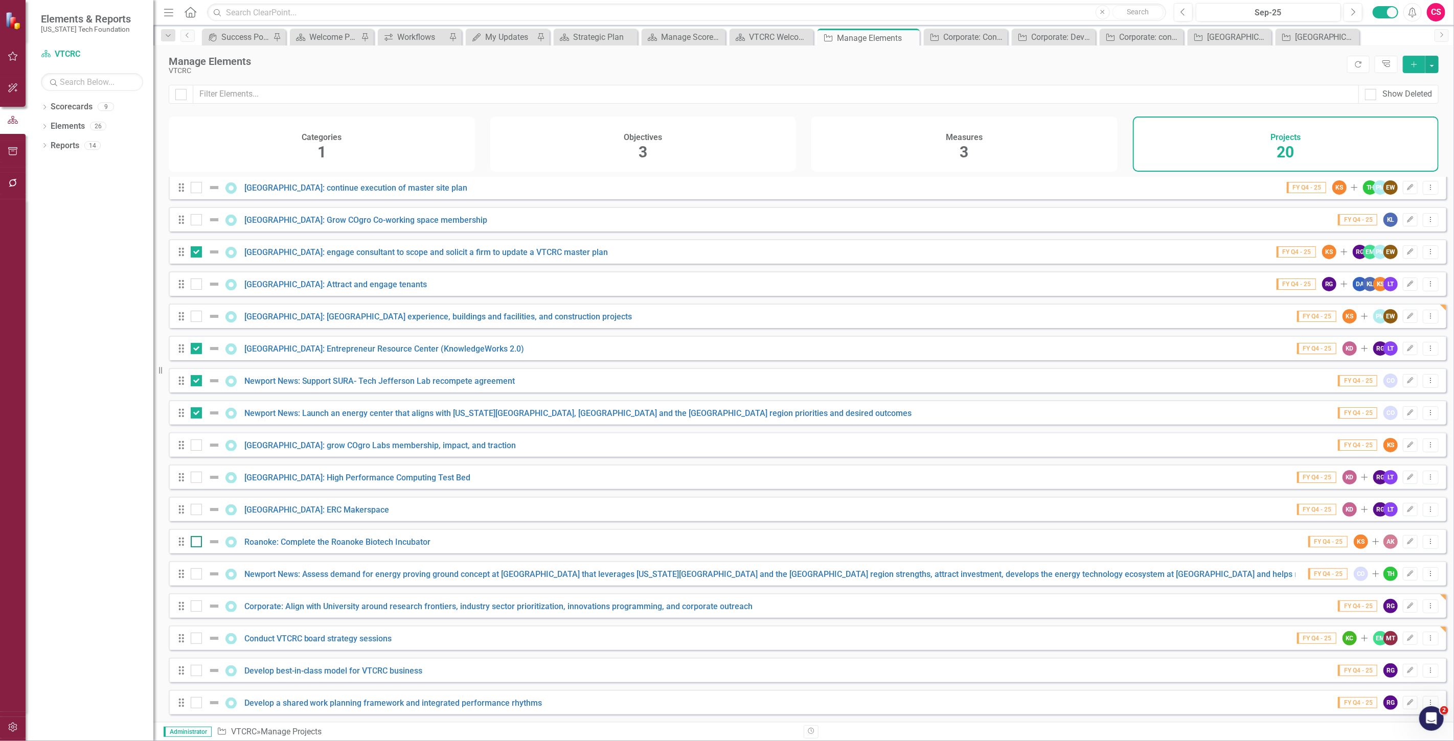
click at [193, 539] on input "checkbox" at bounding box center [194, 539] width 7 height 7
checkbox input "true"
click at [196, 578] on div at bounding box center [196, 574] width 11 height 11
click at [196, 575] on input "checkbox" at bounding box center [194, 572] width 7 height 7
checkbox input "true"
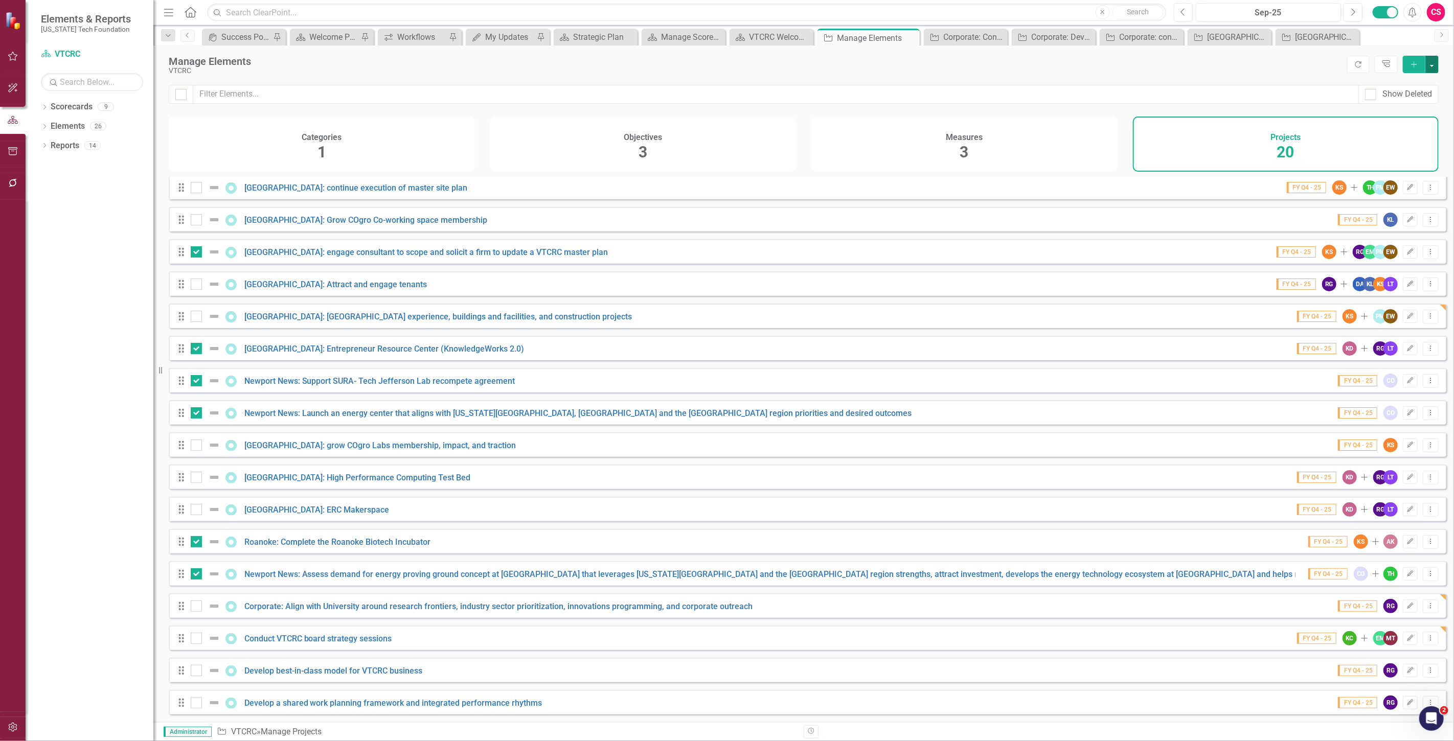
click at [1433, 69] on button "button" at bounding box center [1432, 64] width 13 height 17
click at [1398, 119] on link "Edit Multiple Edit Multiple" at bounding box center [1398, 120] width 81 height 19
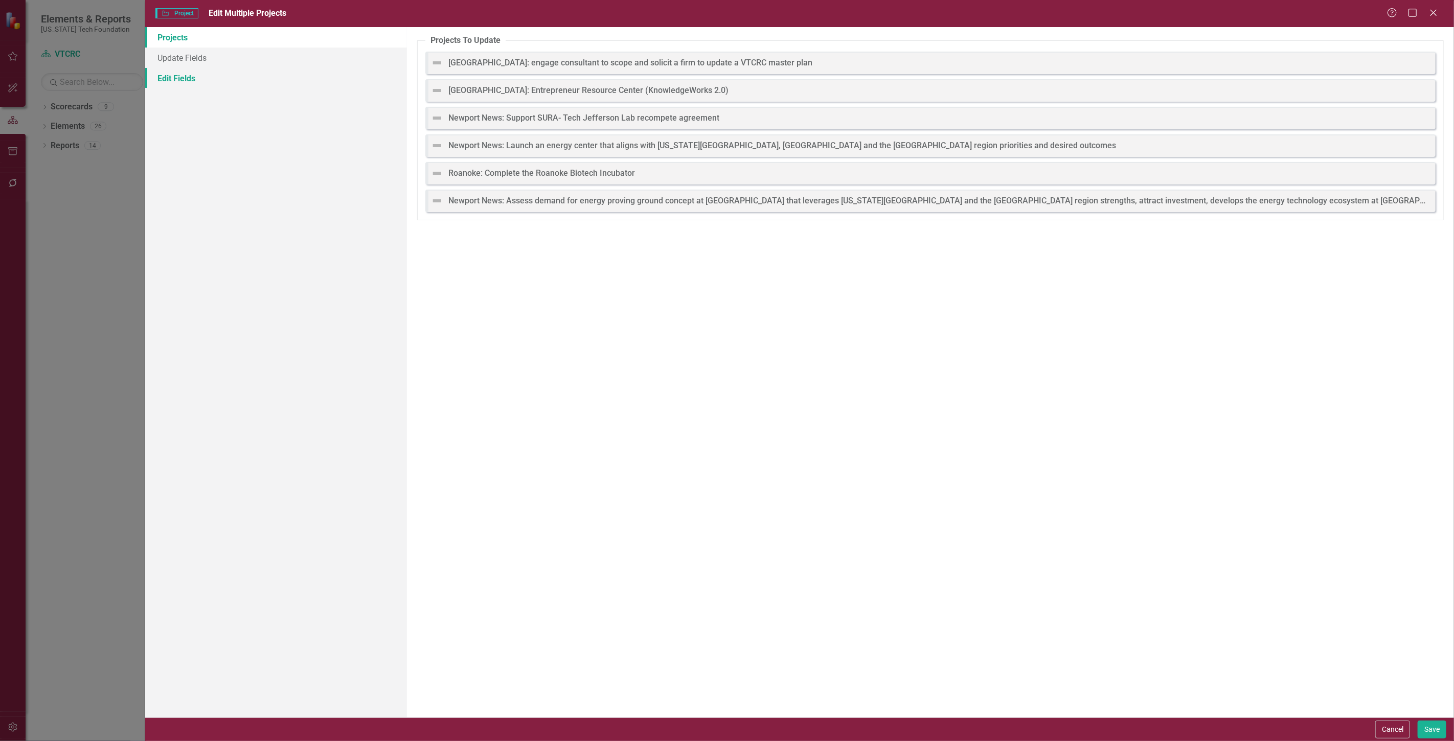
click at [285, 80] on link "Edit Fields" at bounding box center [276, 78] width 262 height 20
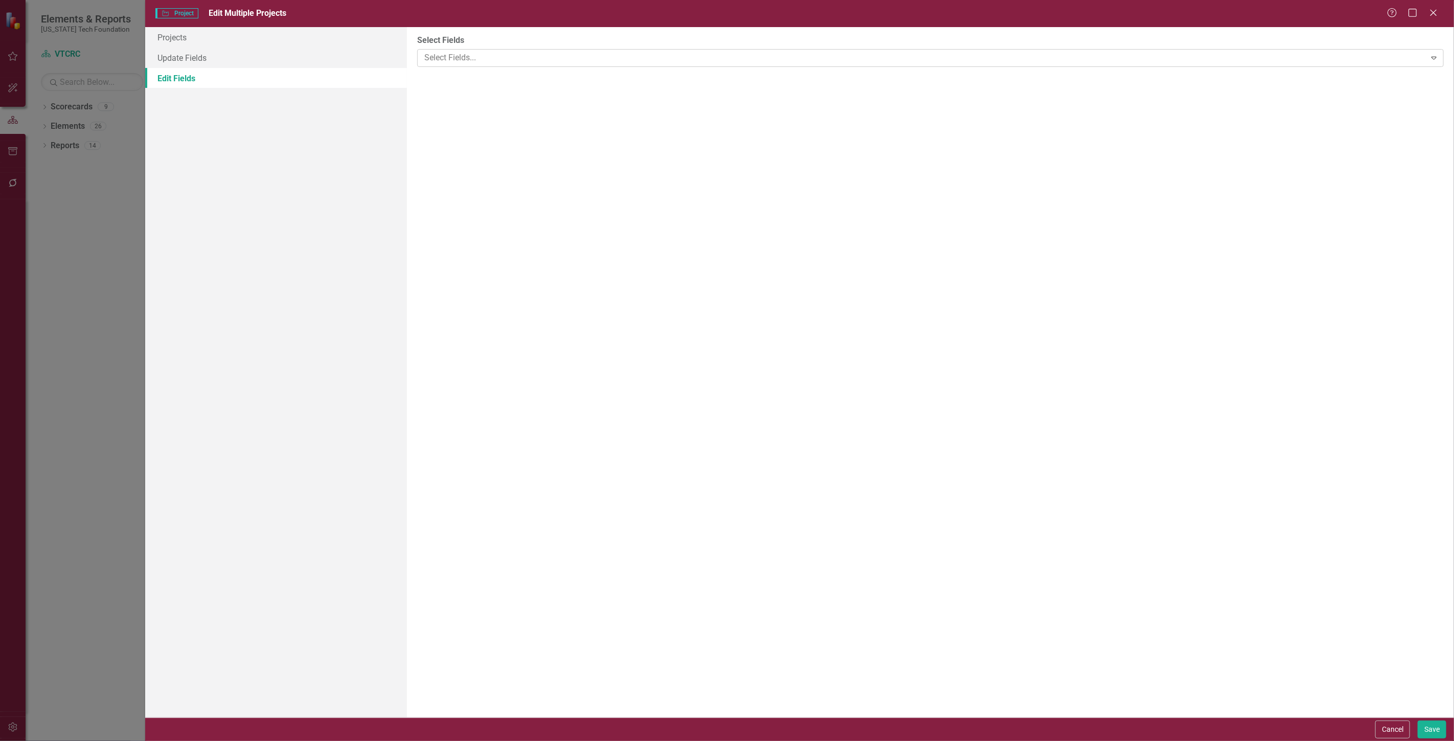
click at [446, 54] on div at bounding box center [922, 58] width 1005 height 14
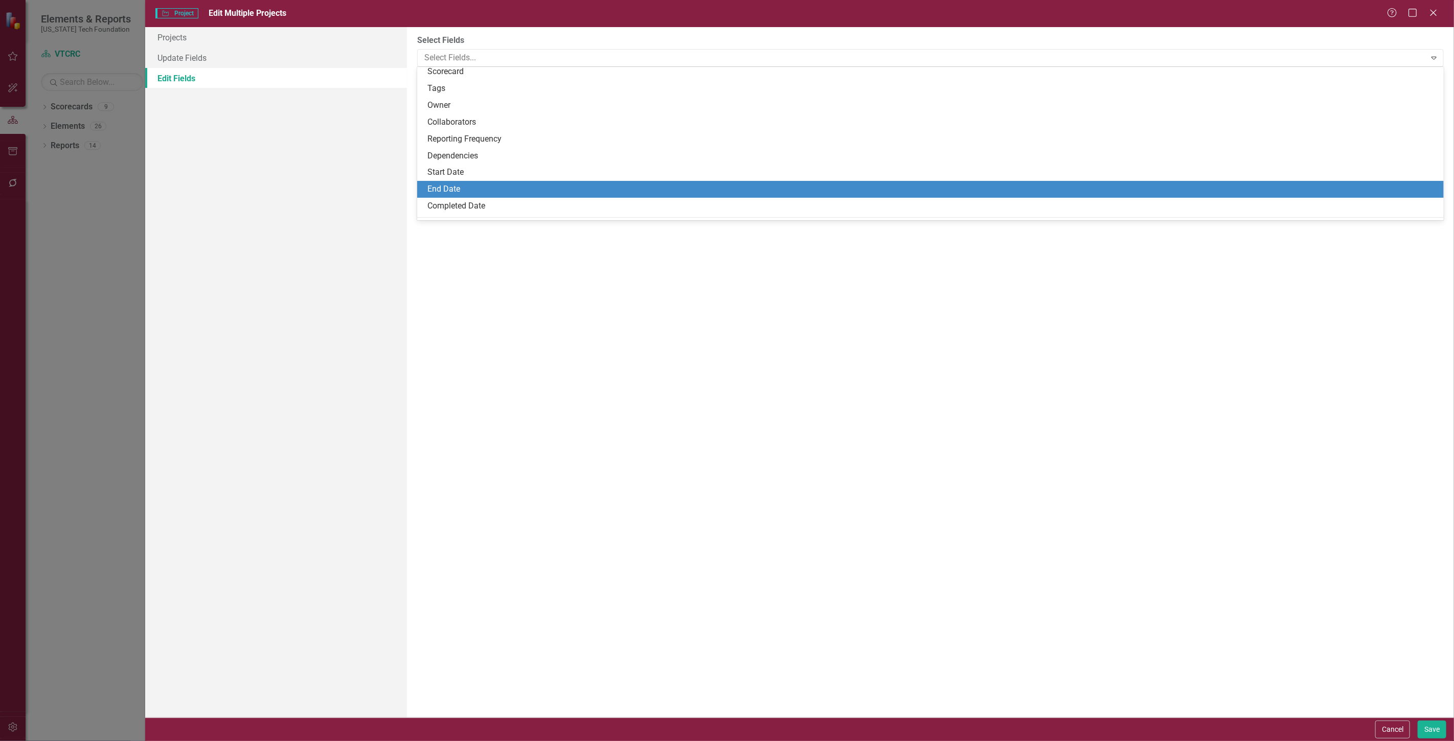
scroll to position [57, 0]
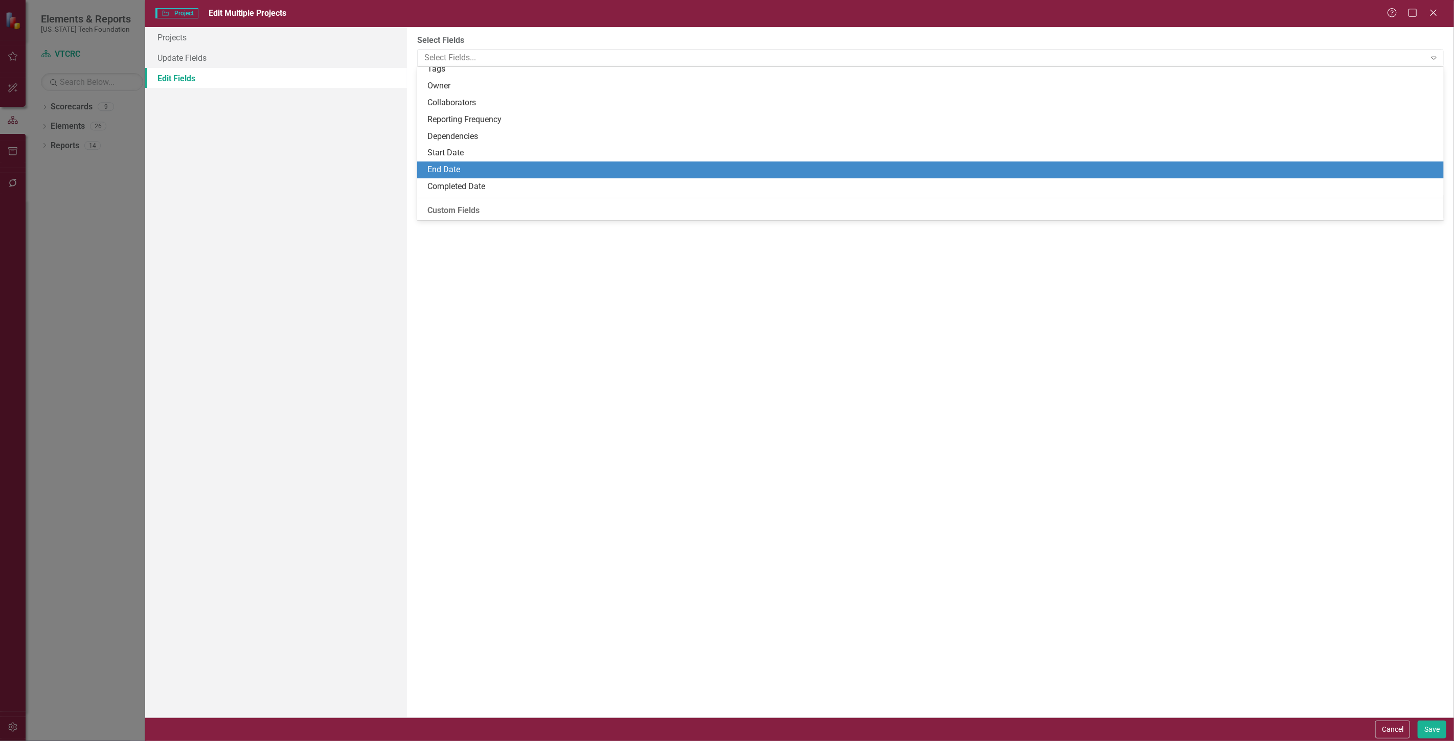
click at [459, 168] on div "End Date" at bounding box center [932, 170] width 1010 height 12
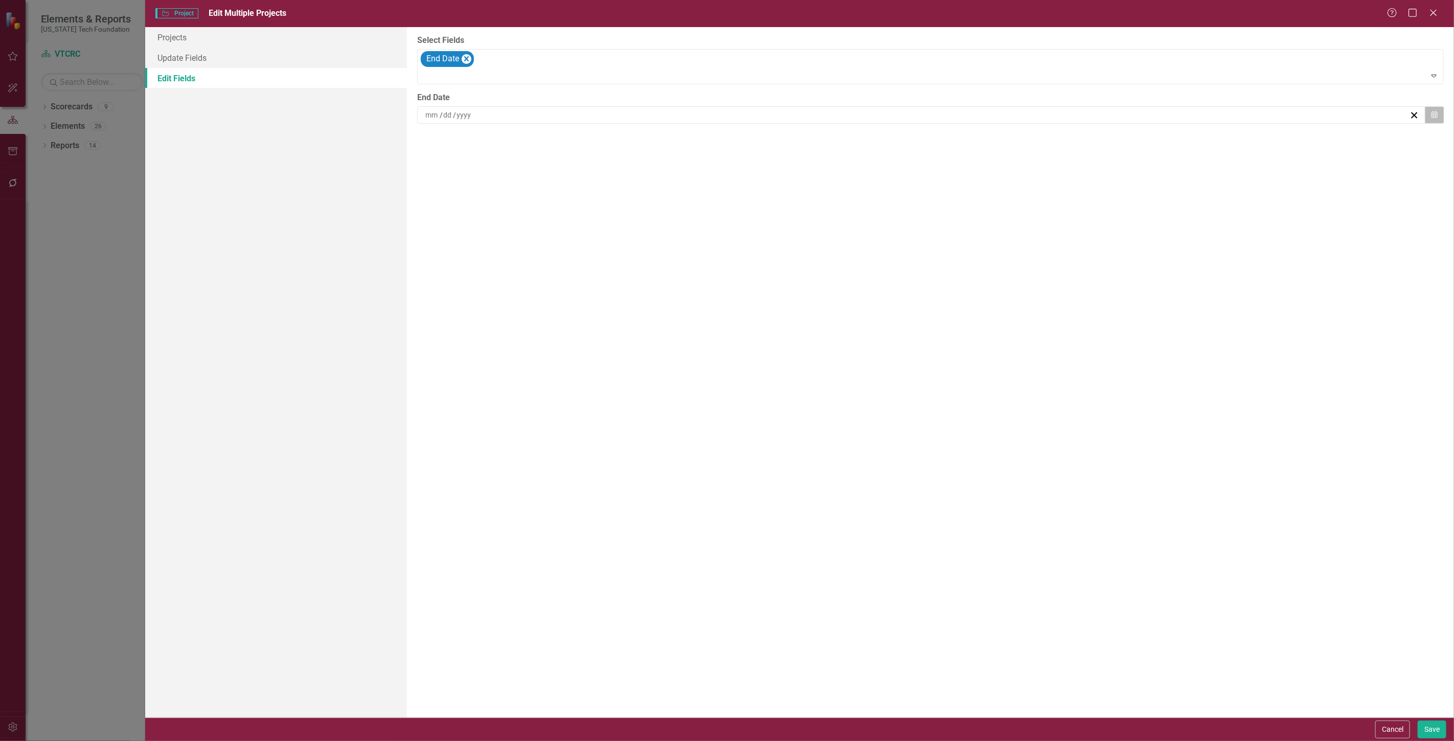
click at [1433, 118] on icon "button" at bounding box center [1435, 114] width 6 height 7
click at [974, 140] on button "›" at bounding box center [977, 140] width 22 height 22
click at [920, 134] on button "[DATE]" at bounding box center [922, 140] width 88 height 22
click at [975, 143] on button "›" at bounding box center [977, 140] width 22 height 22
click at [969, 206] on button "June" at bounding box center [981, 207] width 59 height 37
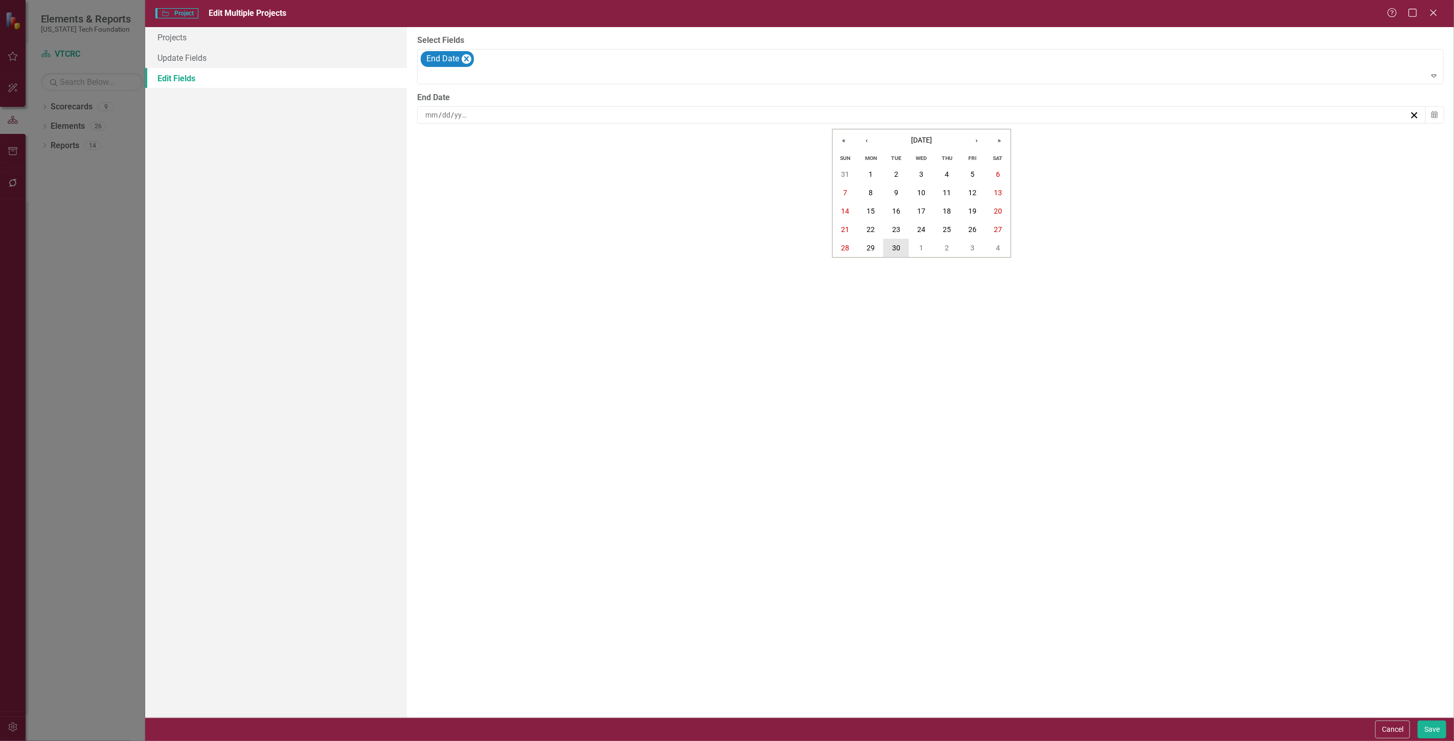
drag, startPoint x: 889, startPoint y: 245, endPoint x: 895, endPoint y: 243, distance: 7.0
click at [890, 245] on button "30" at bounding box center [897, 248] width 26 height 18
click at [1430, 733] on button "Save" at bounding box center [1432, 730] width 29 height 18
checkbox input "false"
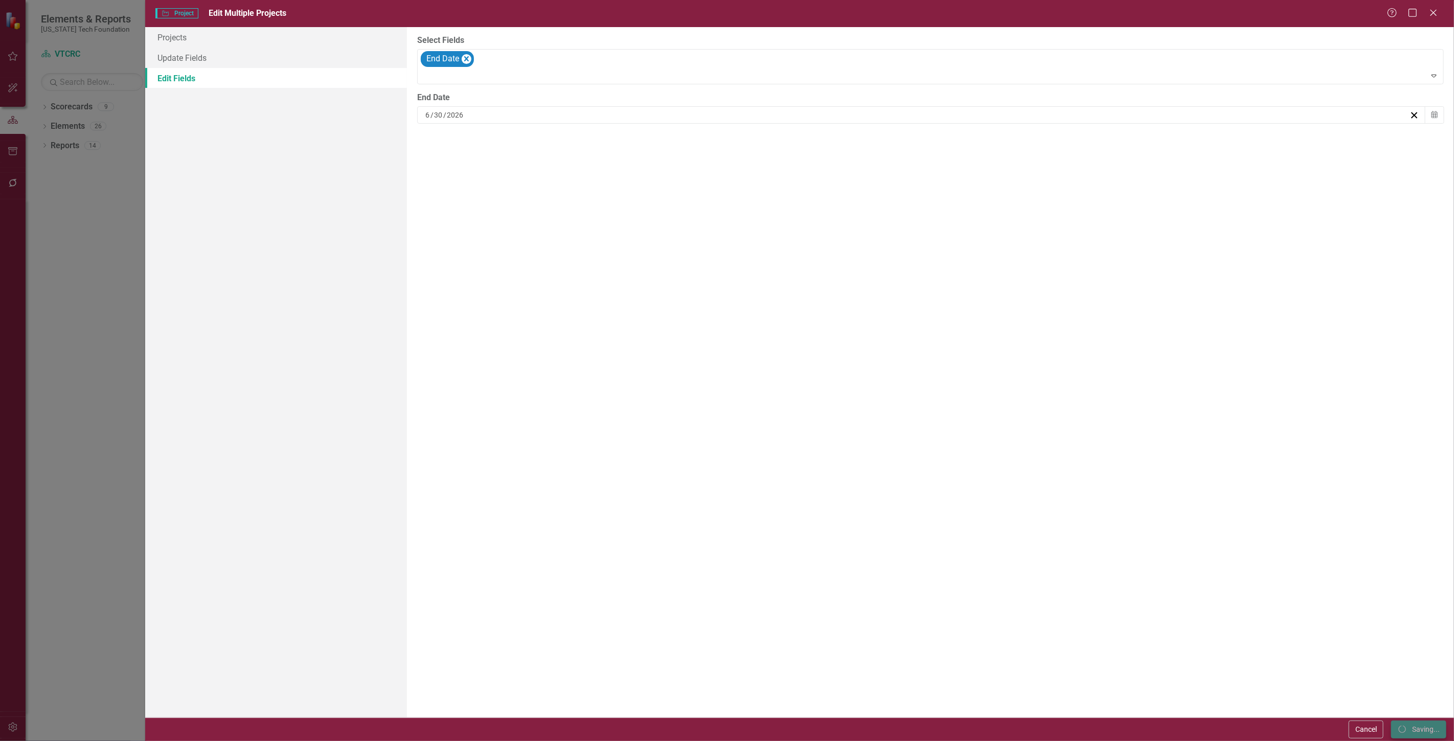
checkbox input "false"
